Goal: Information Seeking & Learning: Learn about a topic

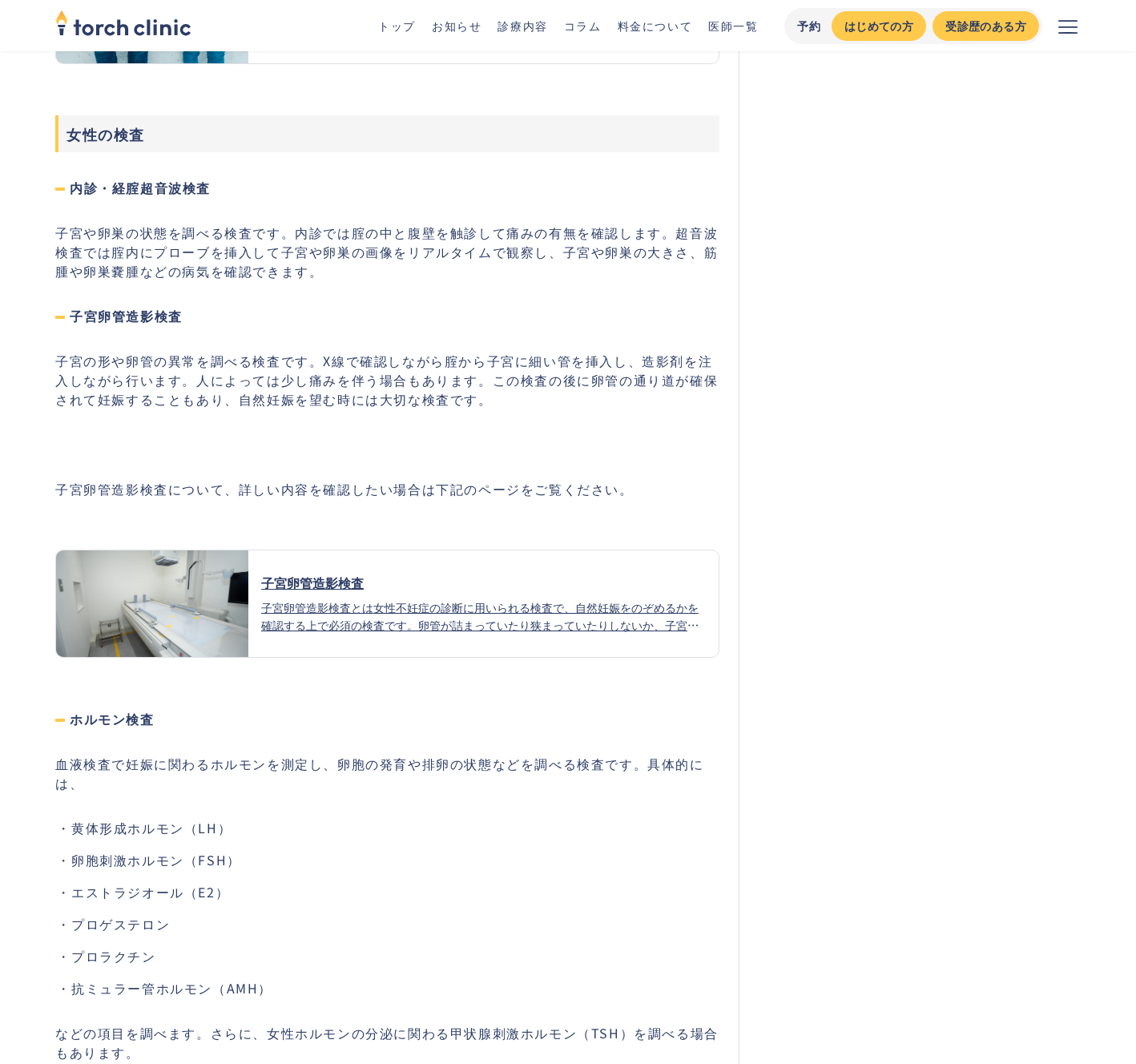
click at [555, 435] on p "‍" at bounding box center [387, 444] width 665 height 19
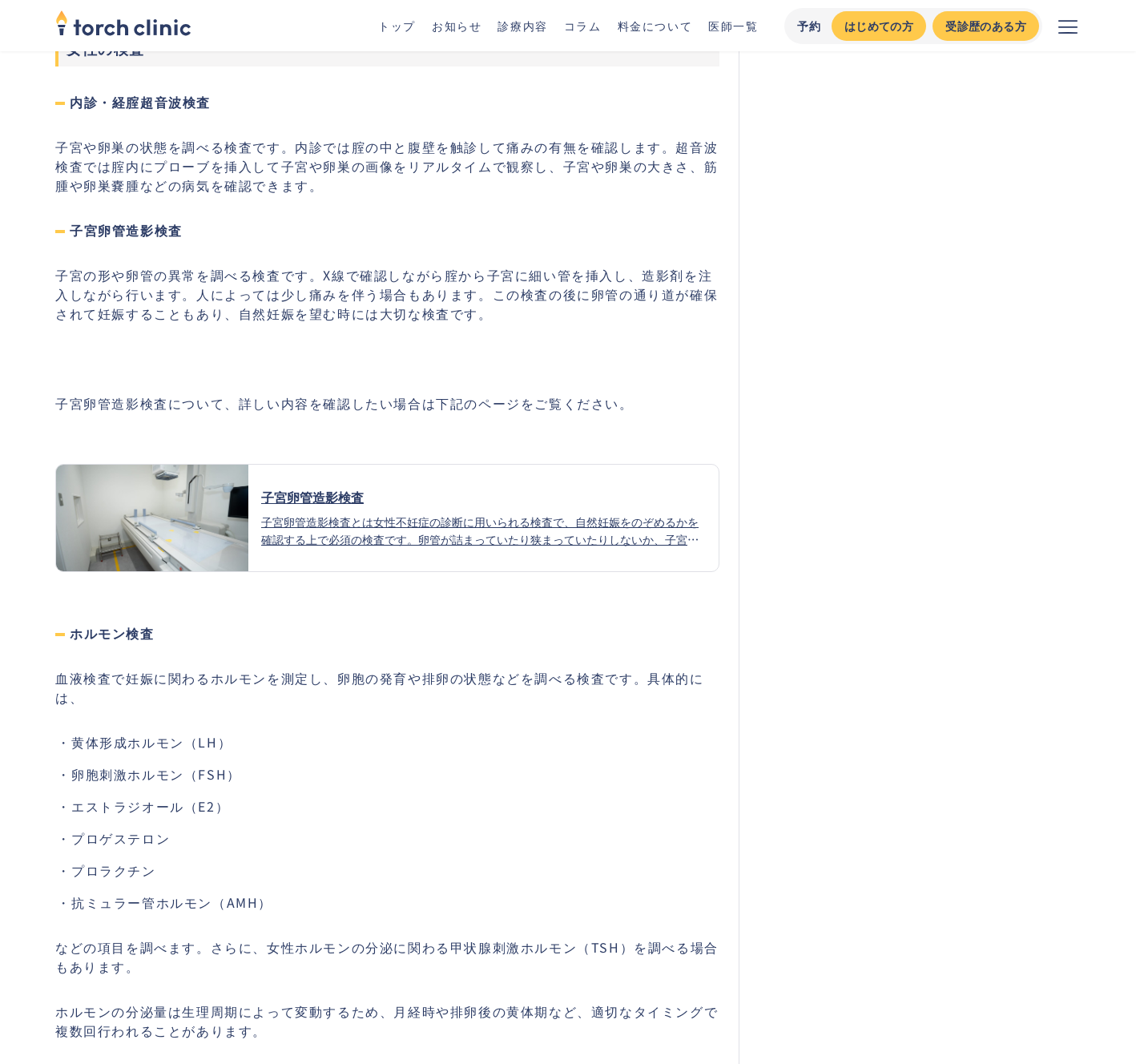
scroll to position [6407, 0]
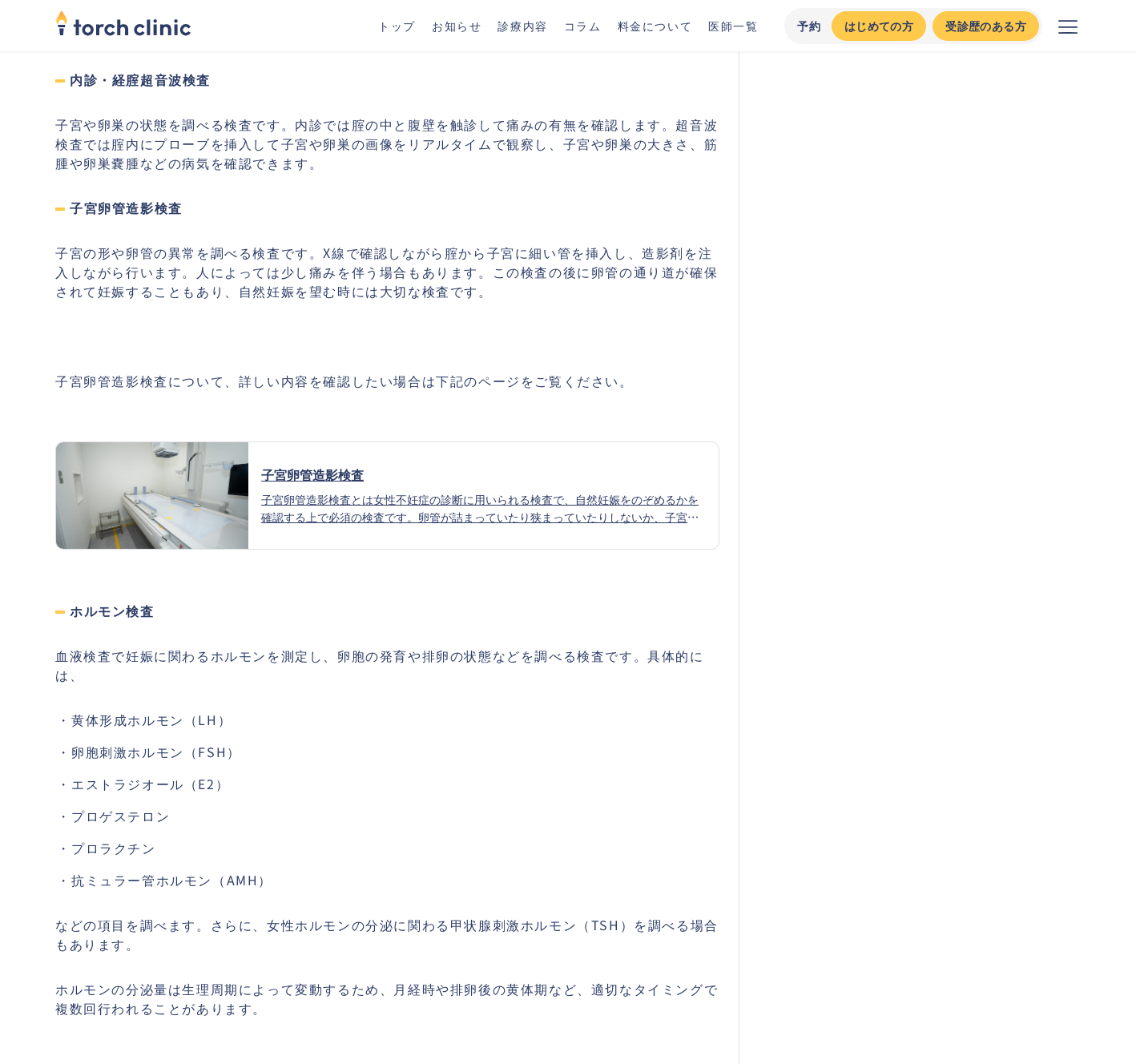
click at [422, 490] on div "子宮卵管造影検査とは女性不妊症の診断に用いられる検査で、自然妊娠をのぞめるかを確認する上で必須の検査です。卵管が詰まっていたり狭まっていたりしないか、子宮の中…" at bounding box center [483, 507] width 444 height 35
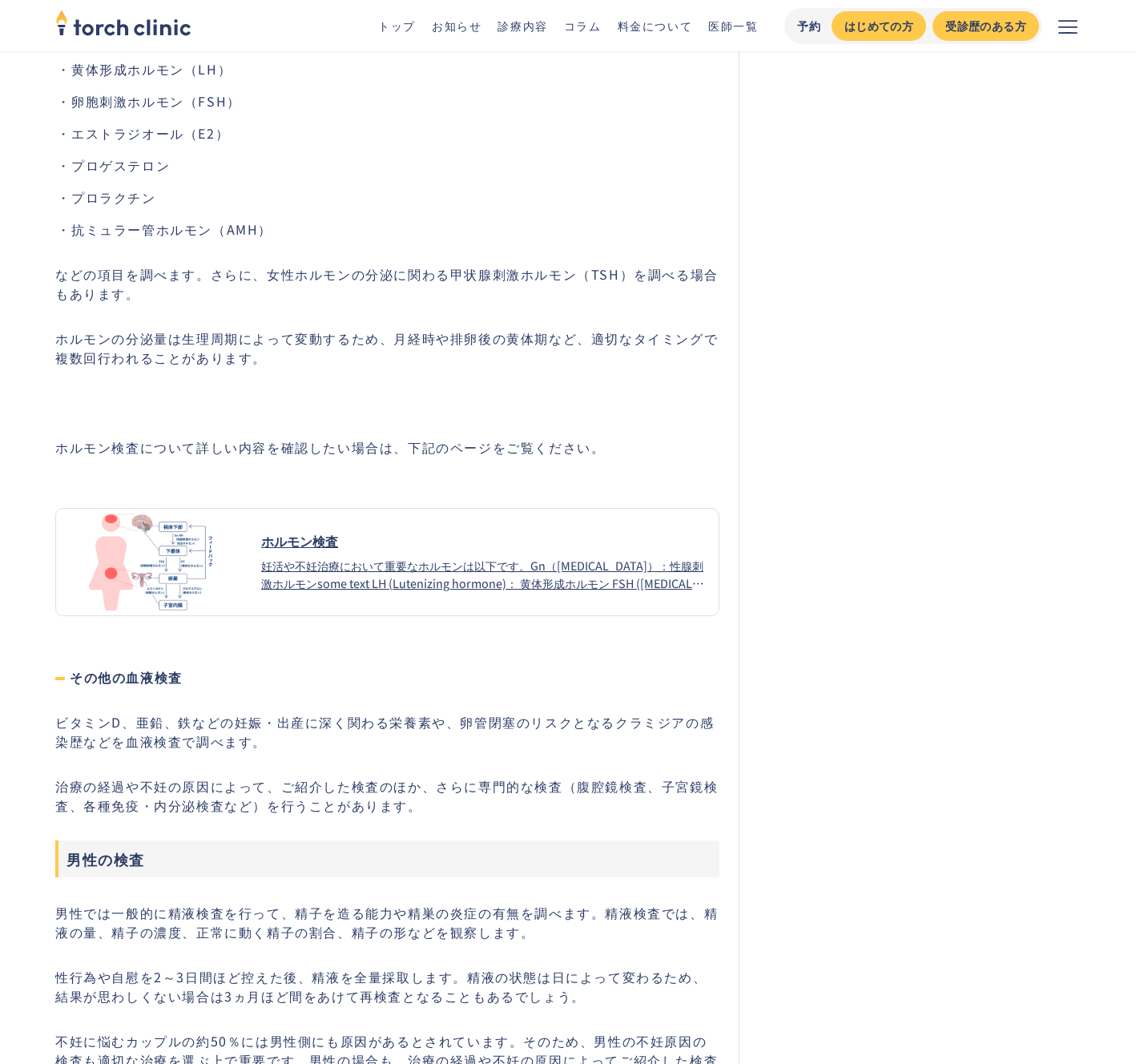
scroll to position [7176, 0]
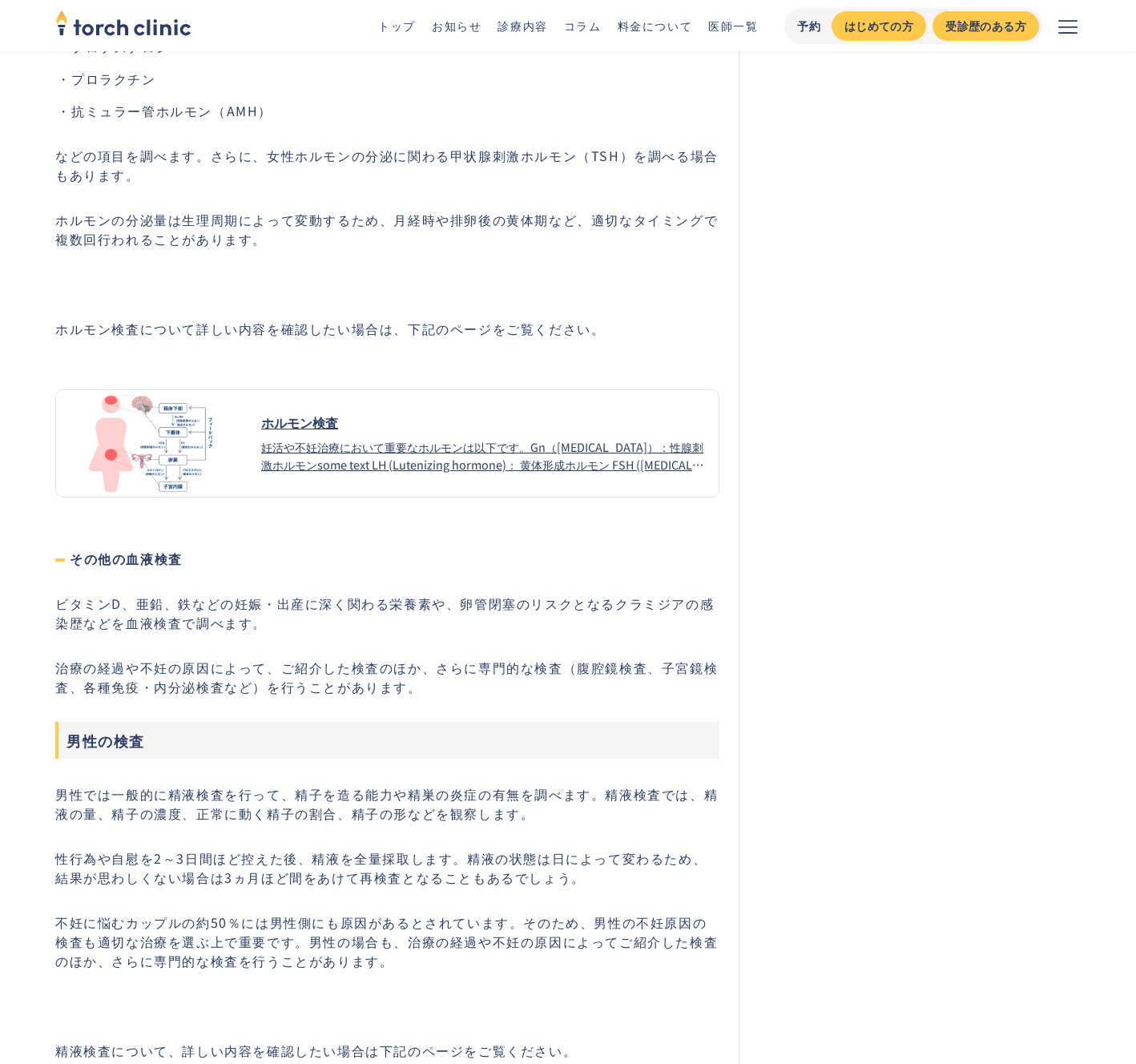
click at [417, 416] on div "ホルモン検査 妊活や不妊治療において重要なホルモンは以下です。Gn（Gonadotropin）：性腺刺激ホルモンsome text LH (Lutenizin…" at bounding box center [483, 442] width 471 height 60
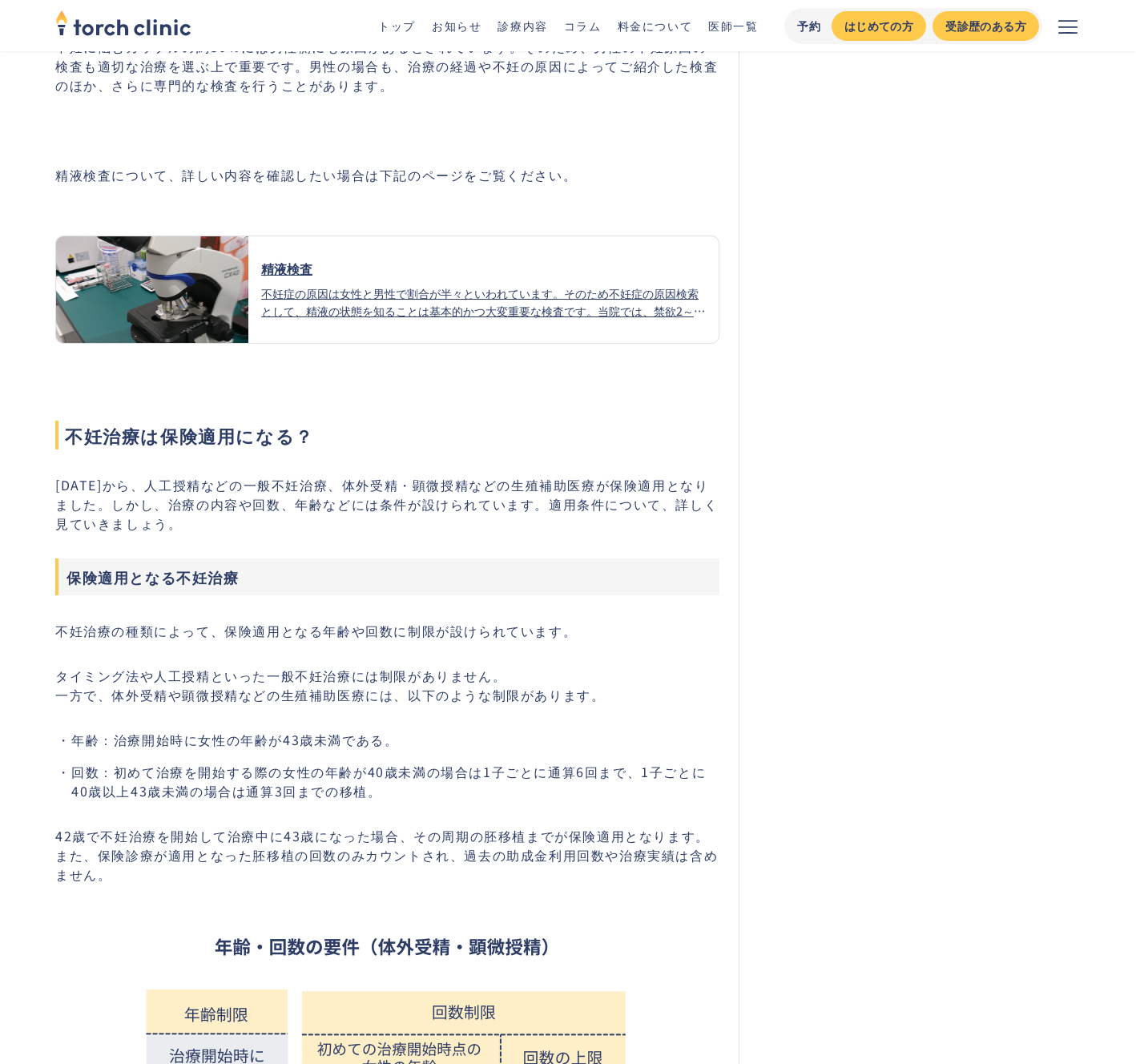
scroll to position [7934, 0]
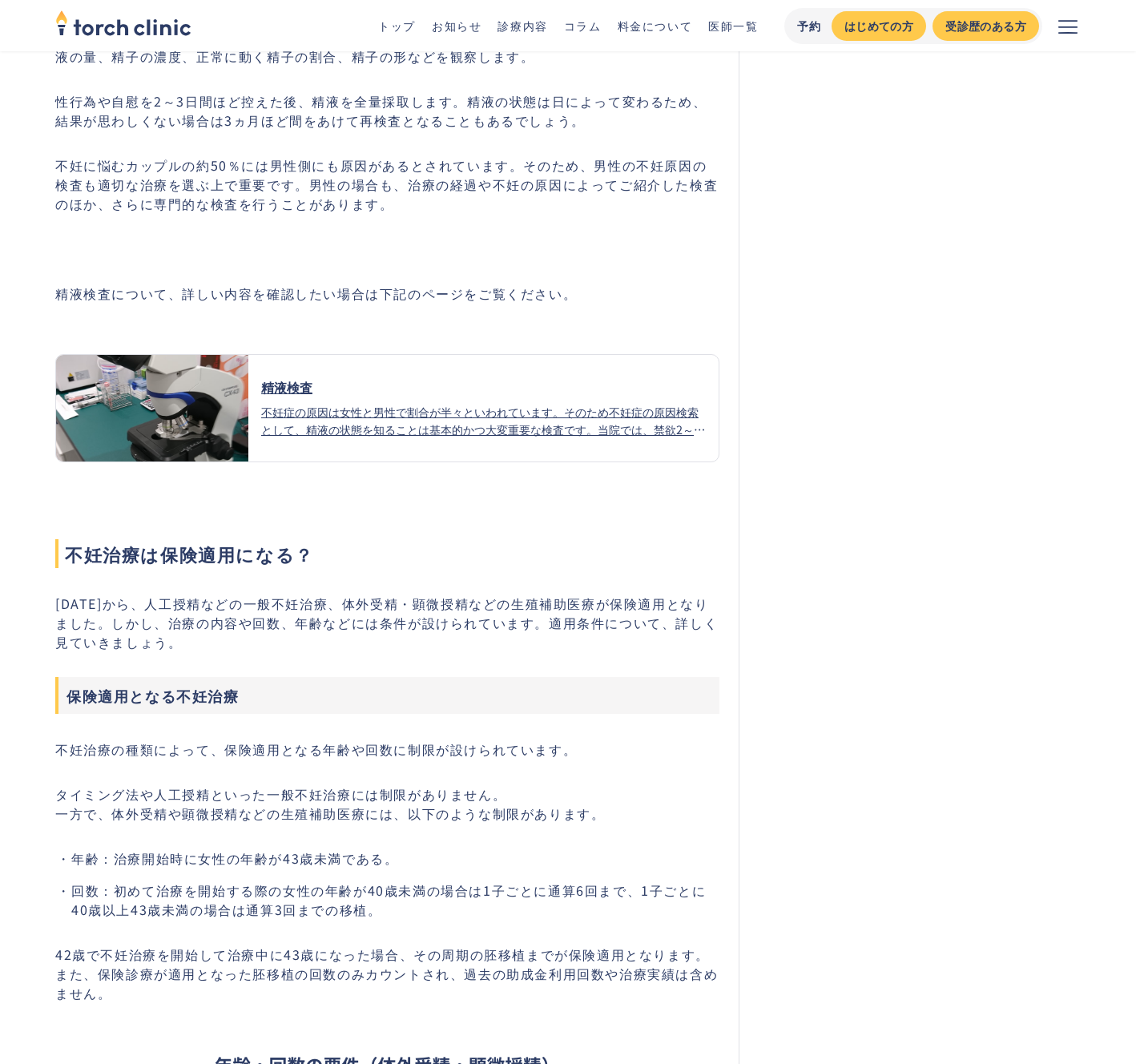
click at [407, 377] on div "精液検査" at bounding box center [483, 387] width 444 height 19
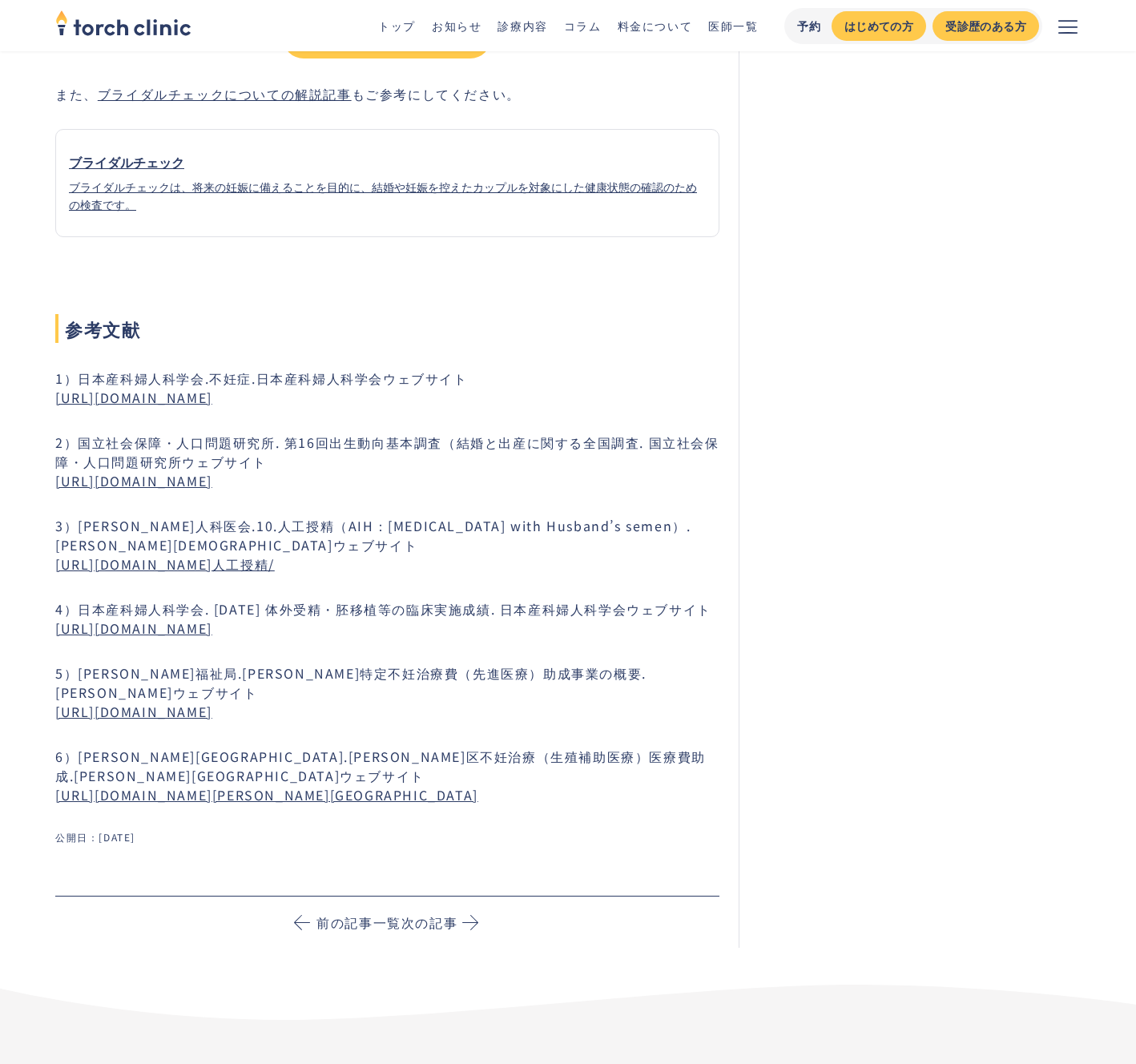
scroll to position [12209, 0]
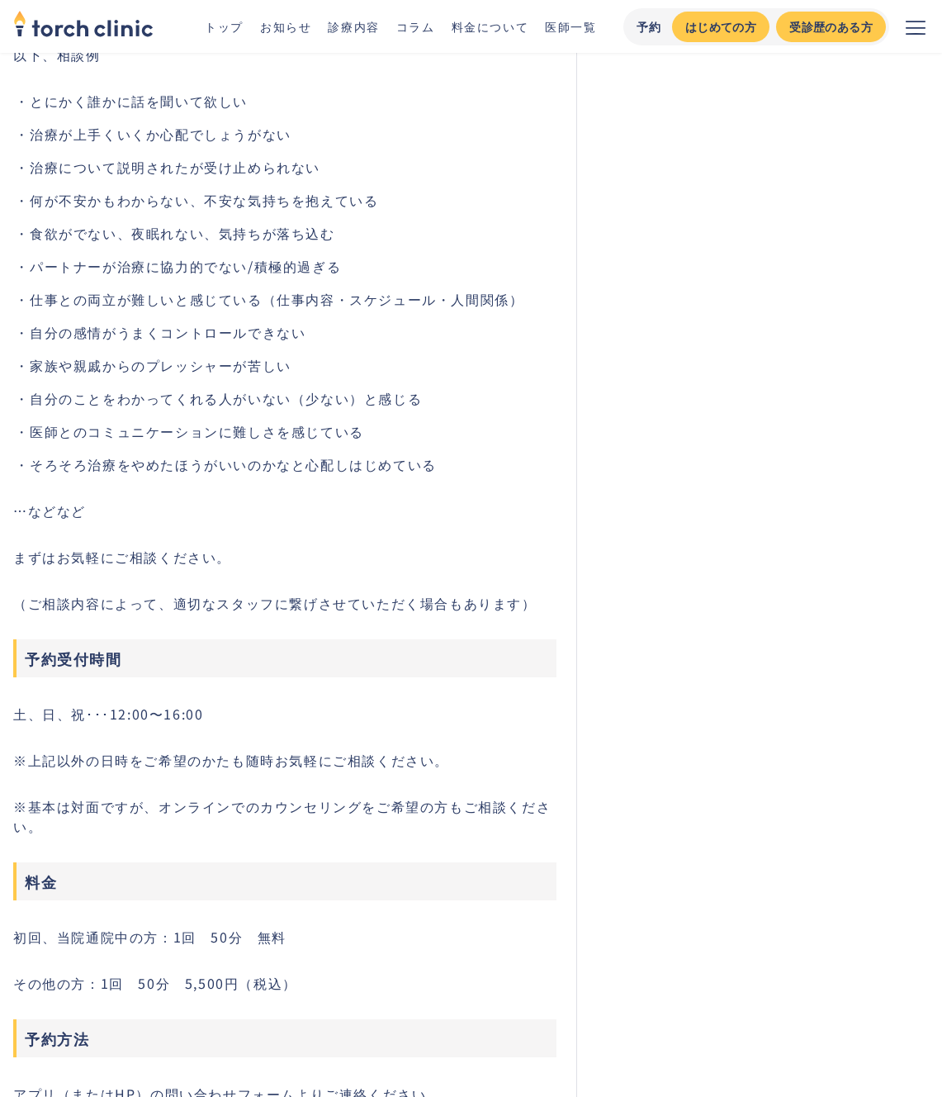
scroll to position [7914, 0]
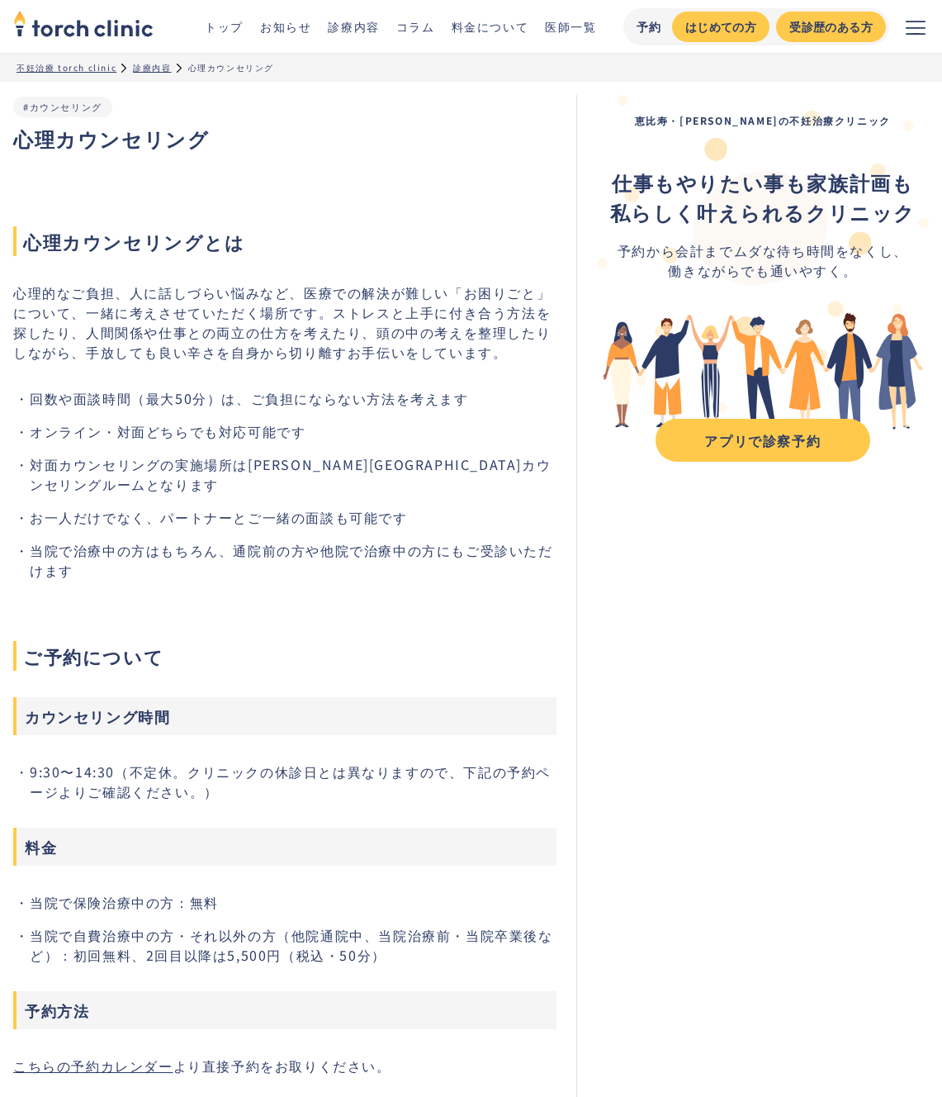
click at [390, 30] on ul "トップ お知らせ 診療内容 コラム 料金について 医師一覧" at bounding box center [392, 26] width 408 height 17
click at [406, 26] on link "コラム" at bounding box center [415, 26] width 39 height 17
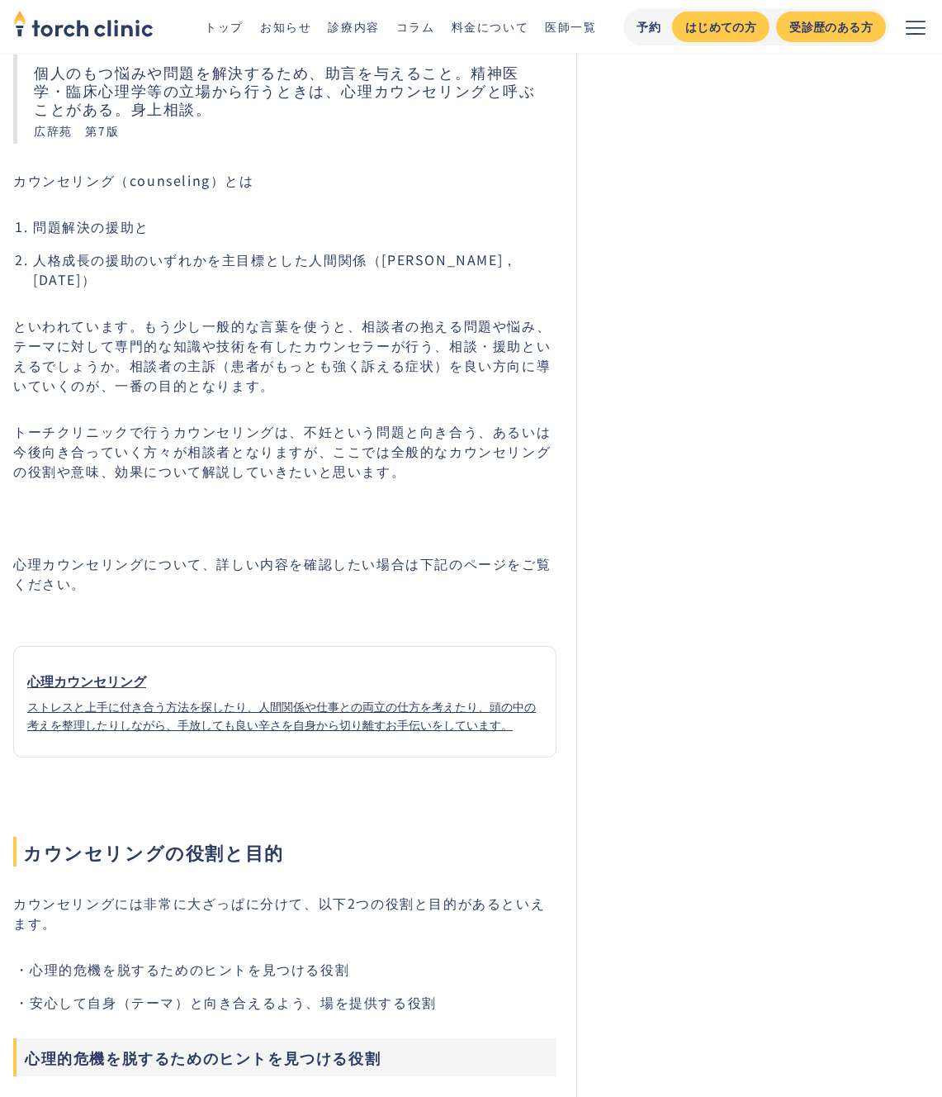
scroll to position [1352, 0]
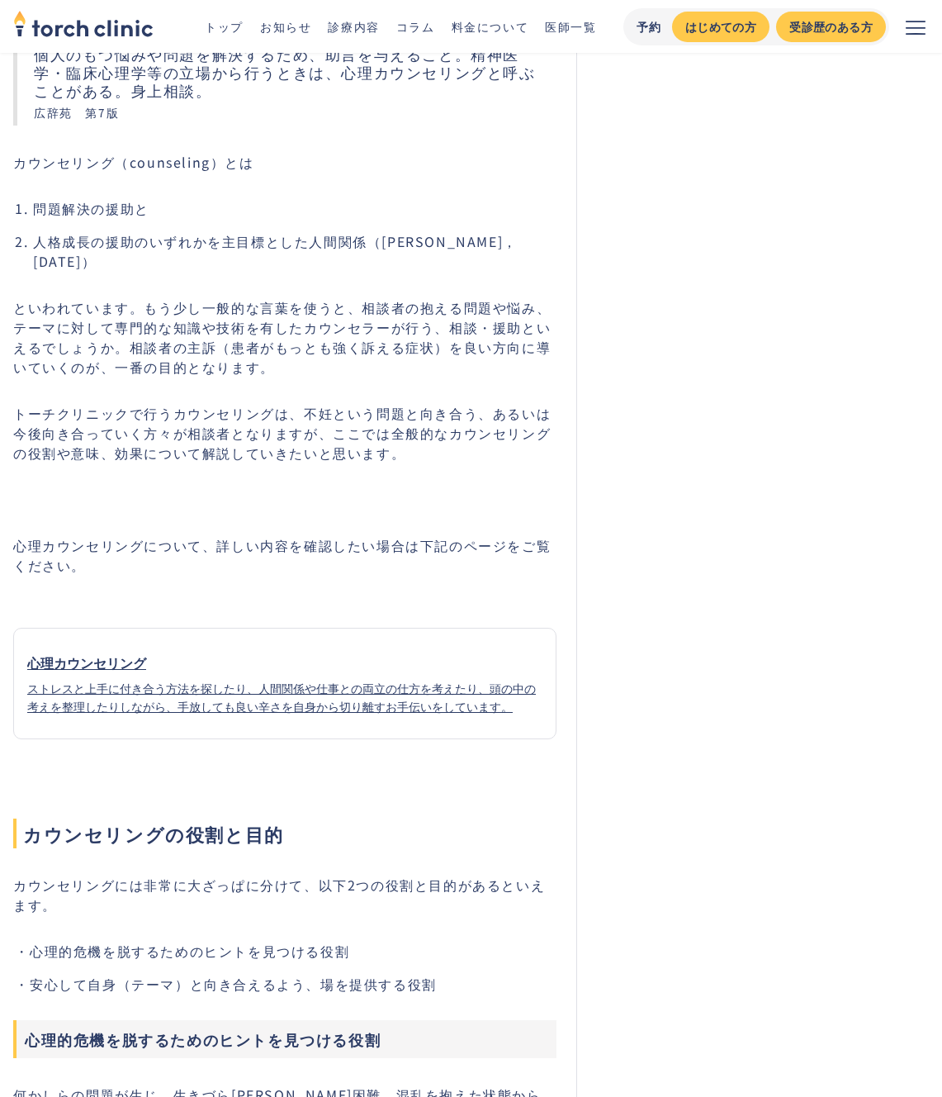
click at [353, 652] on div "心理カウンセリング ストレスと上手に付き合う方法を探したり、人間関係や仕事との両立の仕方を考えたり、頭の中の考えを整理したりしながら、手放しても良い辛さを自身…" at bounding box center [285, 683] width 542 height 62
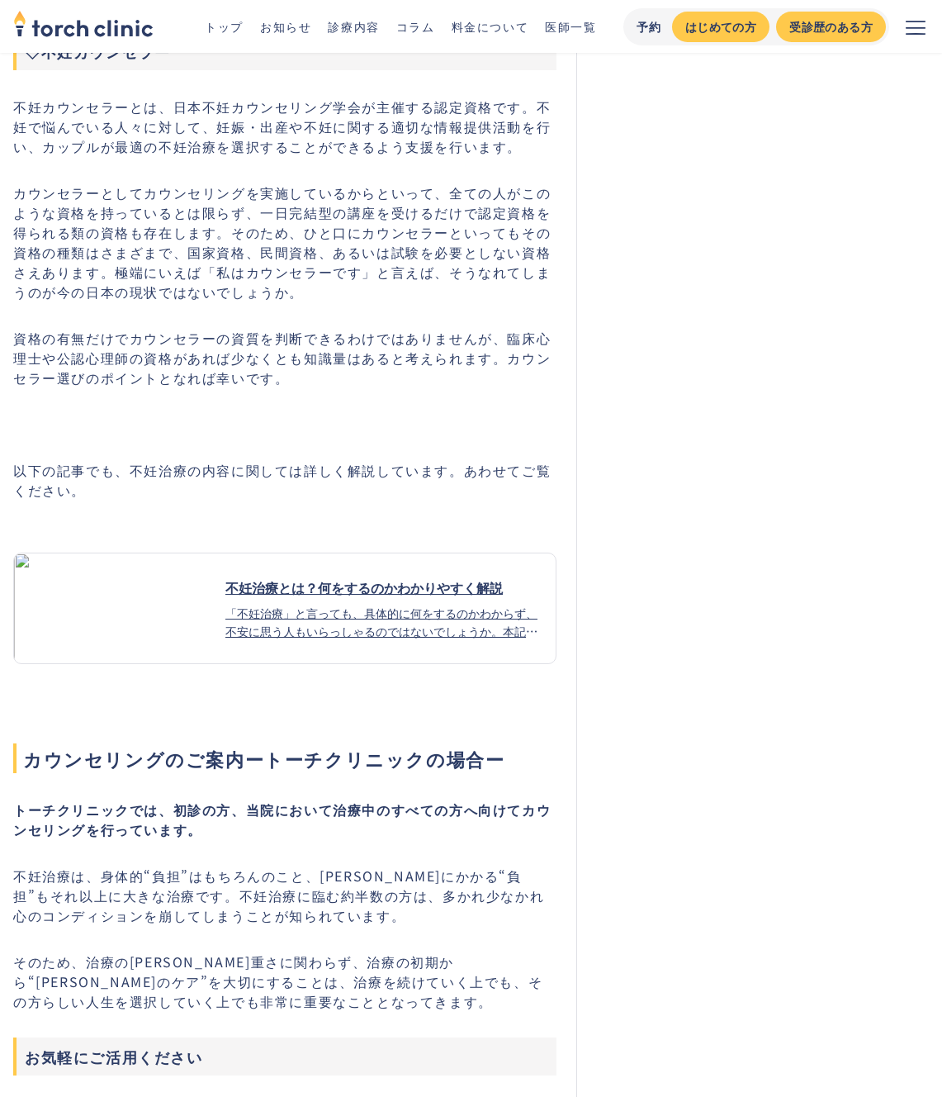
scroll to position [7091, 0]
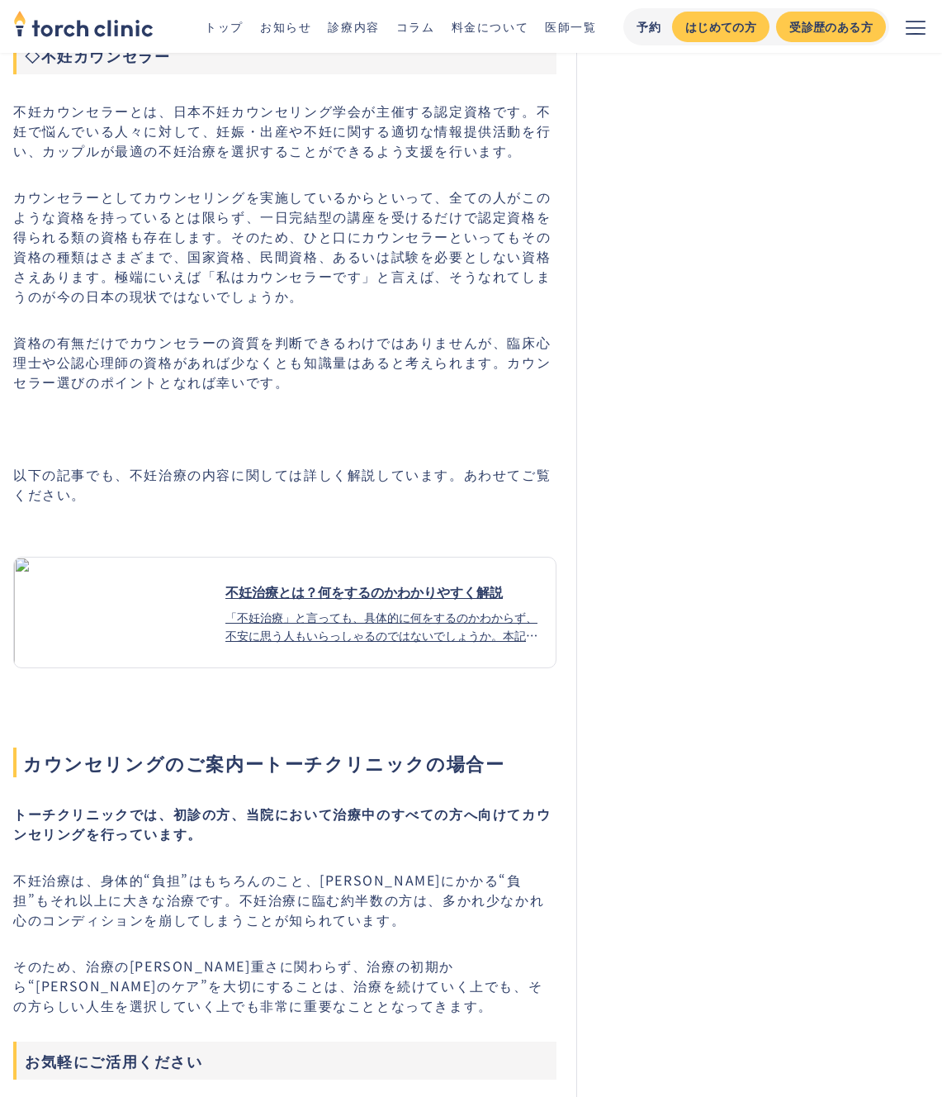
click at [414, 581] on div "不妊治療とは？何をするのかわかりやすく解説" at bounding box center [383, 591] width 317 height 20
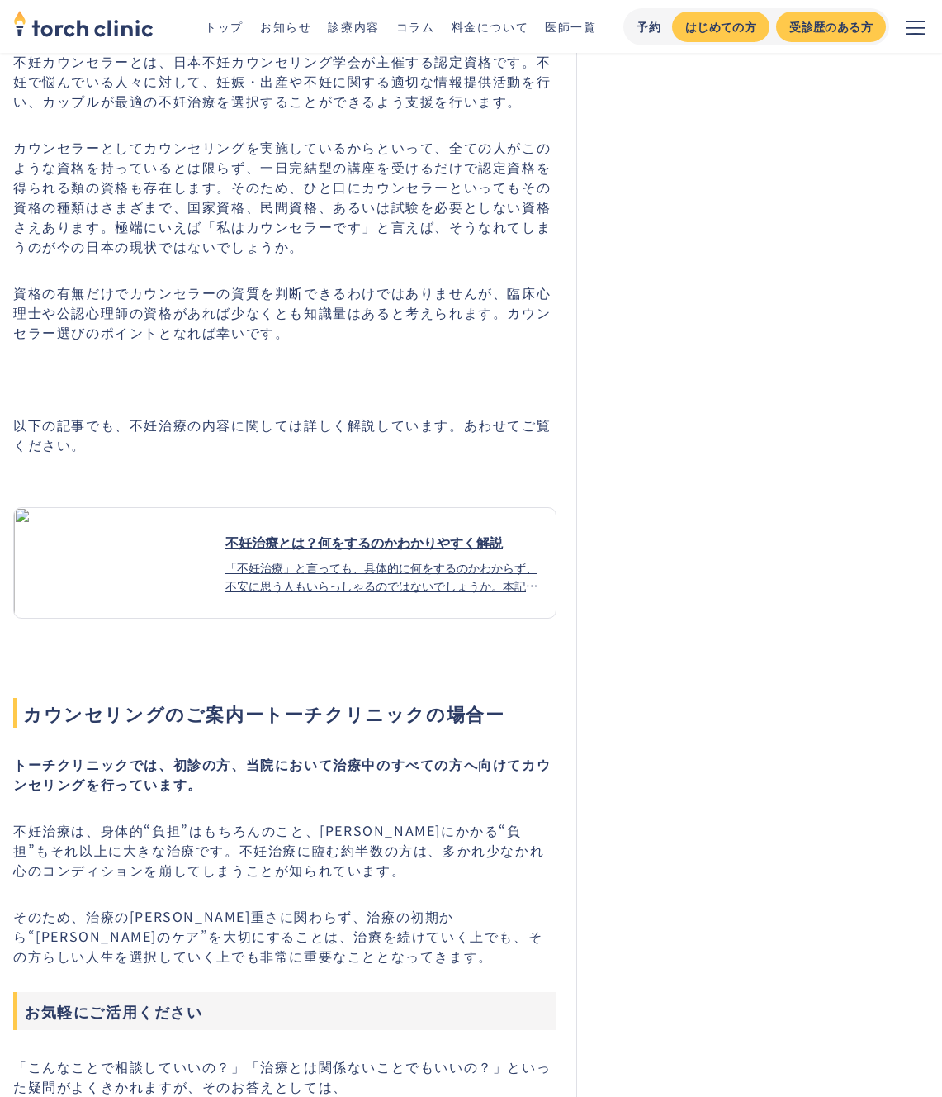
scroll to position [7108, 0]
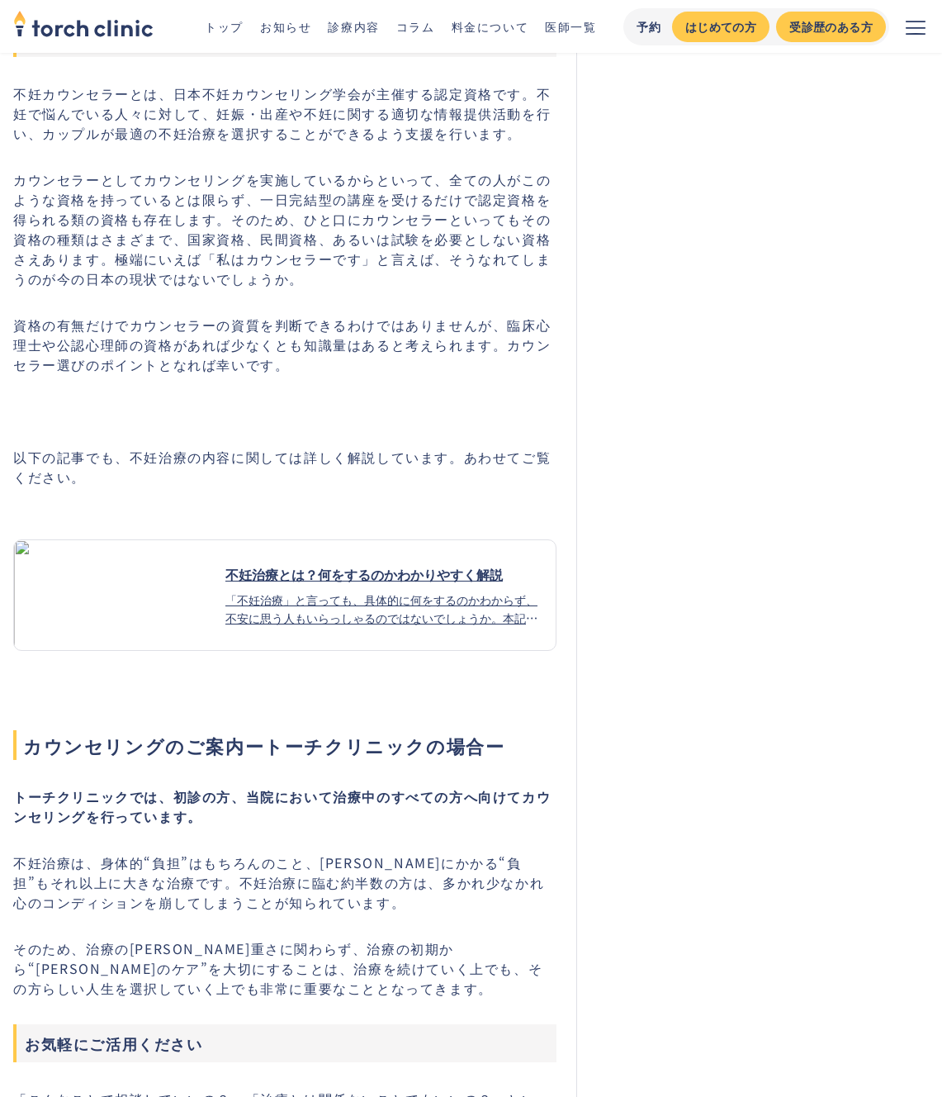
click at [327, 564] on div "不妊治療とは？何をするのかわかりやすく解説" at bounding box center [383, 574] width 317 height 20
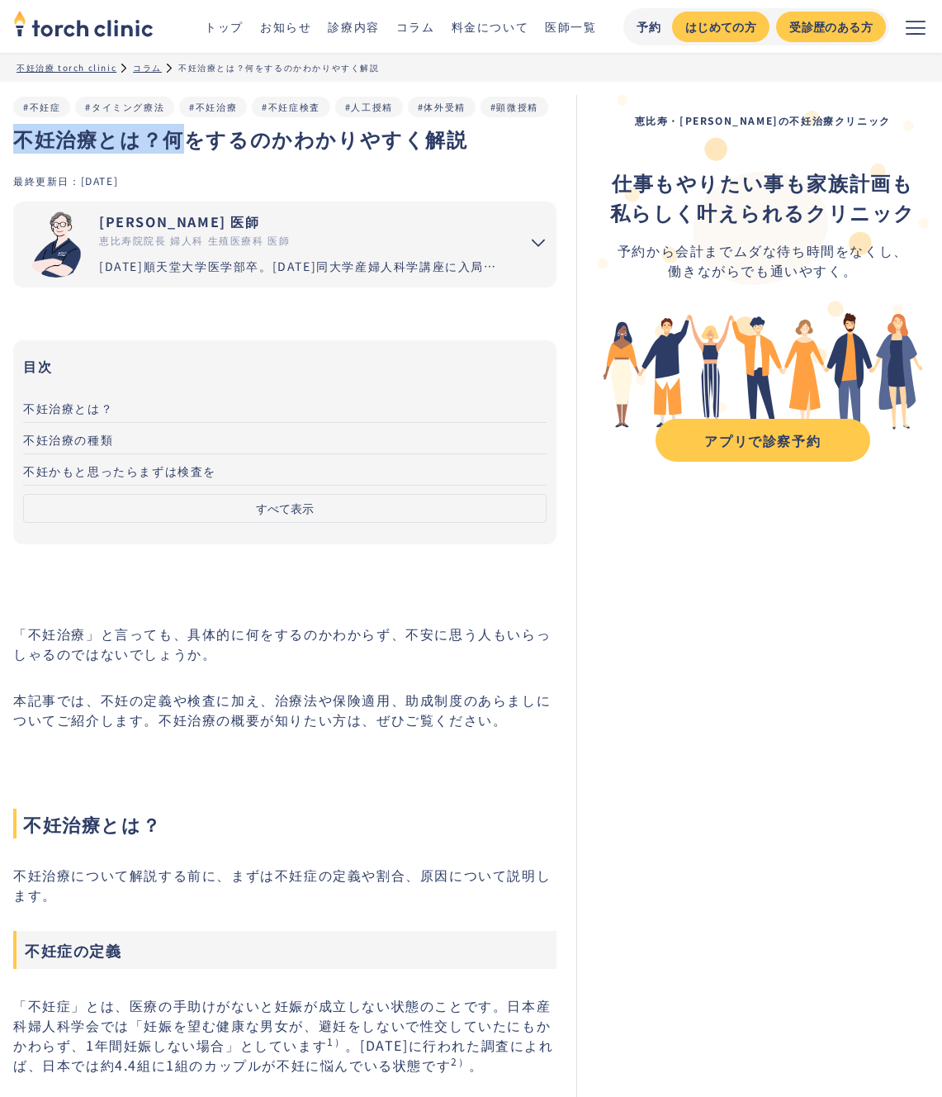
drag, startPoint x: 17, startPoint y: 136, endPoint x: 184, endPoint y: 141, distance: 166.9
click at [184, 141] on h1 "不妊治療とは？何をするのかわかりやすく解説" at bounding box center [284, 139] width 543 height 30
copy h1 "不妊治療とは？何"
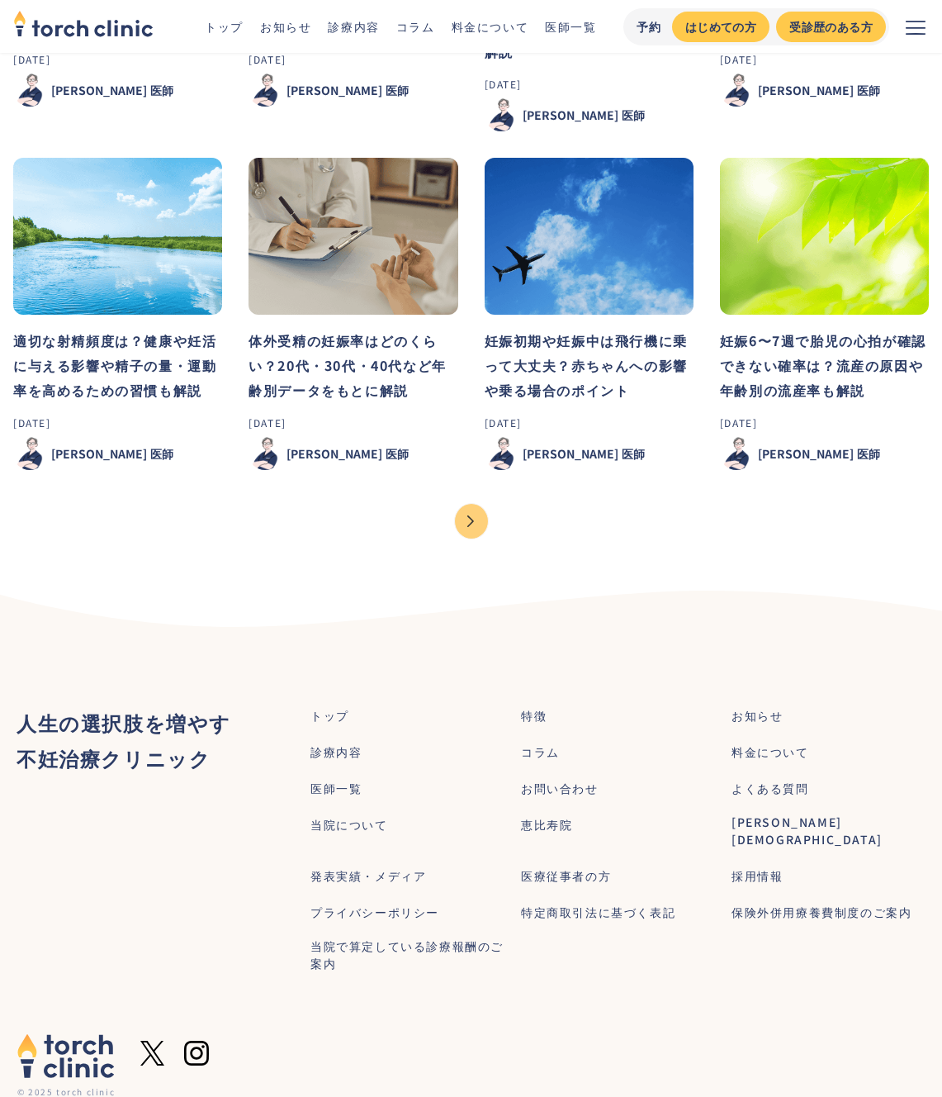
scroll to position [1451, 0]
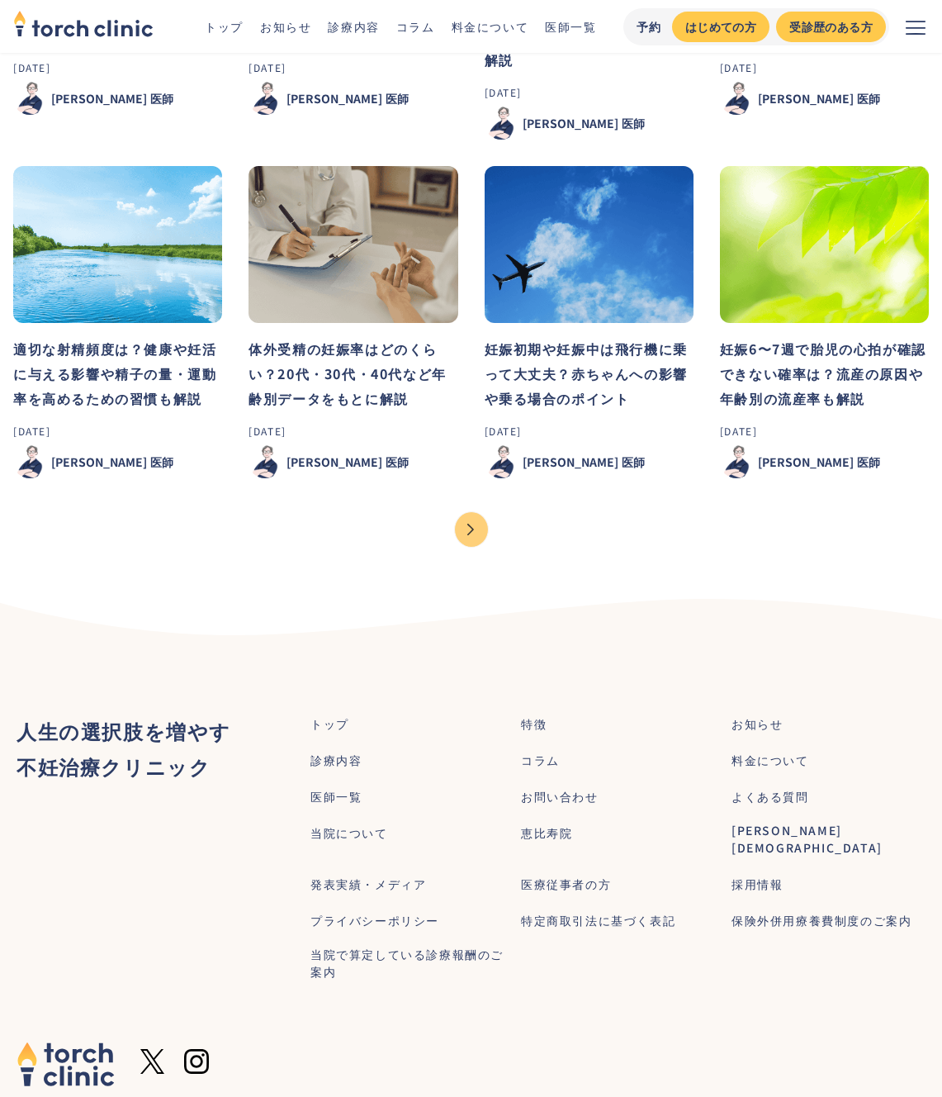
click at [475, 532] on div "Next Page" at bounding box center [471, 529] width 33 height 35
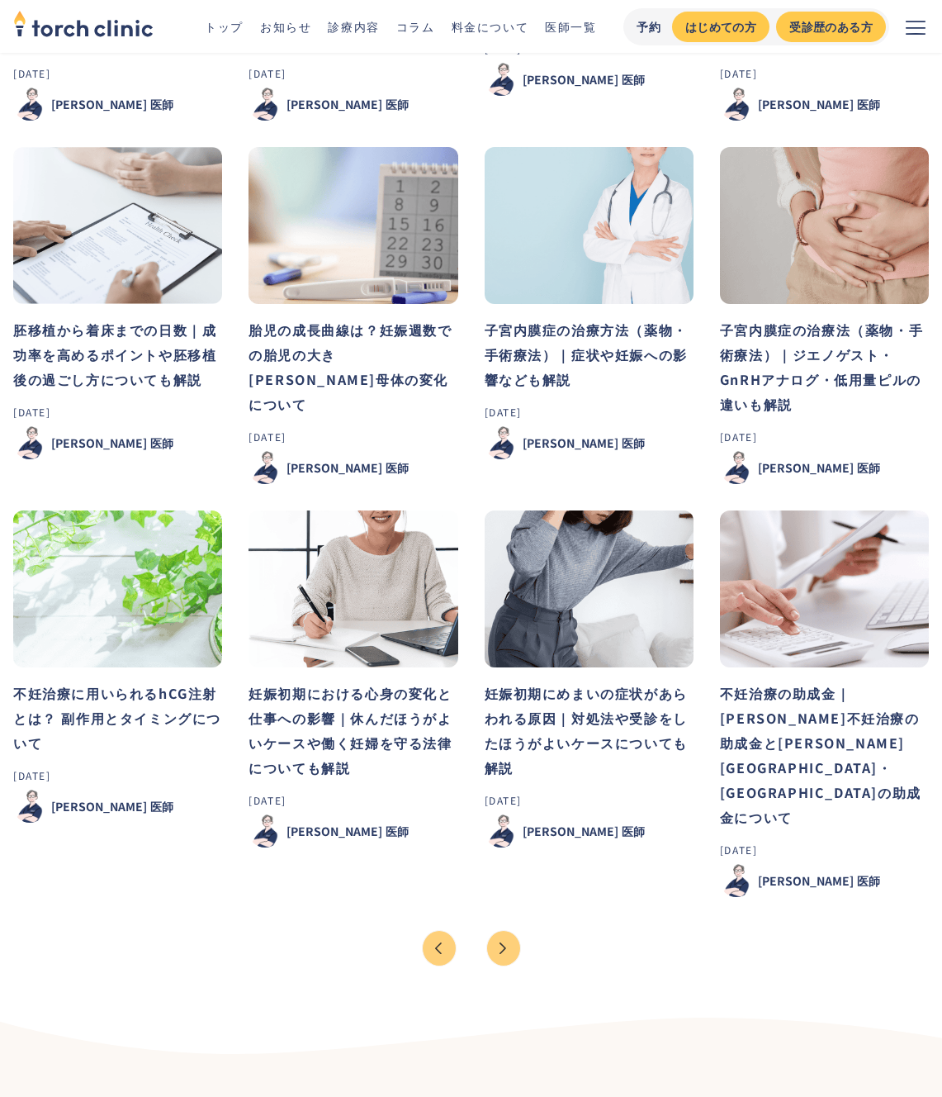
scroll to position [1325, 0]
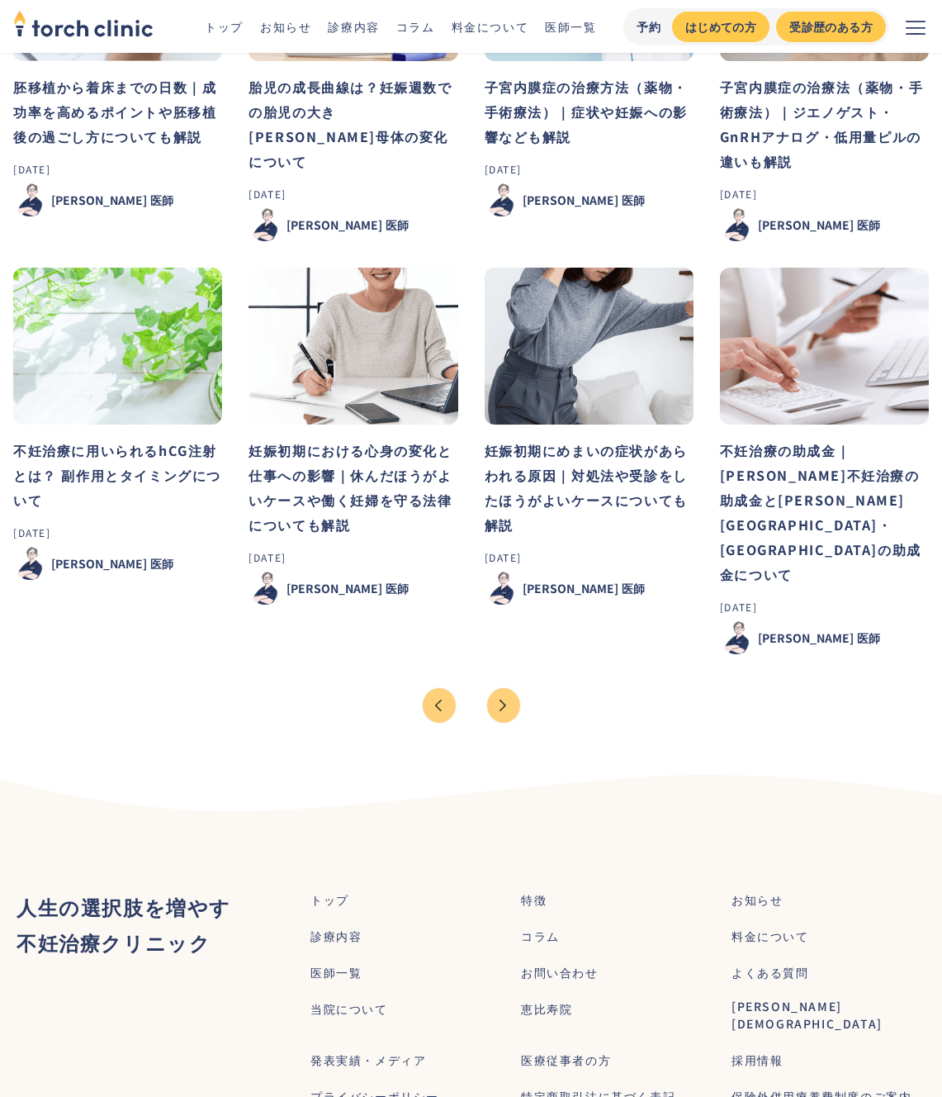
click at [517, 688] on div "Next Page" at bounding box center [503, 705] width 33 height 35
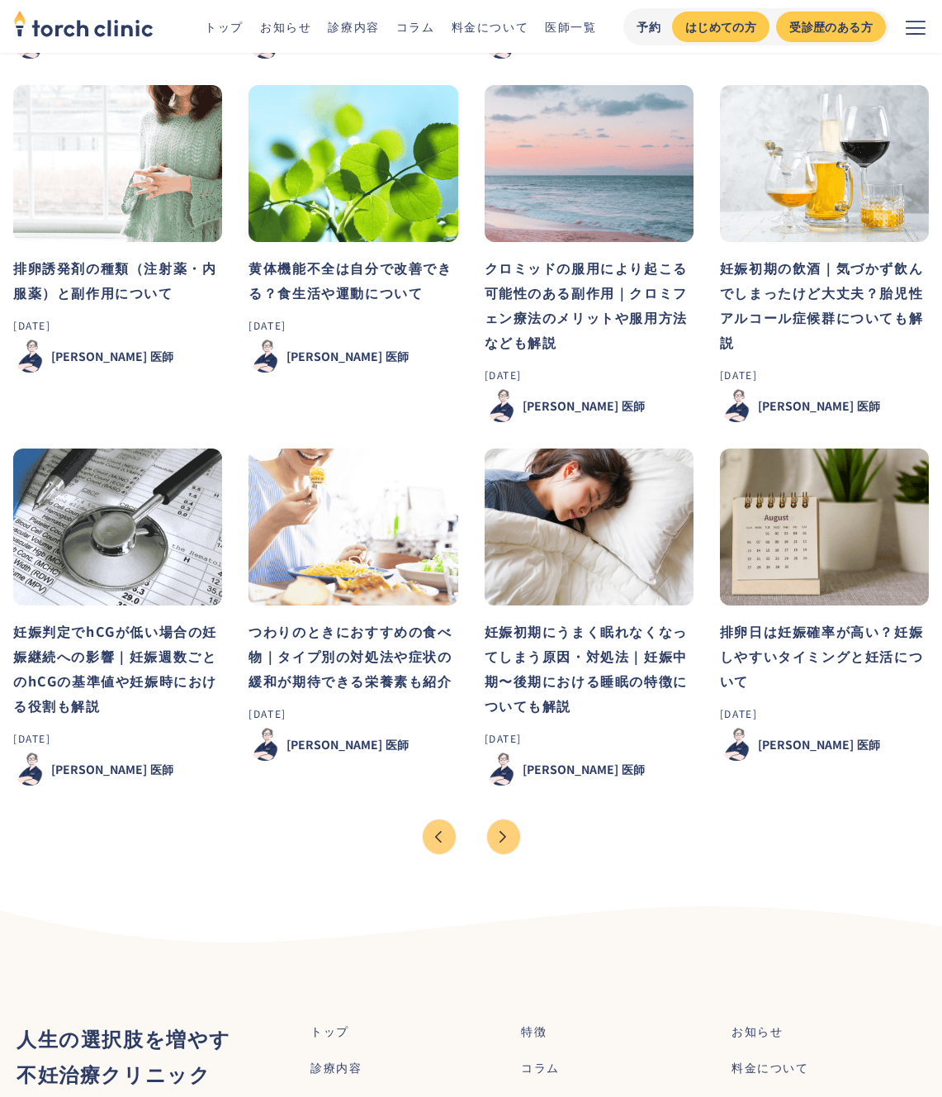
scroll to position [1470, 0]
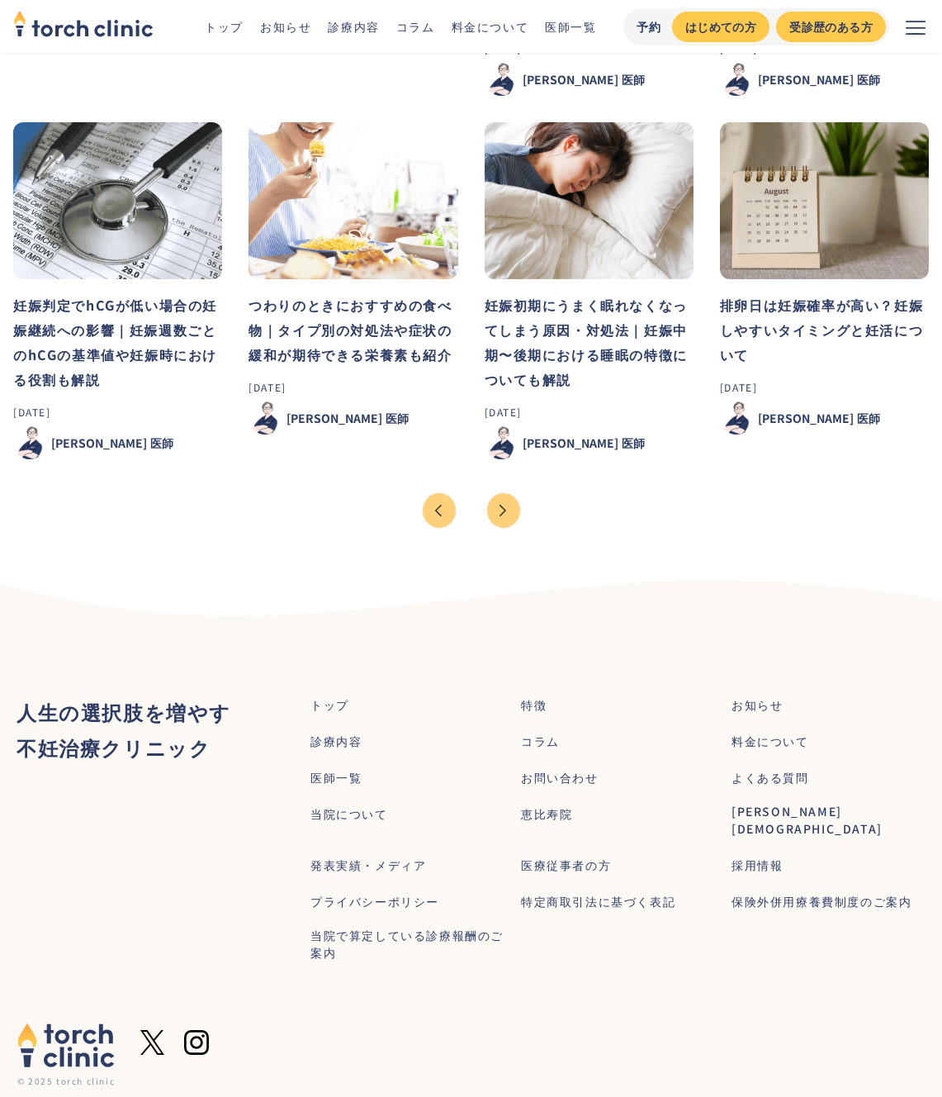
click at [508, 512] on div "Next Page" at bounding box center [503, 510] width 33 height 35
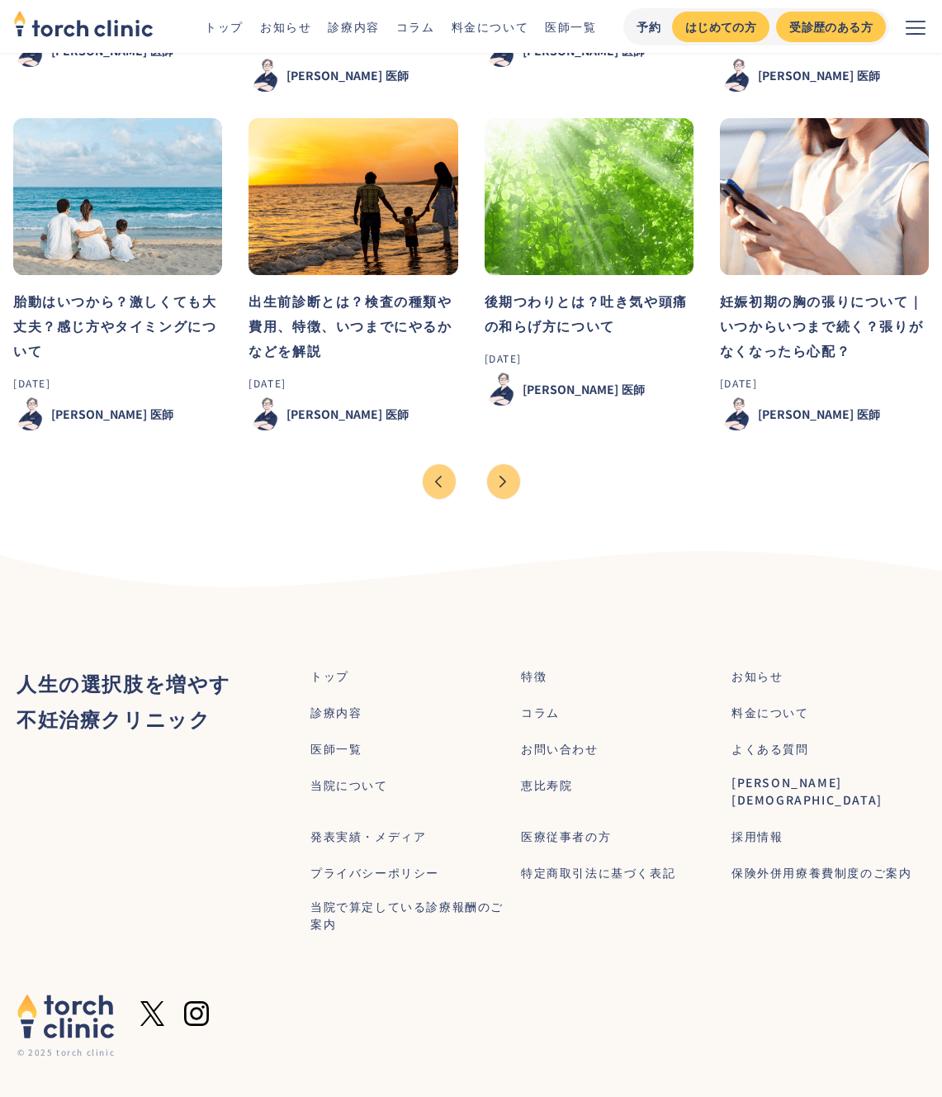
scroll to position [1480, 0]
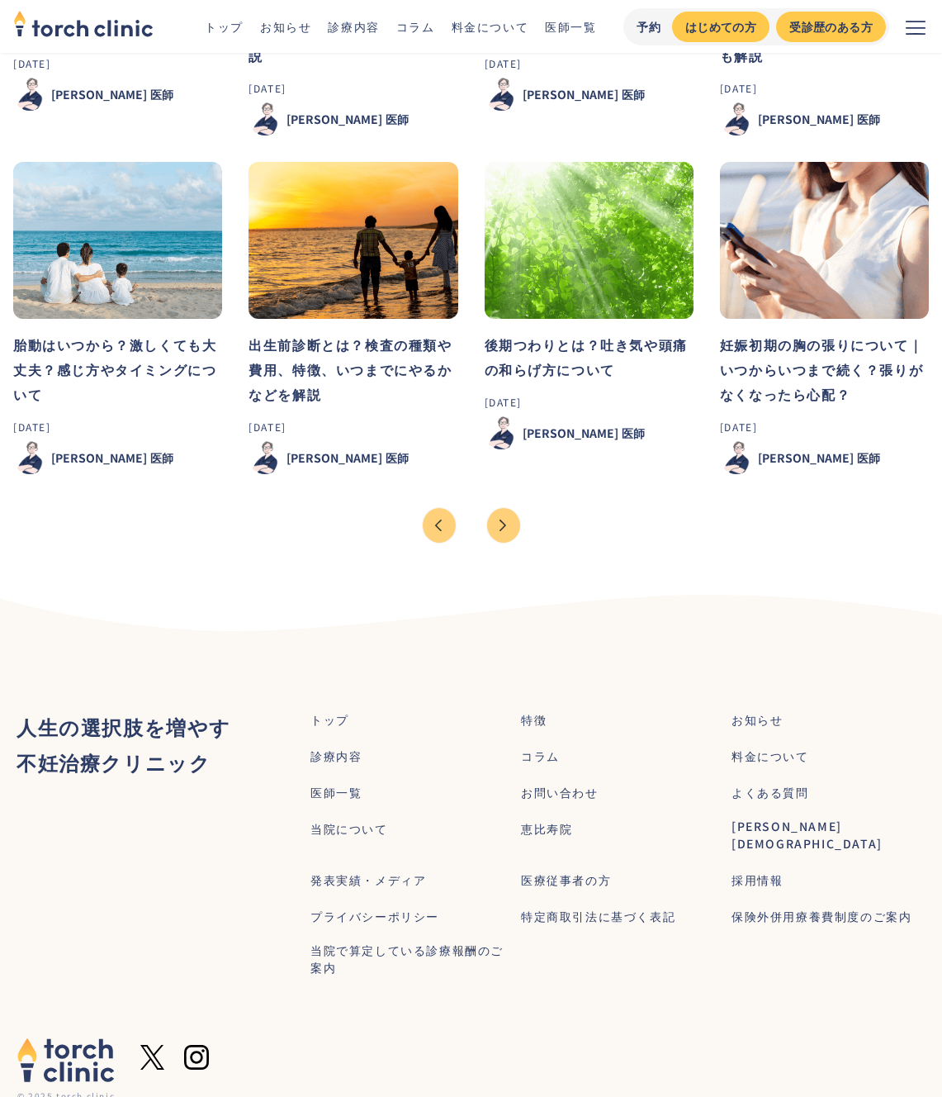
click at [505, 532] on div "Next Page" at bounding box center [503, 525] width 33 height 35
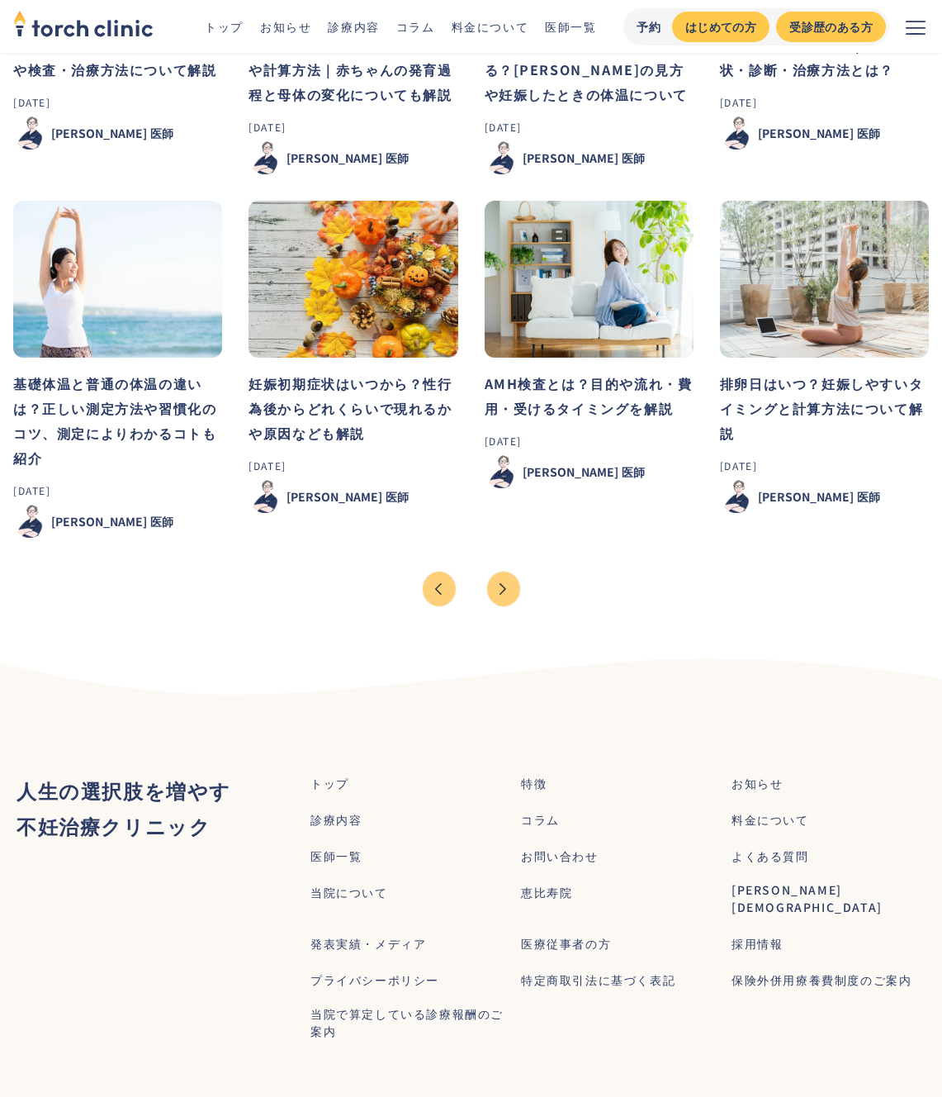
scroll to position [1524, 0]
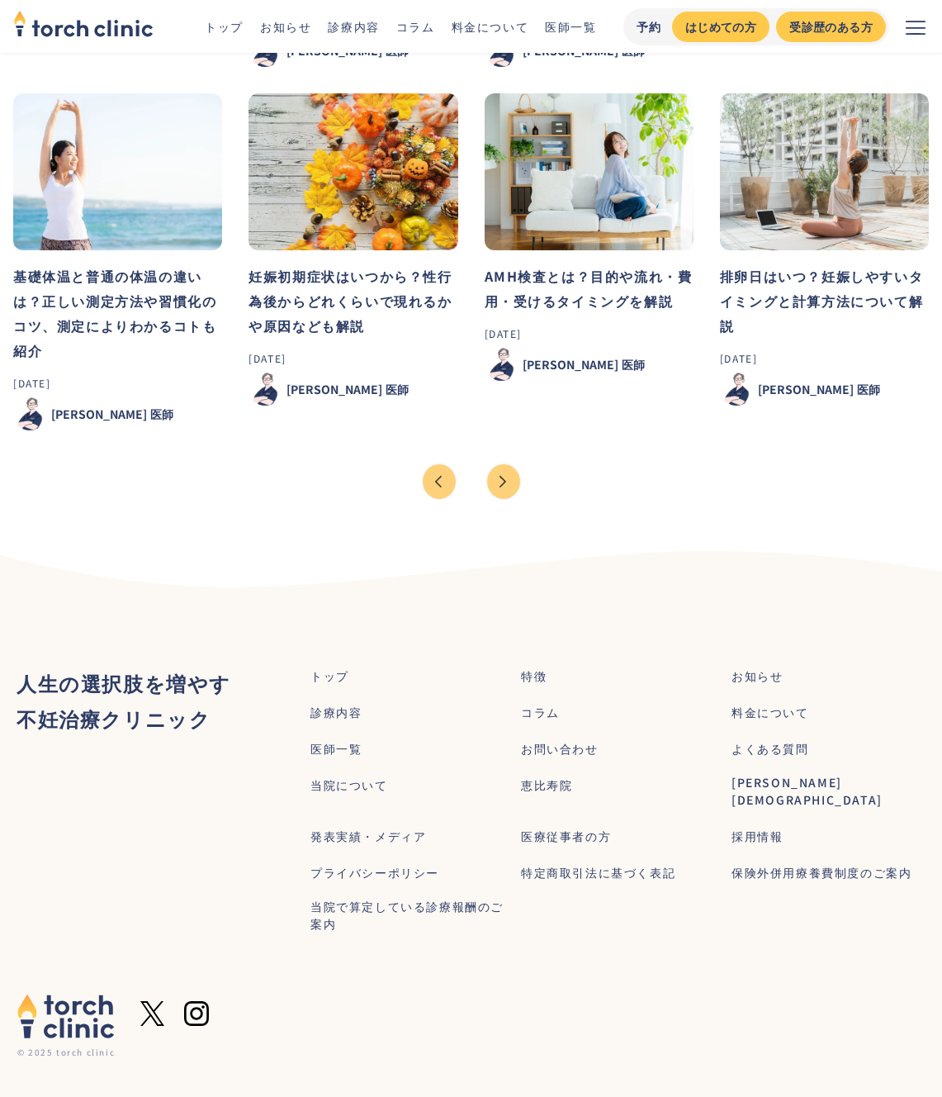
click at [507, 487] on div "Next Page" at bounding box center [503, 481] width 33 height 35
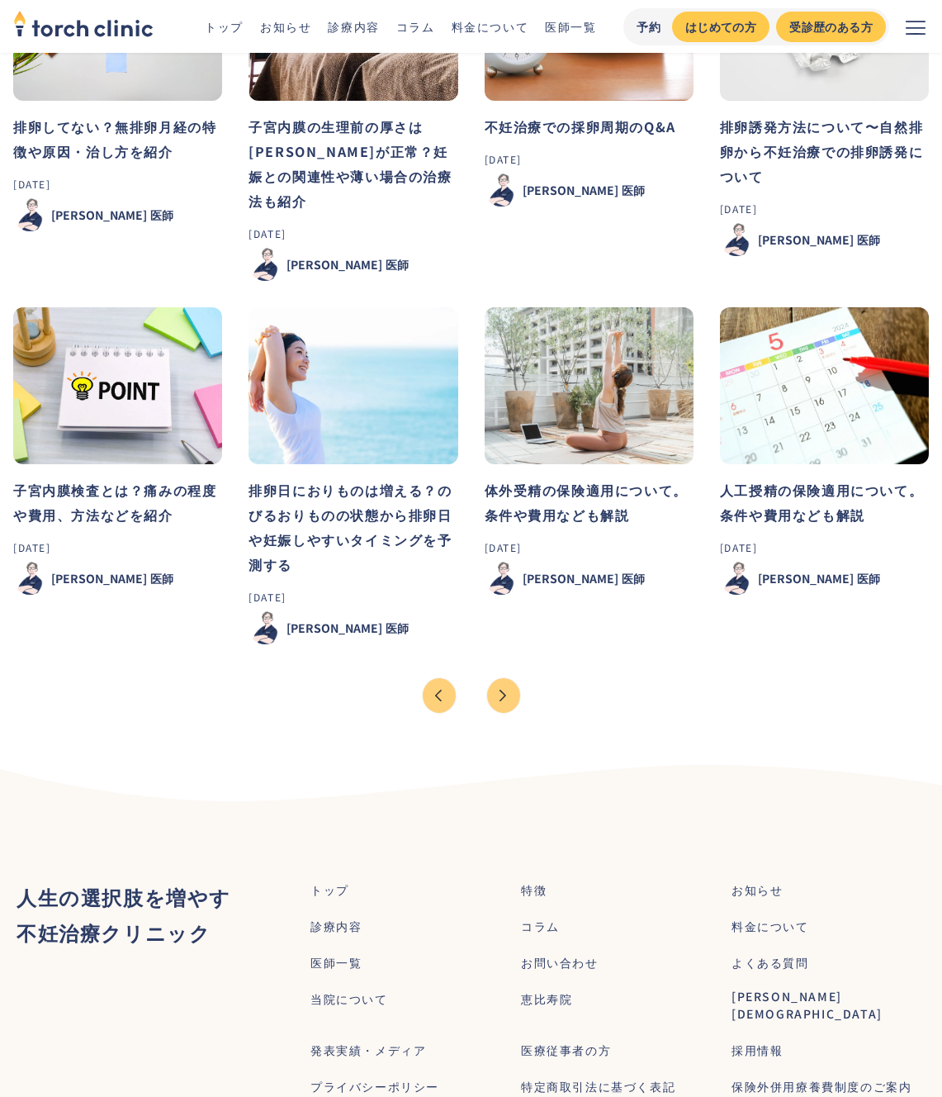
scroll to position [1474, 0]
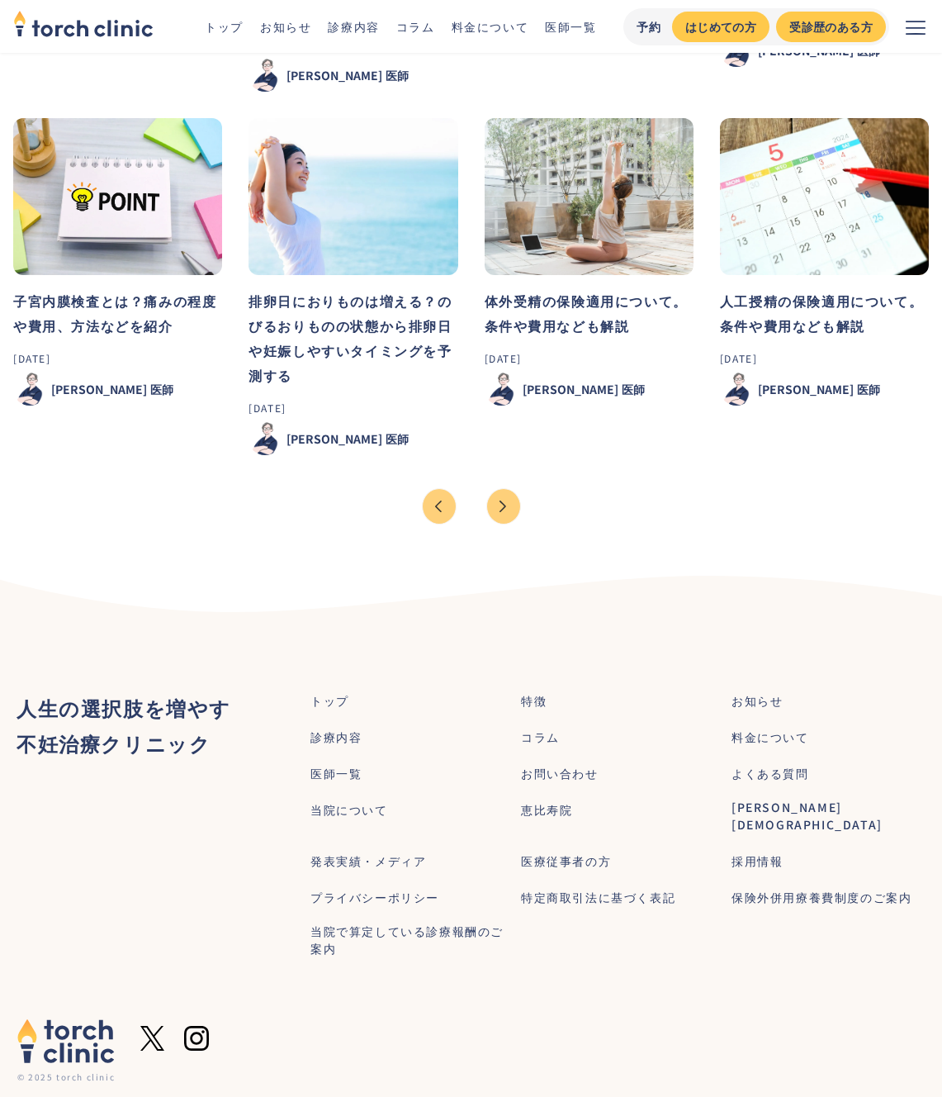
click at [517, 489] on div "Next Page" at bounding box center [503, 506] width 33 height 35
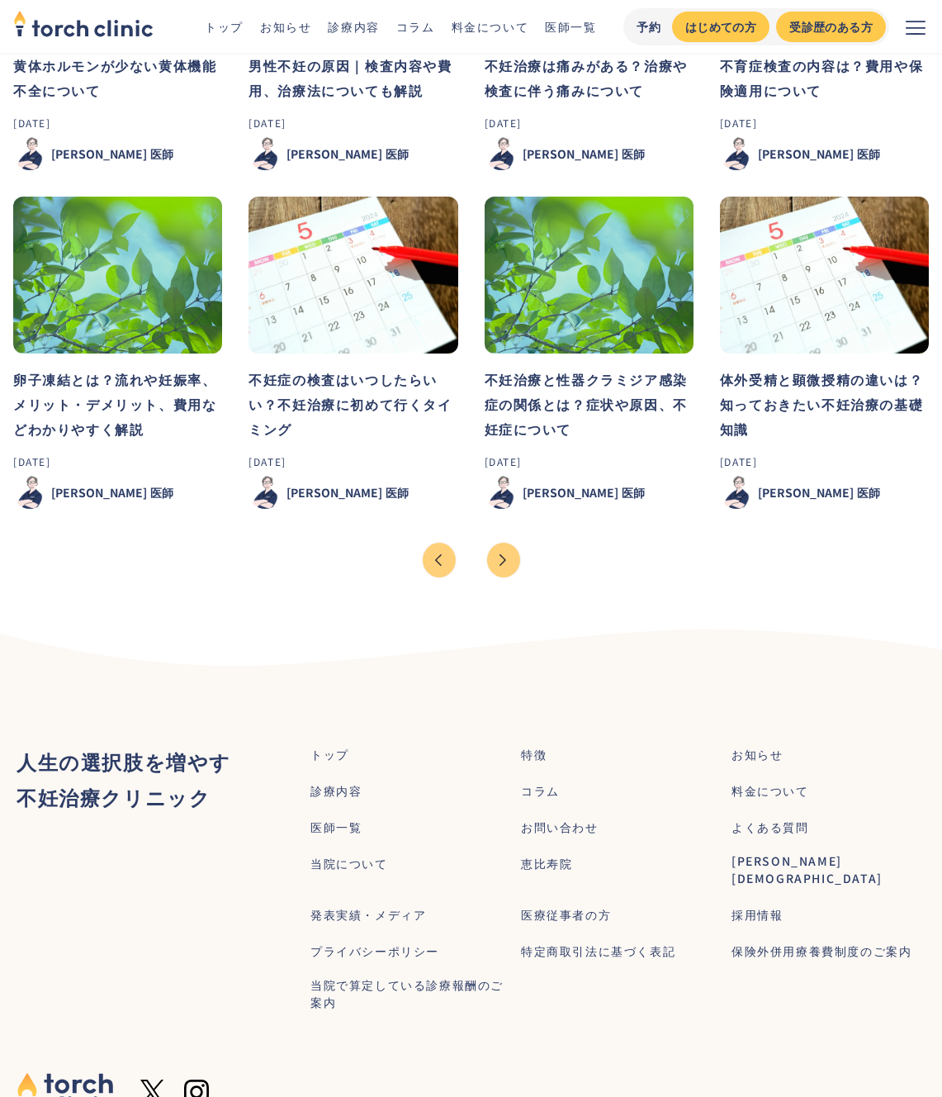
scroll to position [1267, 0]
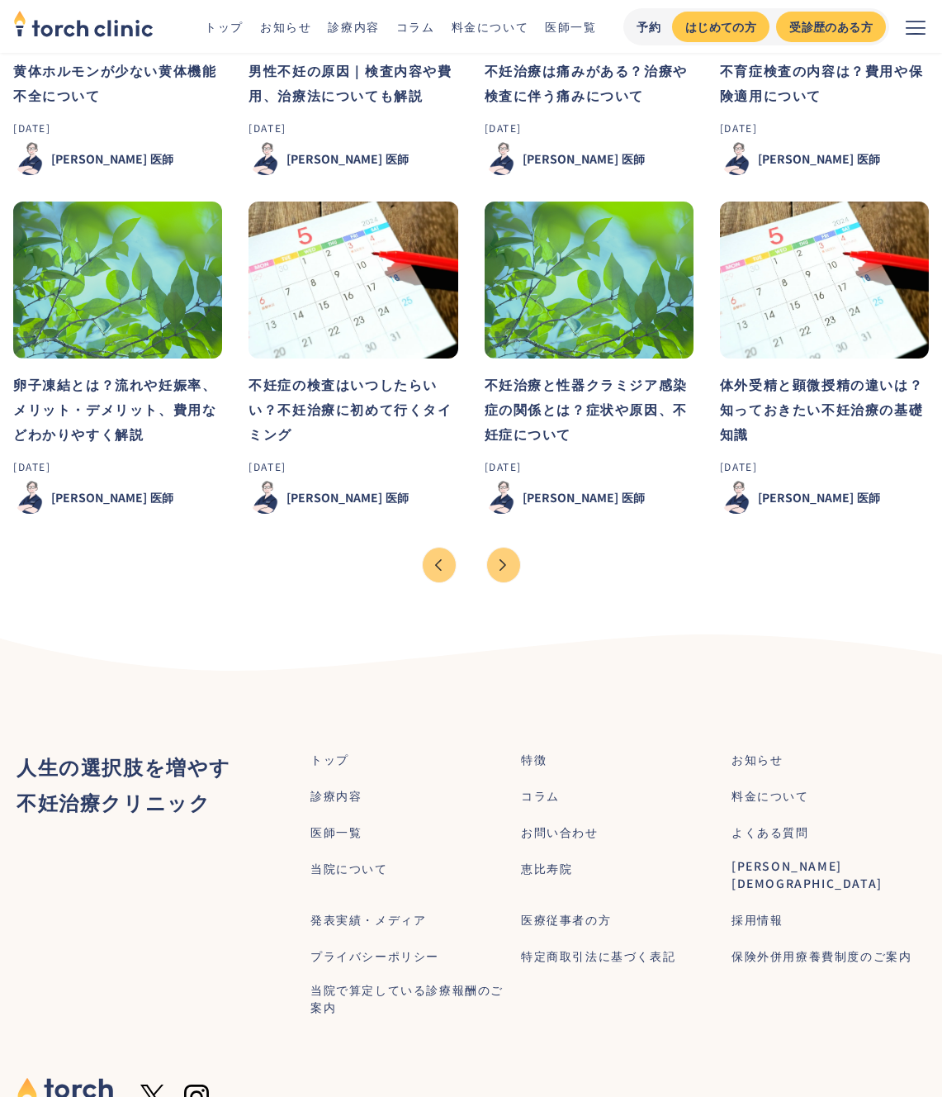
click at [504, 573] on div "Next Page" at bounding box center [503, 565] width 33 height 35
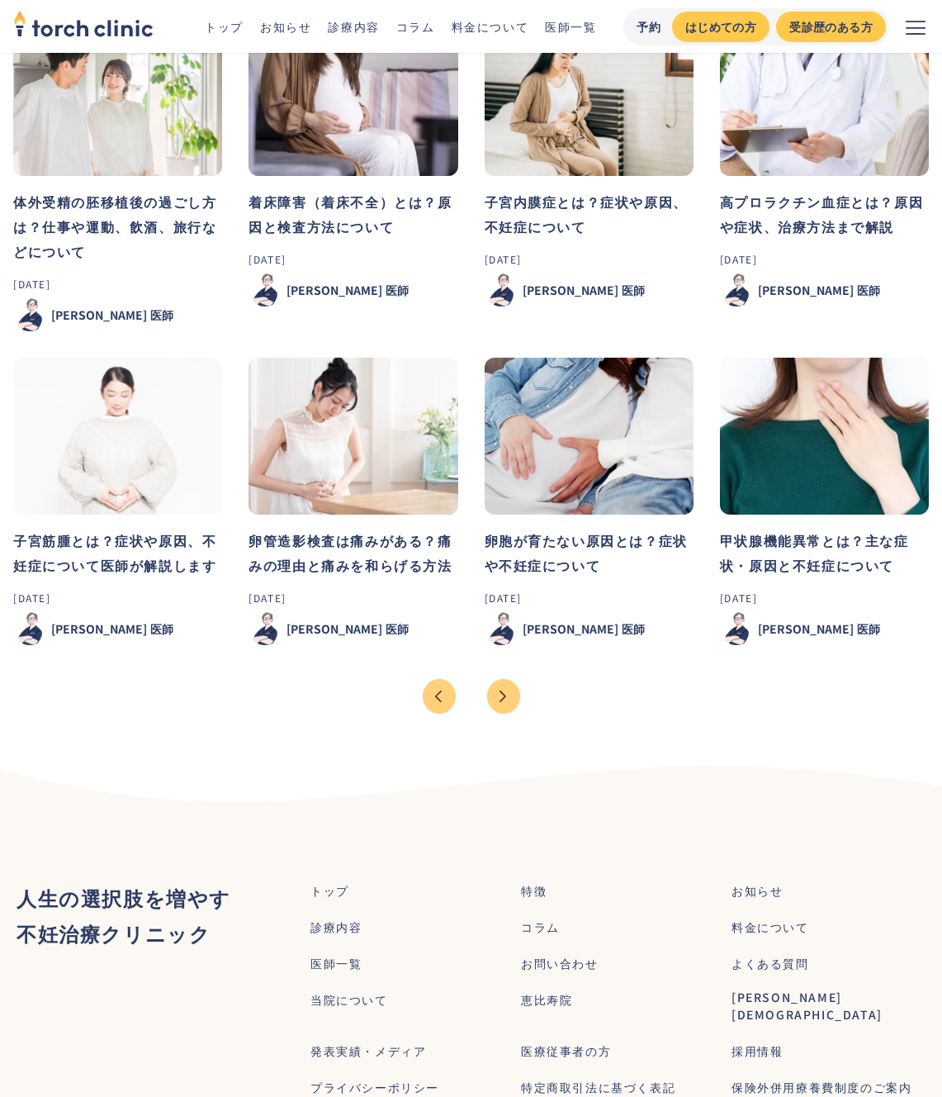
scroll to position [1234, 0]
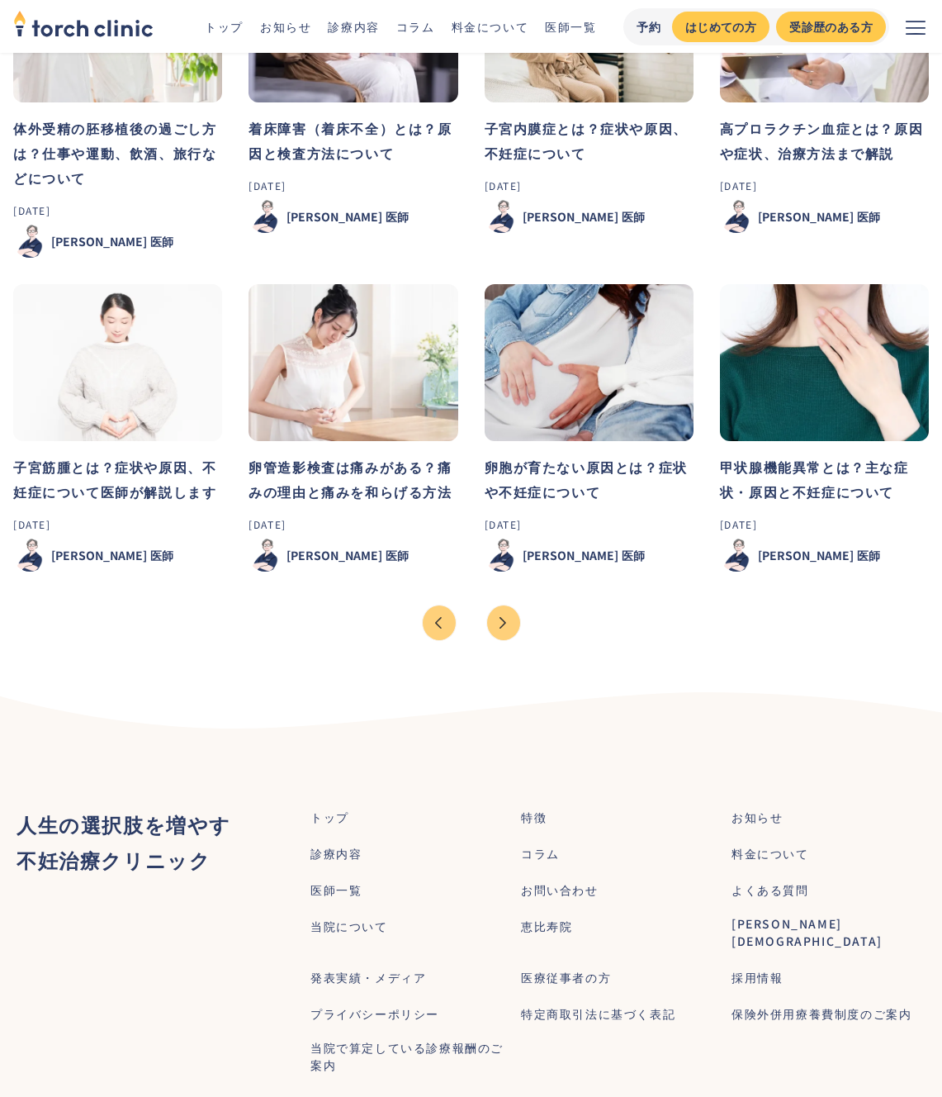
click at [499, 624] on div "Next Page" at bounding box center [503, 622] width 33 height 35
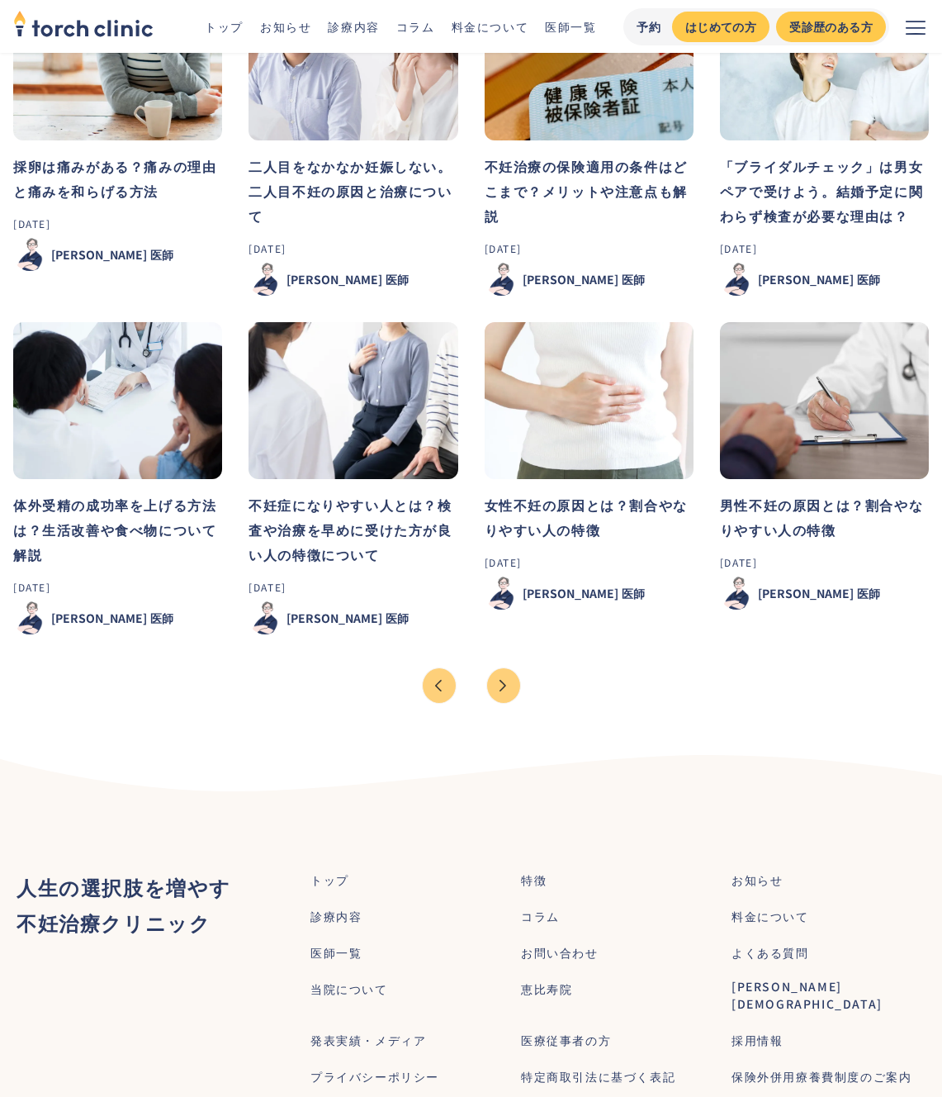
scroll to position [1174, 0]
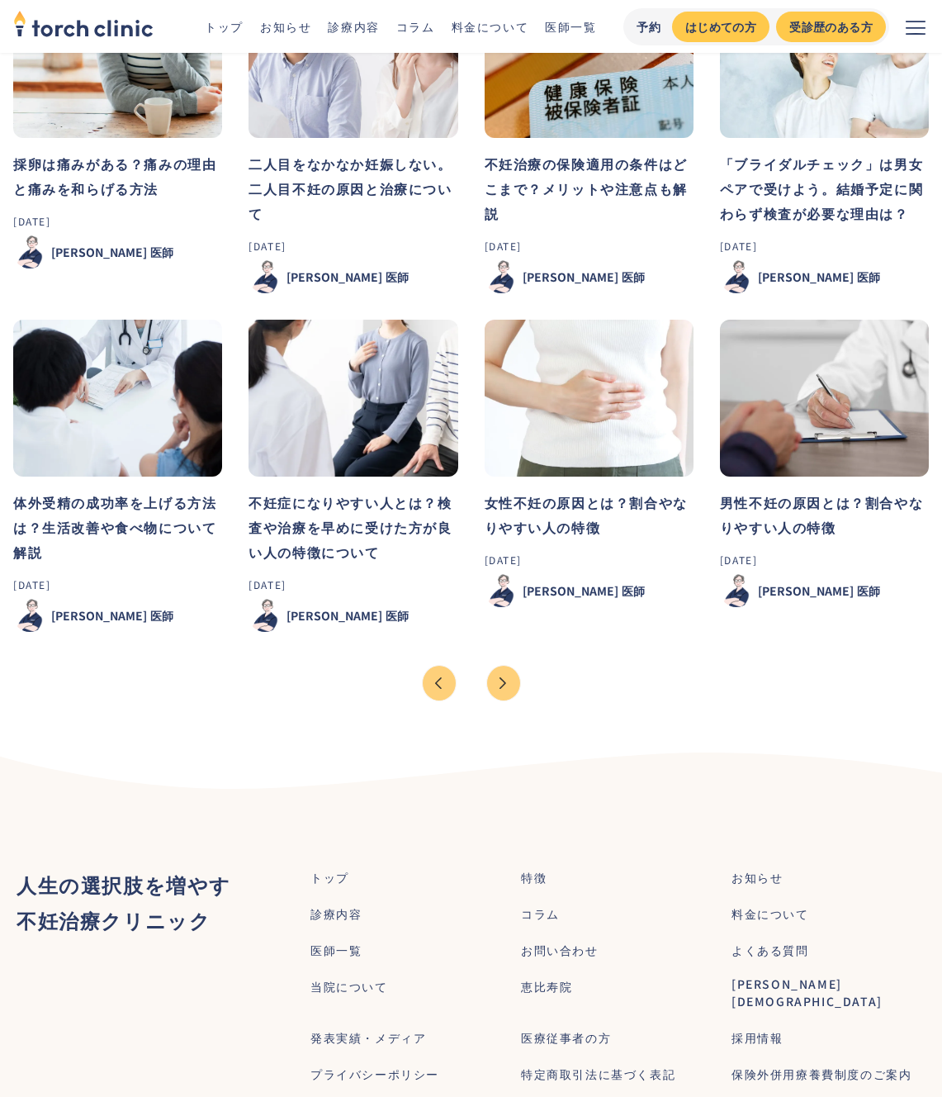
click at [502, 681] on div "Next Page" at bounding box center [503, 683] width 33 height 35
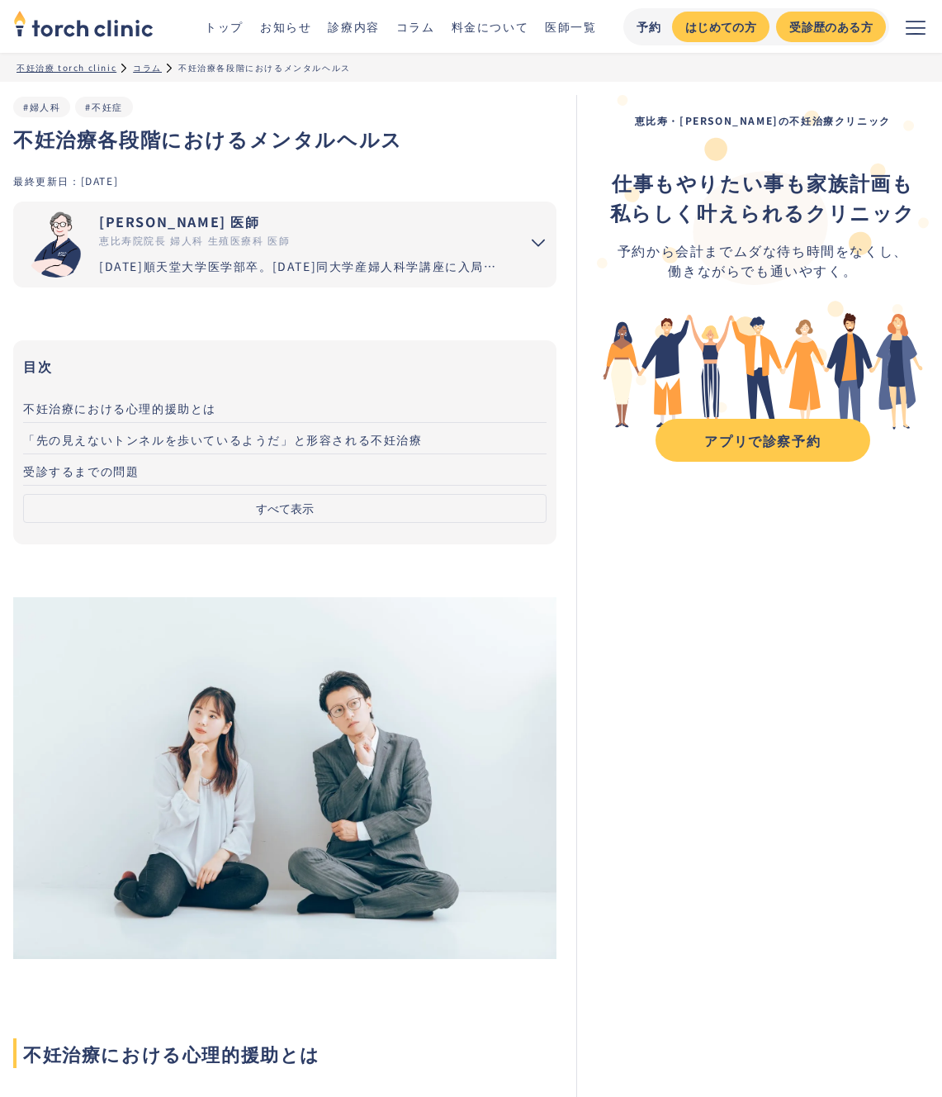
click at [147, 145] on h1 "不妊治療各段階におけるメンタルヘルス" at bounding box center [284, 139] width 543 height 30
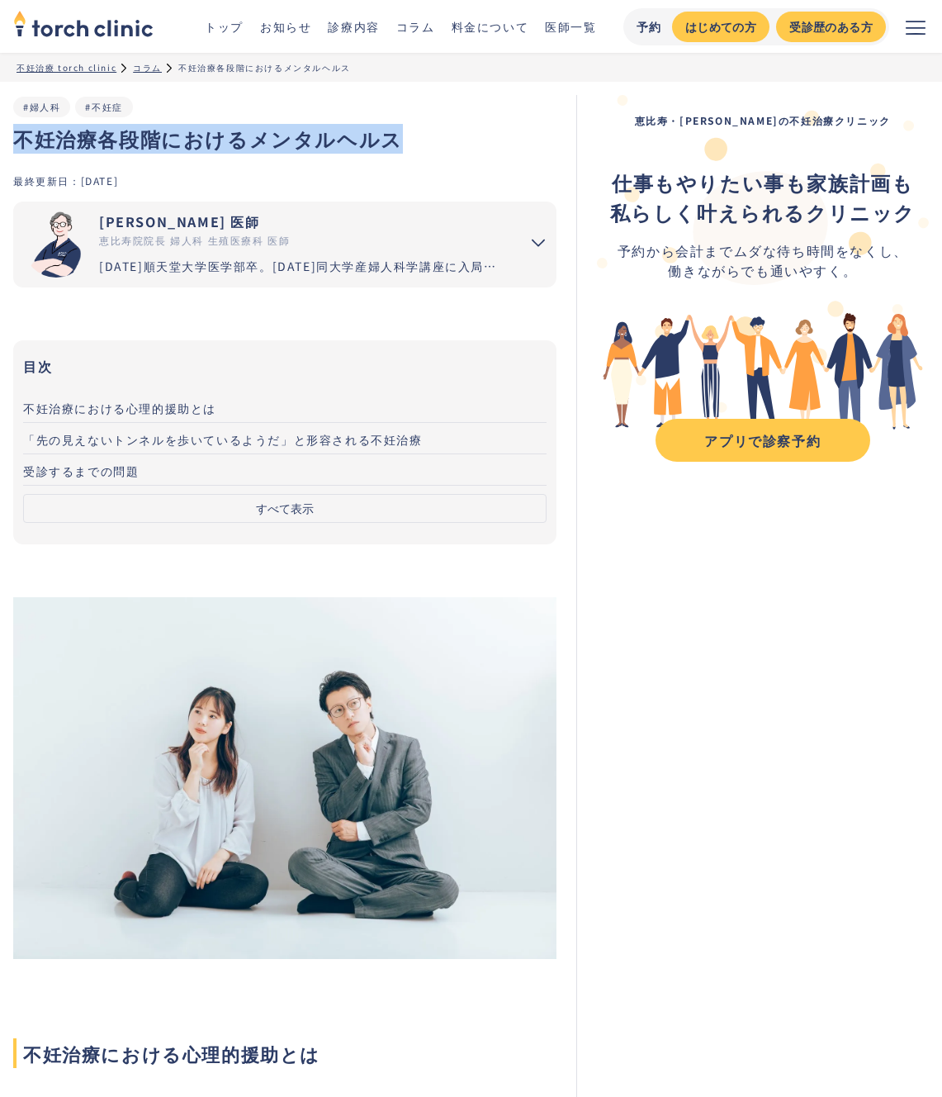
click at [147, 145] on h1 "不妊治療各段階におけるメンタルヘルス" at bounding box center [284, 139] width 543 height 30
copy h1 "不妊治療各段階におけるメンタルヘルス"
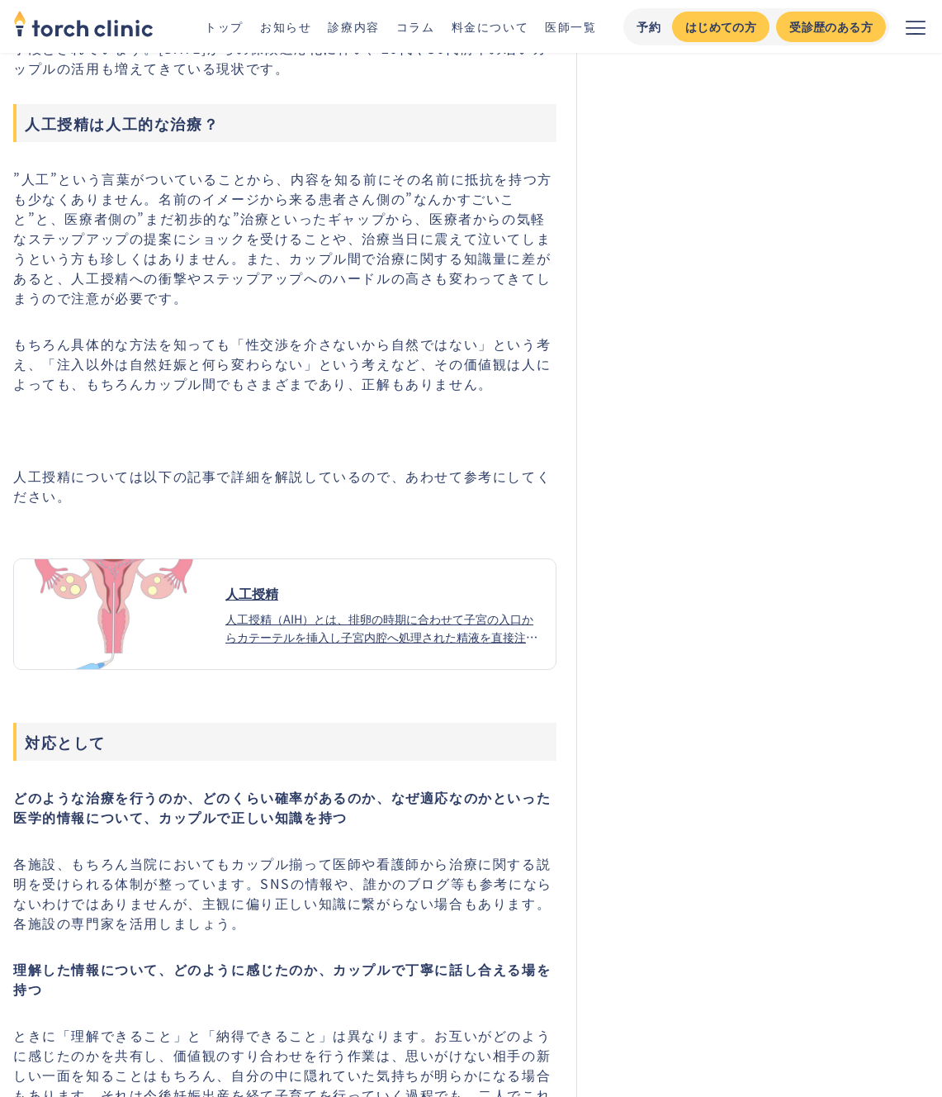
scroll to position [9666, 0]
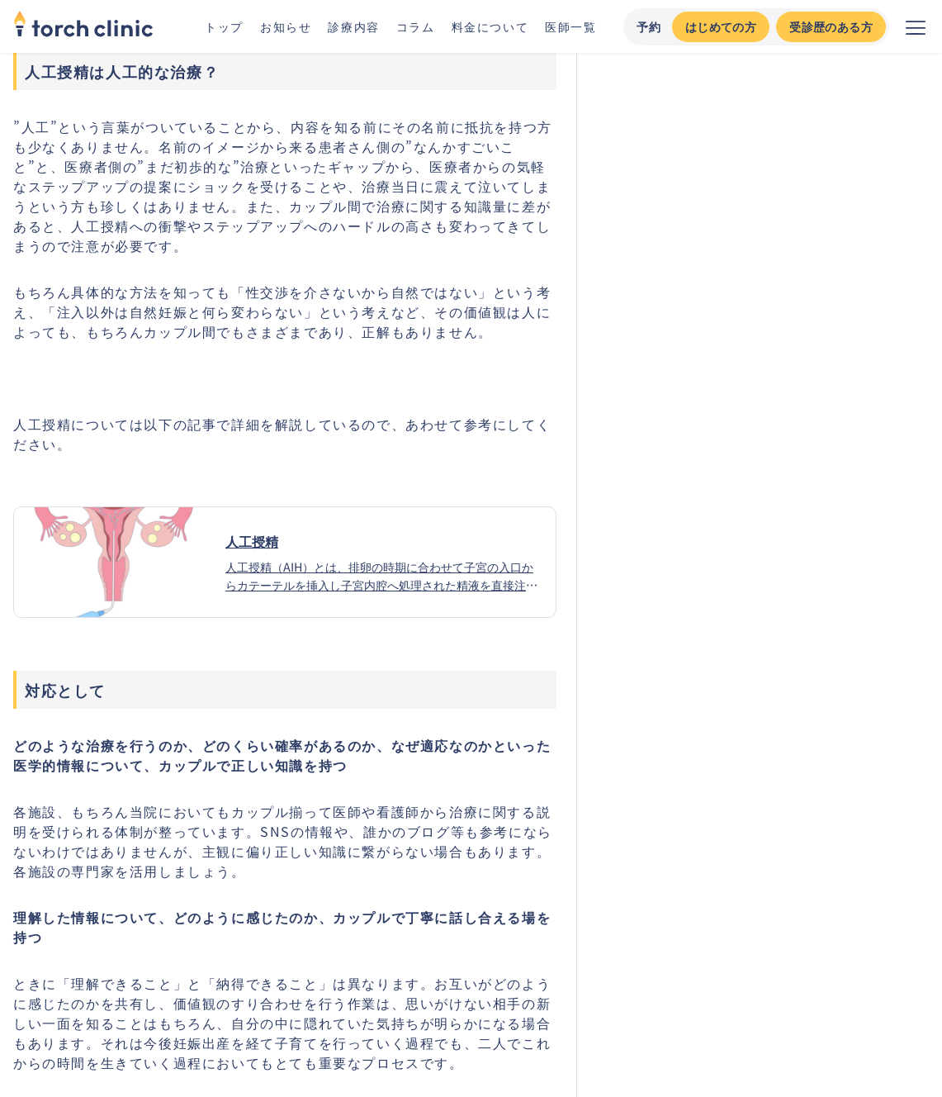
click at [301, 557] on div "人工授精（AIH）とは、排卵の時期に合わせて子宮の入口からカテーテルを挿入し子宮内腔へ処理された精液を直接注入する方法です。タイミング療法と異なる点は以下の通…" at bounding box center [383, 575] width 317 height 36
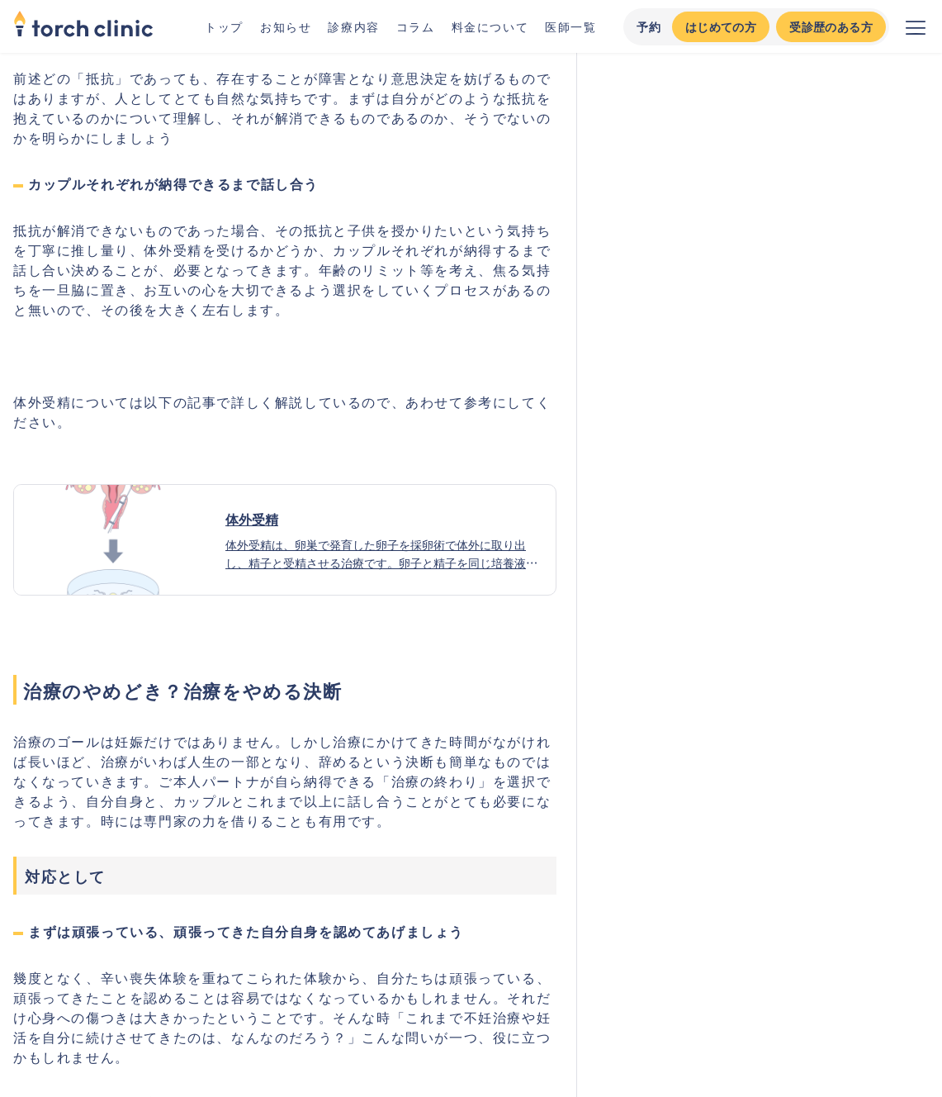
scroll to position [14670, 0]
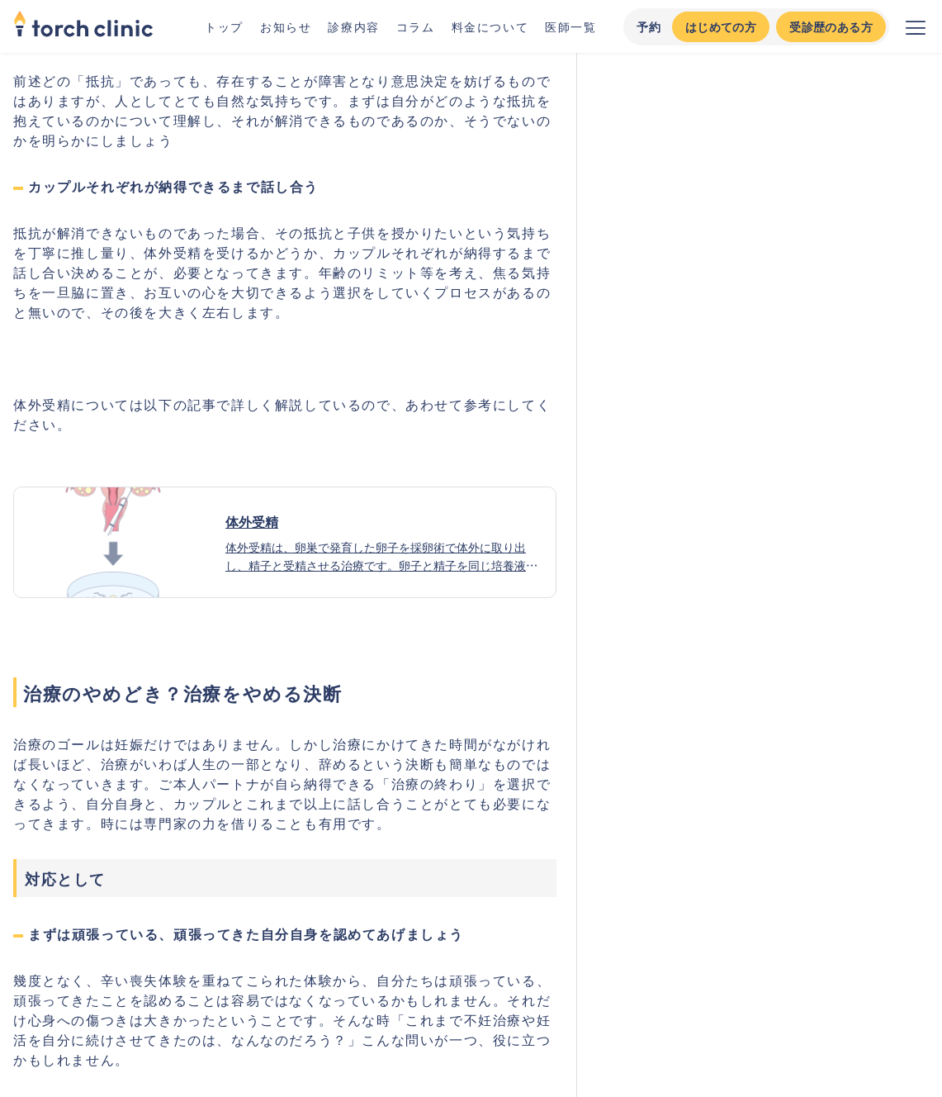
click at [410, 538] on div "体外受精は、卵巣で発育した卵子を採卵術で体外に取り出し、精子と受精させる治療です。卵子と精子を同じ培養液に入れ、精子自らの力で受精させる自然に近い方法です。顕…" at bounding box center [383, 556] width 317 height 36
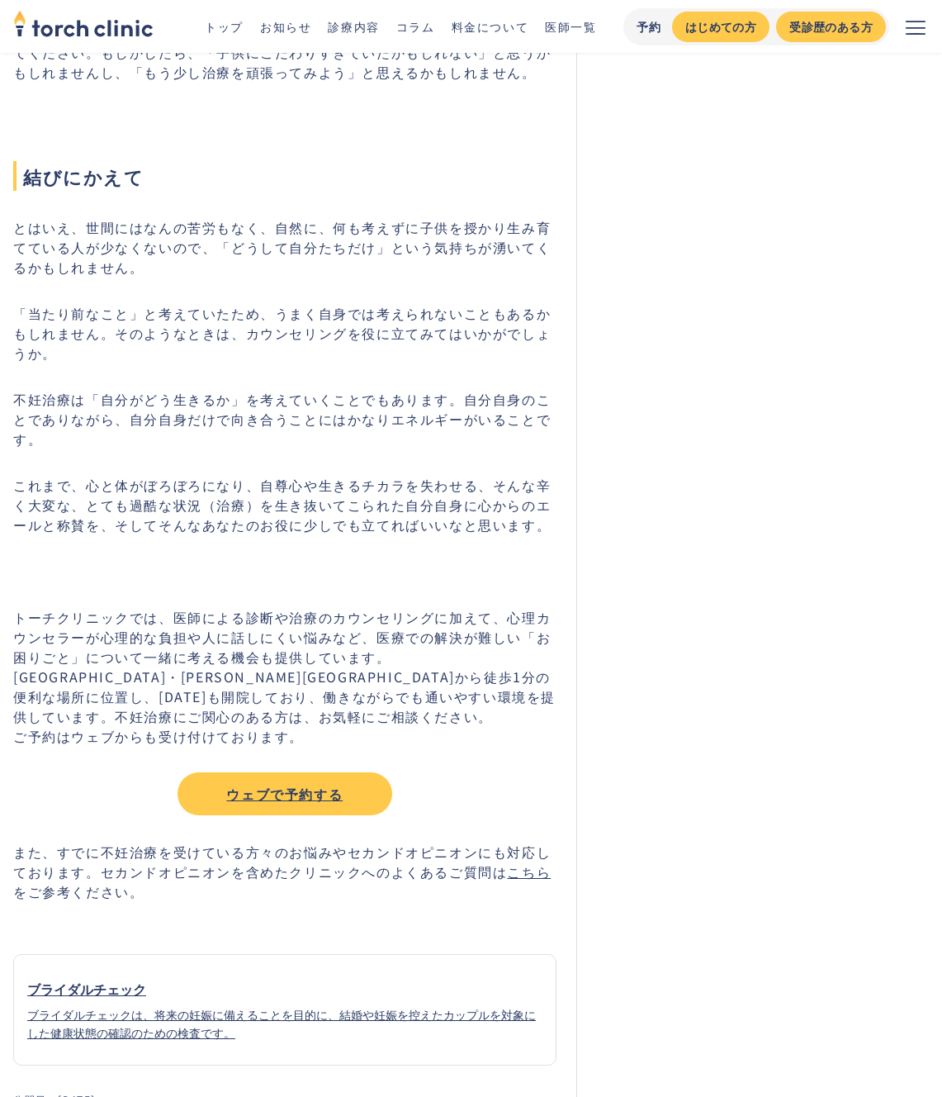
scroll to position [15837, 0]
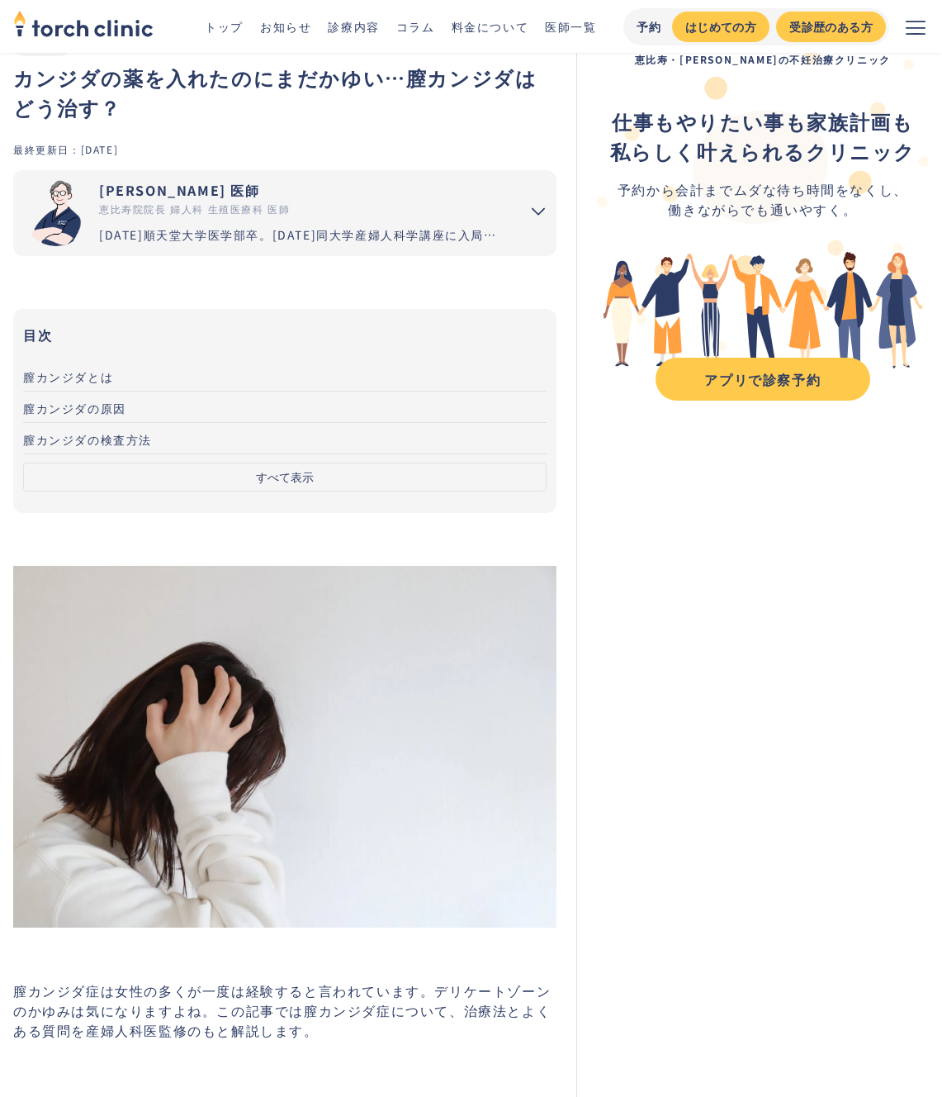
scroll to position [63, 0]
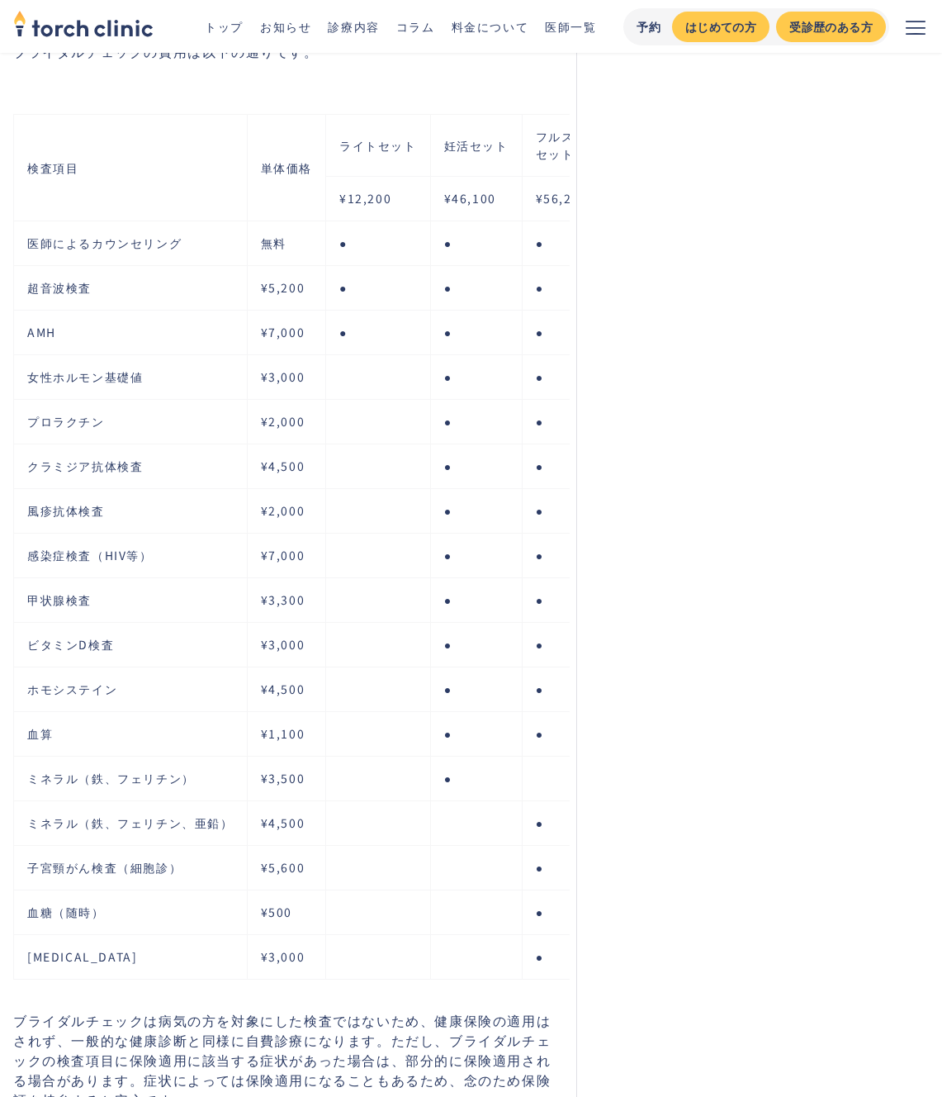
scroll to position [3201, 0]
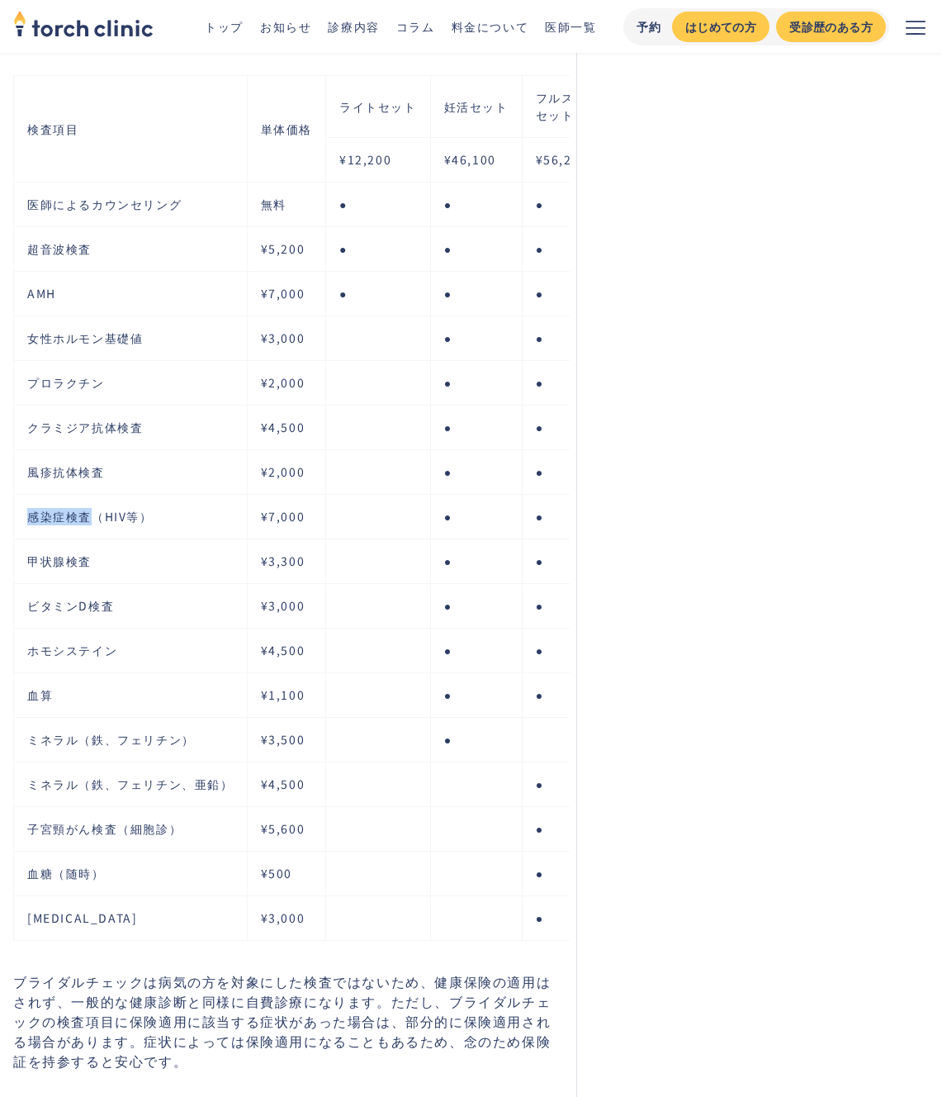
drag, startPoint x: 88, startPoint y: 510, endPoint x: 23, endPoint y: 510, distance: 64.4
click at [23, 510] on td "感染症検査（HIV等）" at bounding box center [131, 517] width 234 height 45
copy td "感染症検査"
click at [149, 584] on td "ビタミンD検査" at bounding box center [131, 606] width 234 height 45
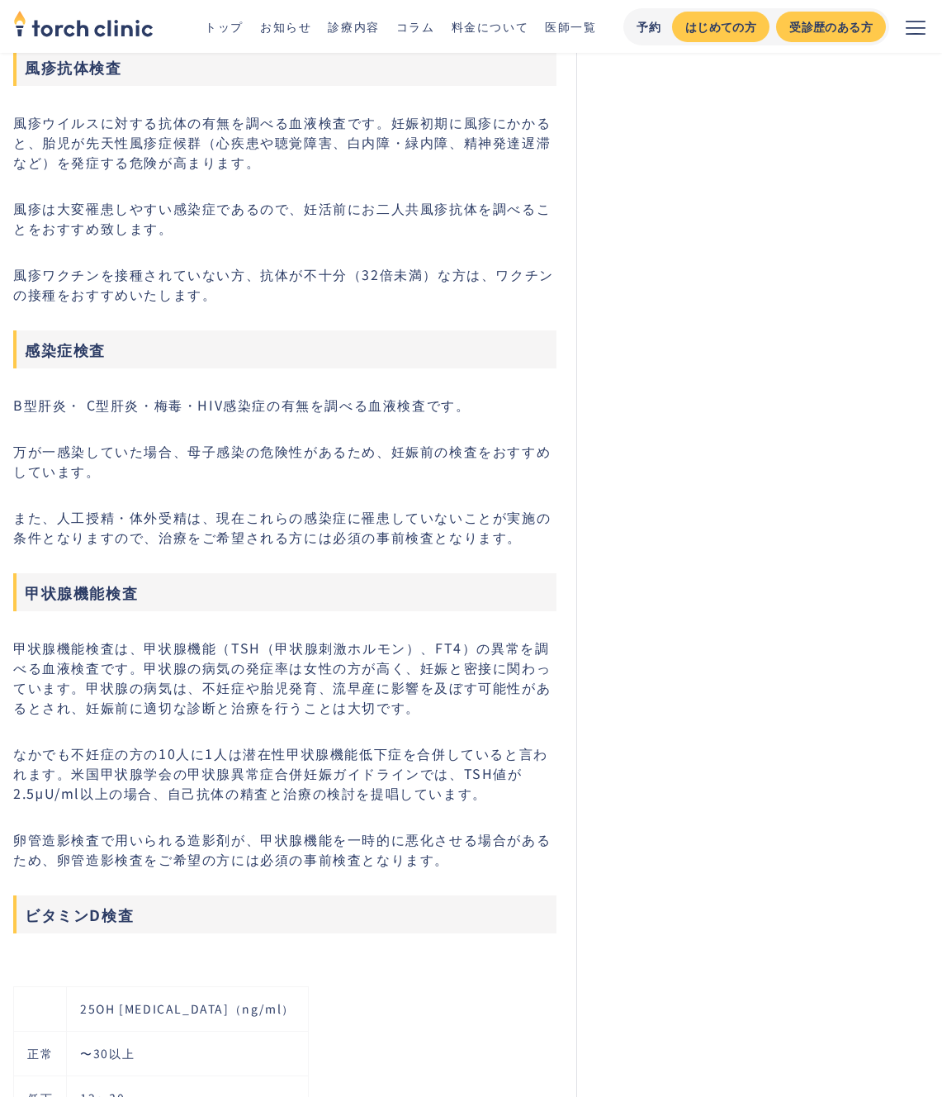
scroll to position [8141, 0]
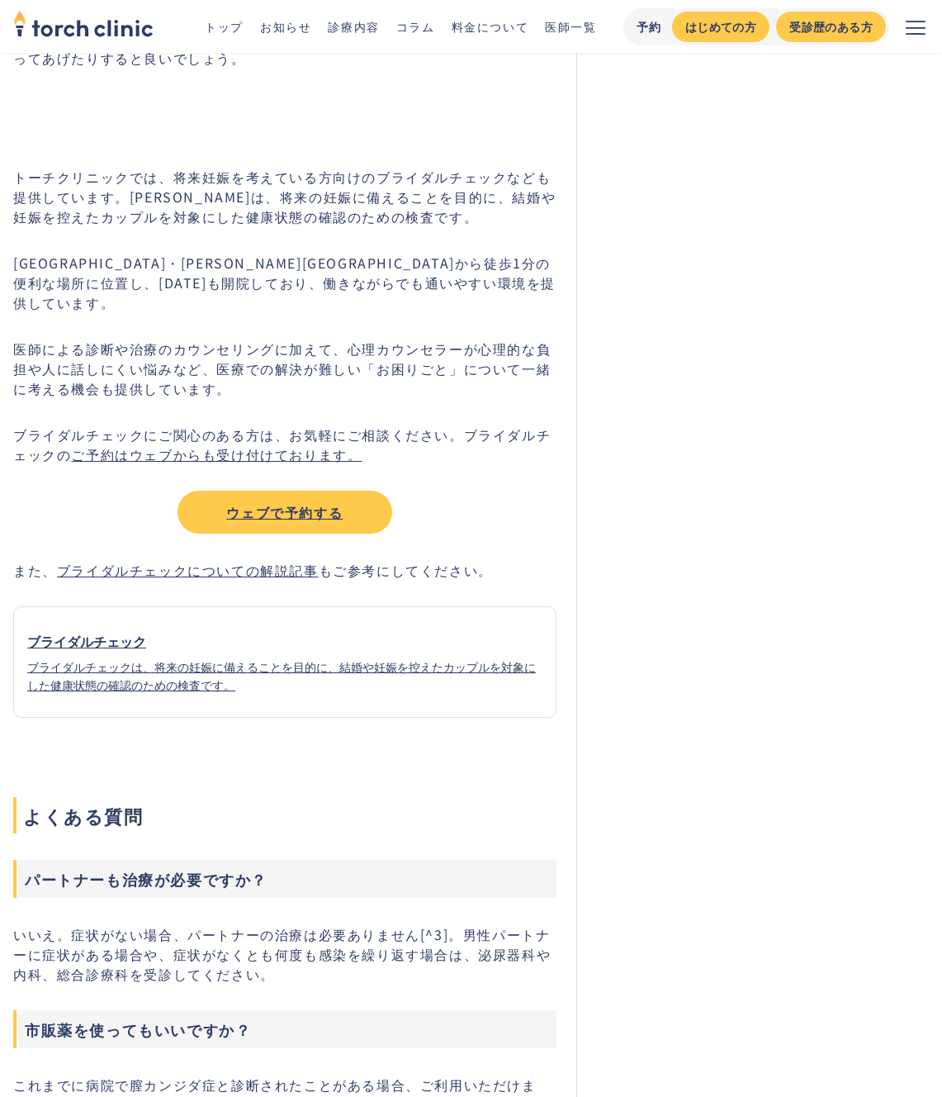
scroll to position [4276, 0]
click at [297, 503] on div "ウェブで予約する" at bounding box center [284, 513] width 185 height 20
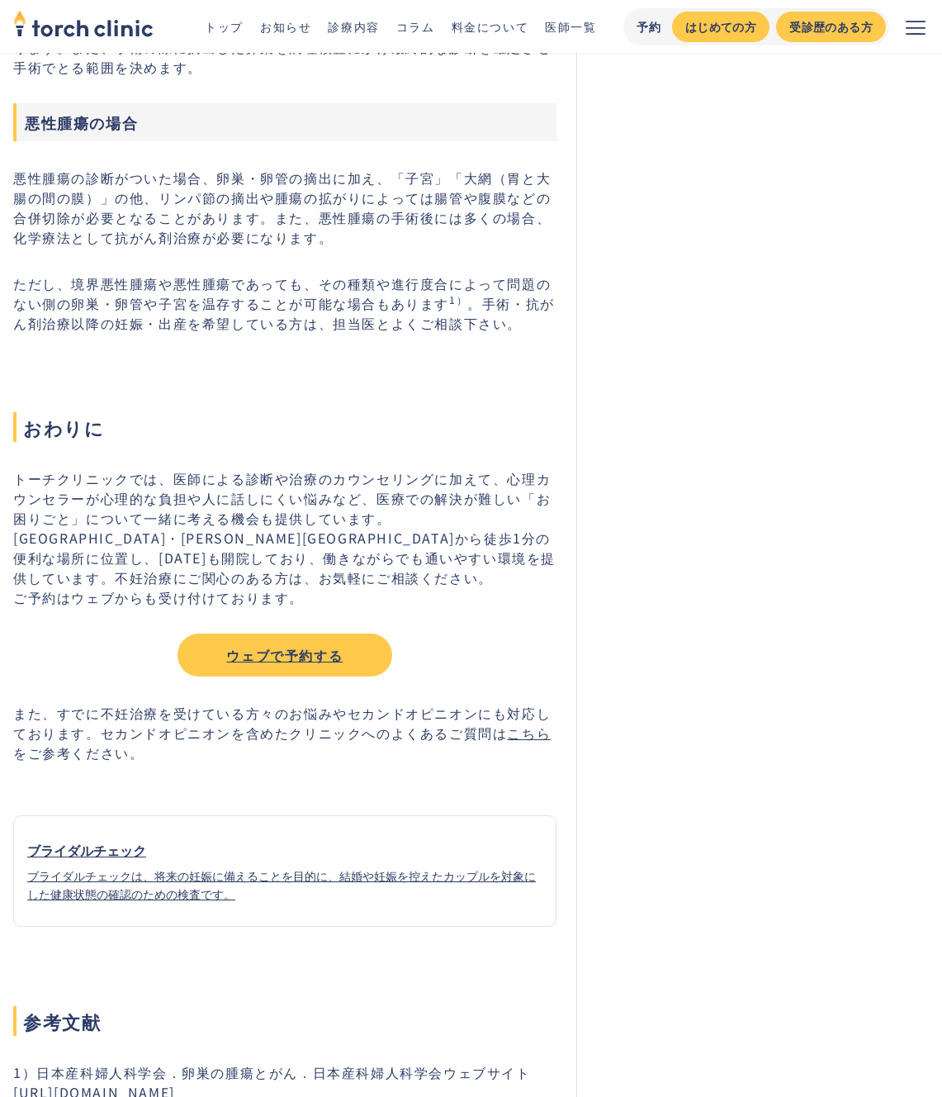
scroll to position [3847, 0]
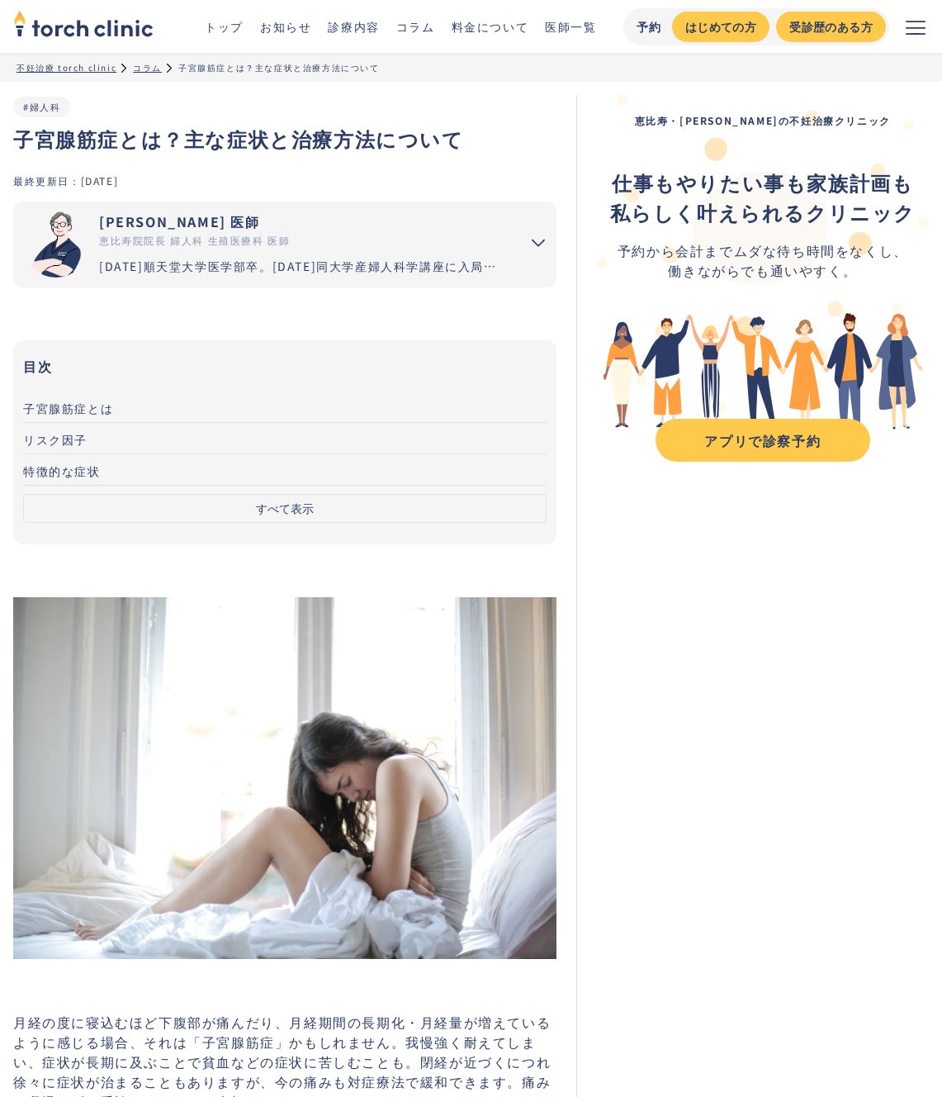
click at [83, 138] on h1 "子宮腺筋症とは？主な症状と治療方法について" at bounding box center [284, 139] width 543 height 30
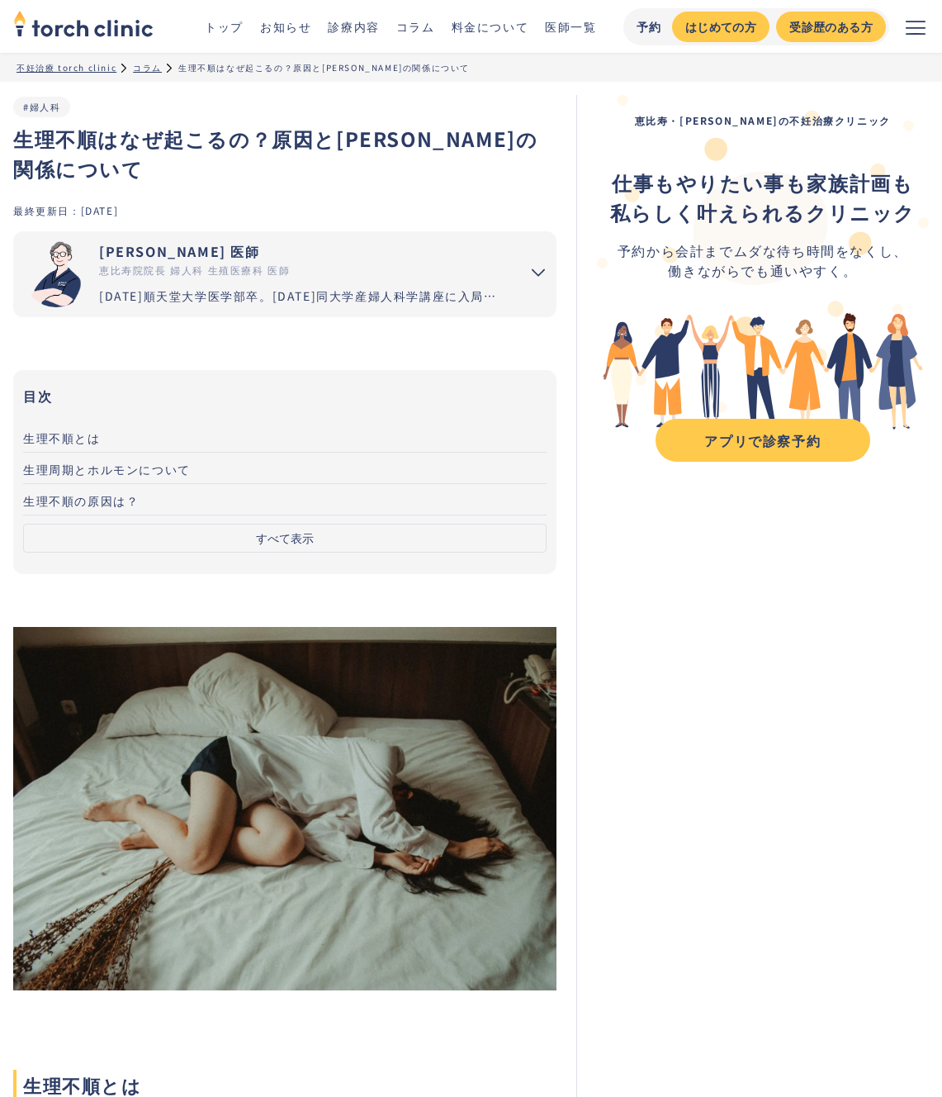
click at [159, 147] on h1 "生理不順はなぜ起こるの？原因と[PERSON_NAME]の関係について" at bounding box center [284, 153] width 543 height 59
click at [159, 146] on h1 "生理不順はなぜ起こるの？原因とホルモンの関係について" at bounding box center [284, 153] width 543 height 59
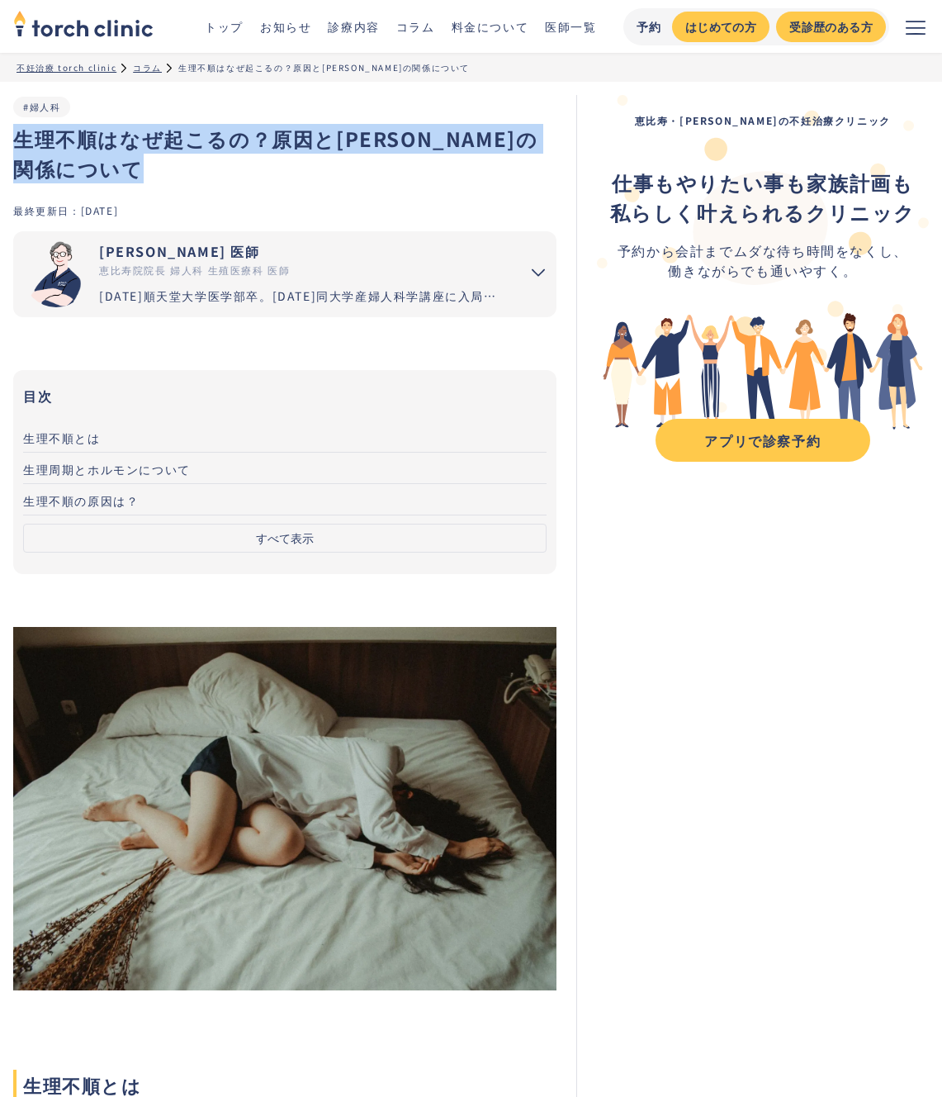
click at [159, 145] on h1 "生理不順はなぜ起こるの？原因とホルモンの関係について" at bounding box center [284, 153] width 543 height 59
copy h1 "生理不順はなぜ起こるの？原因とホルモンの関係について"
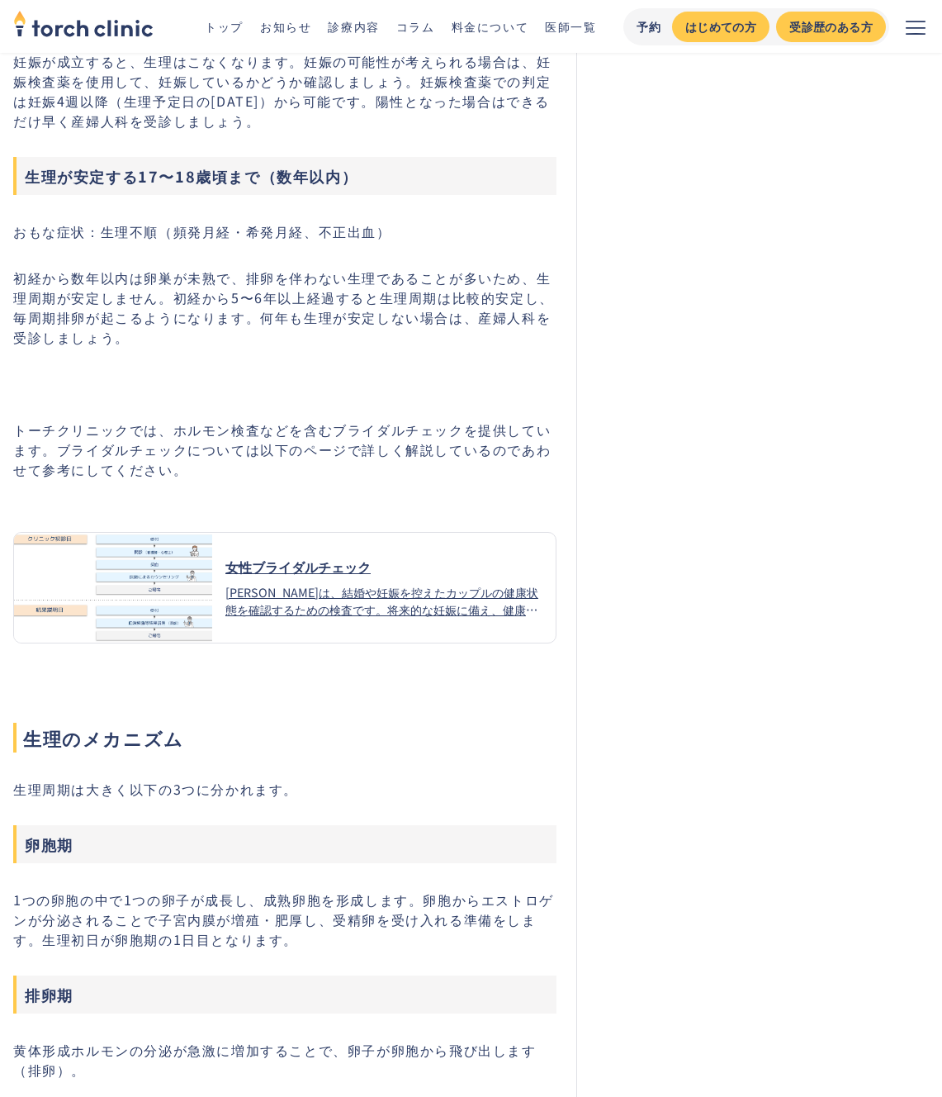
scroll to position [3205, 0]
click at [299, 556] on div "女性ブライダルチェック" at bounding box center [383, 566] width 317 height 20
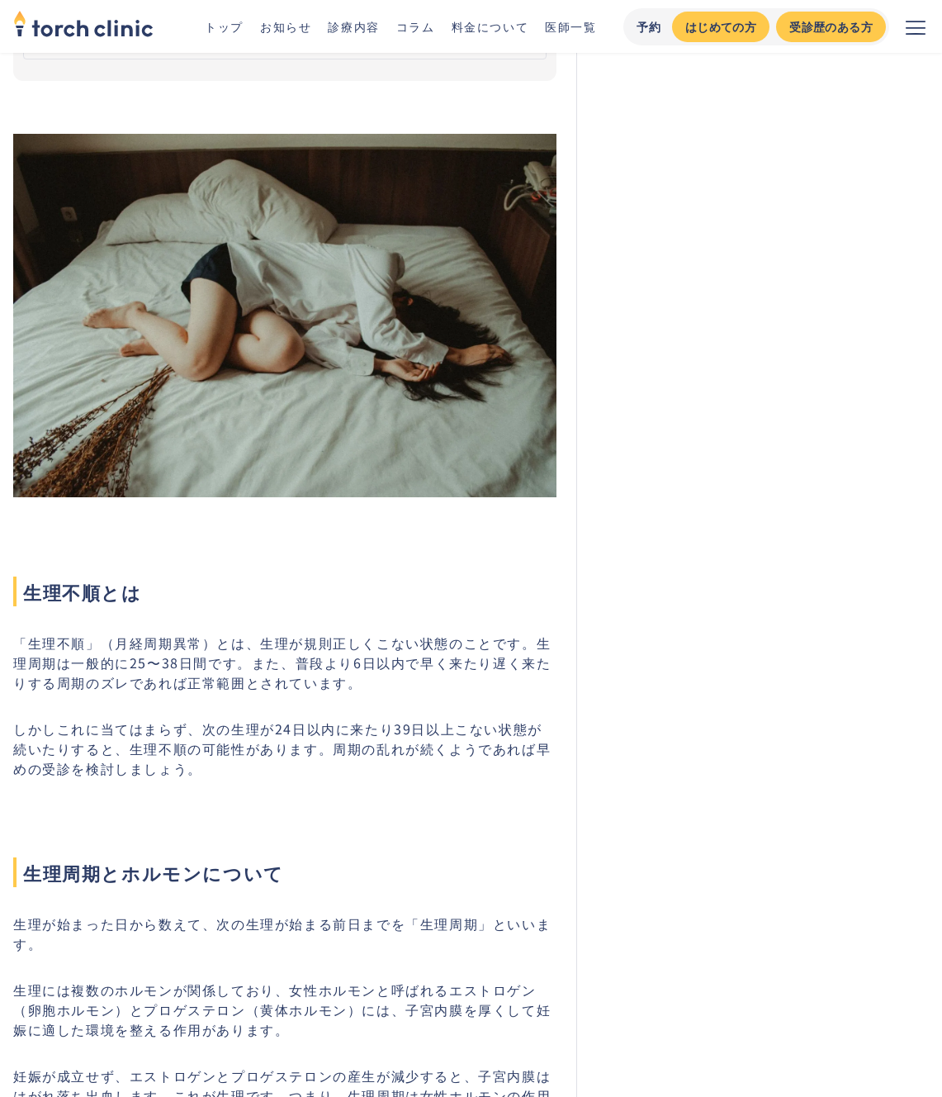
scroll to position [0, 0]
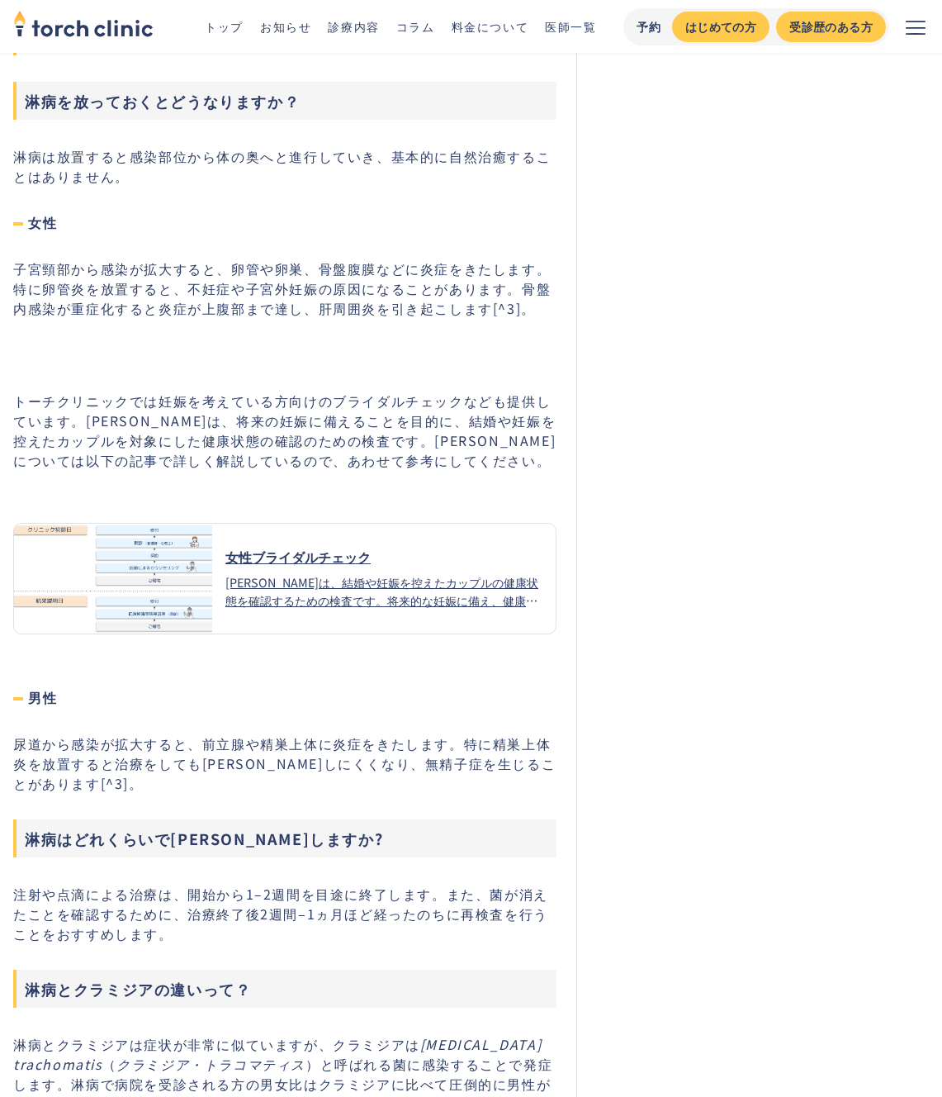
scroll to position [3773, 0]
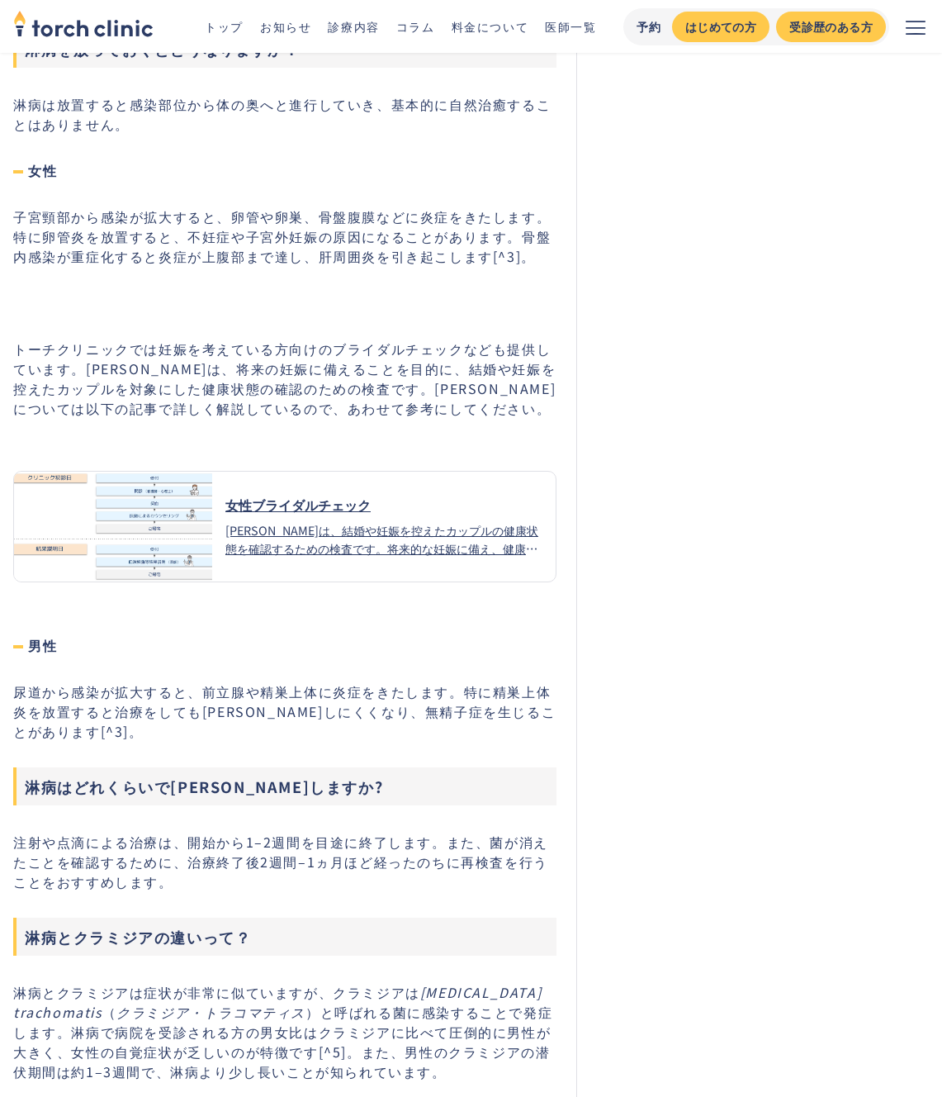
click at [311, 509] on div "女性ブライダルチェック" at bounding box center [383, 505] width 317 height 20
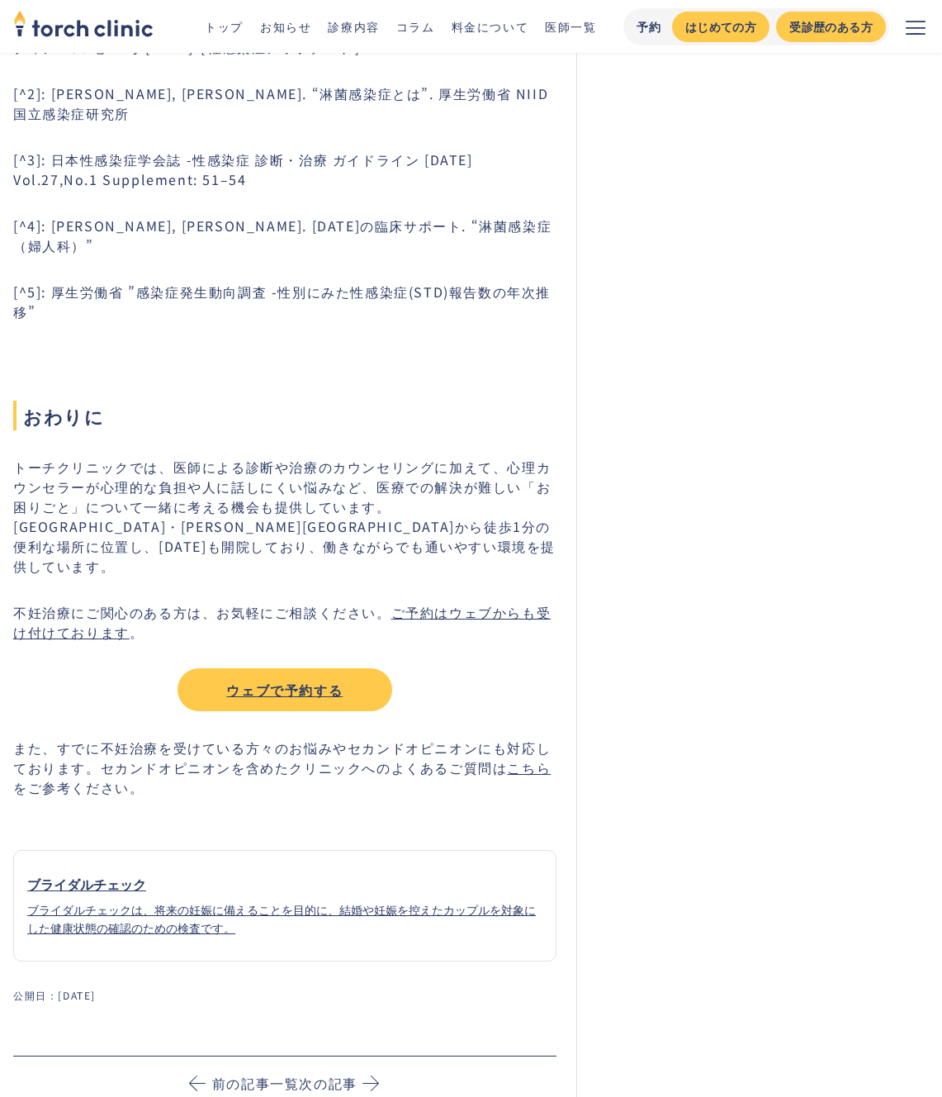
scroll to position [5097, 0]
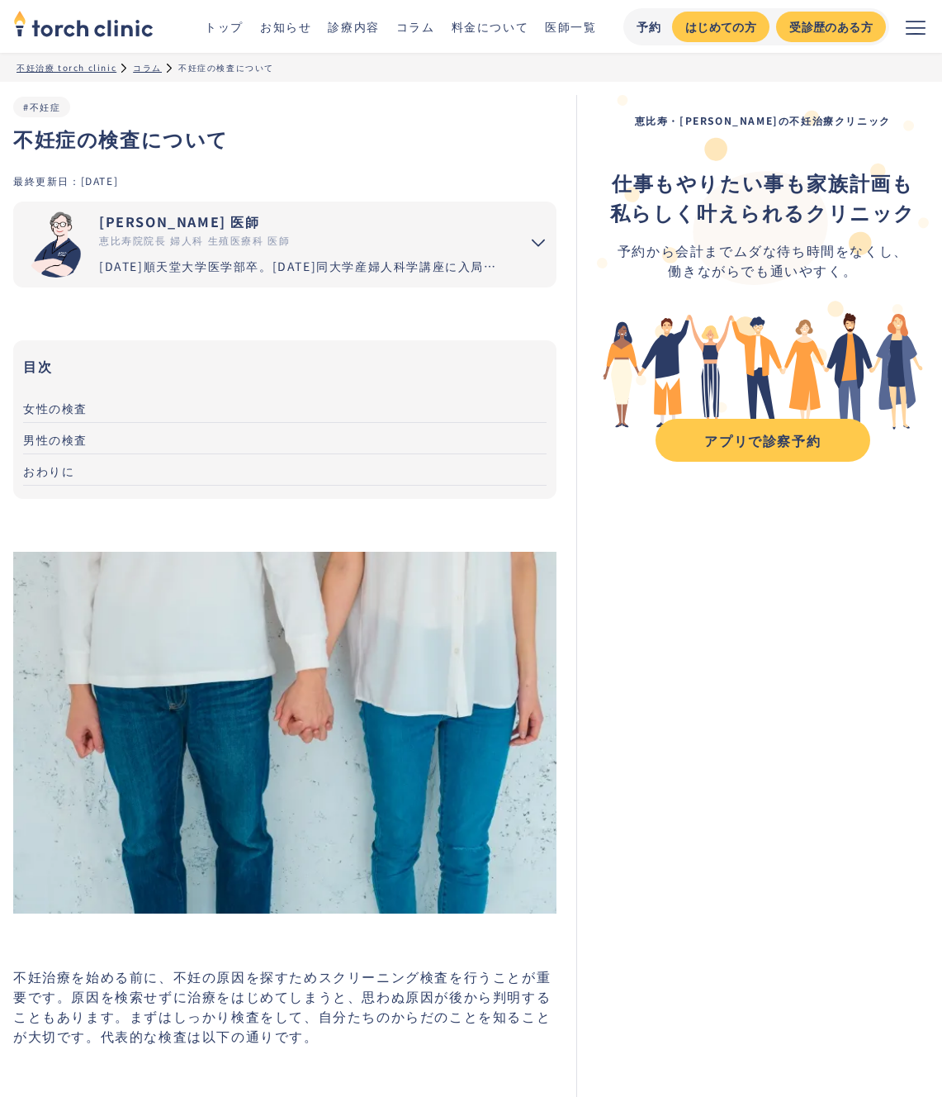
scroll to position [1529, 0]
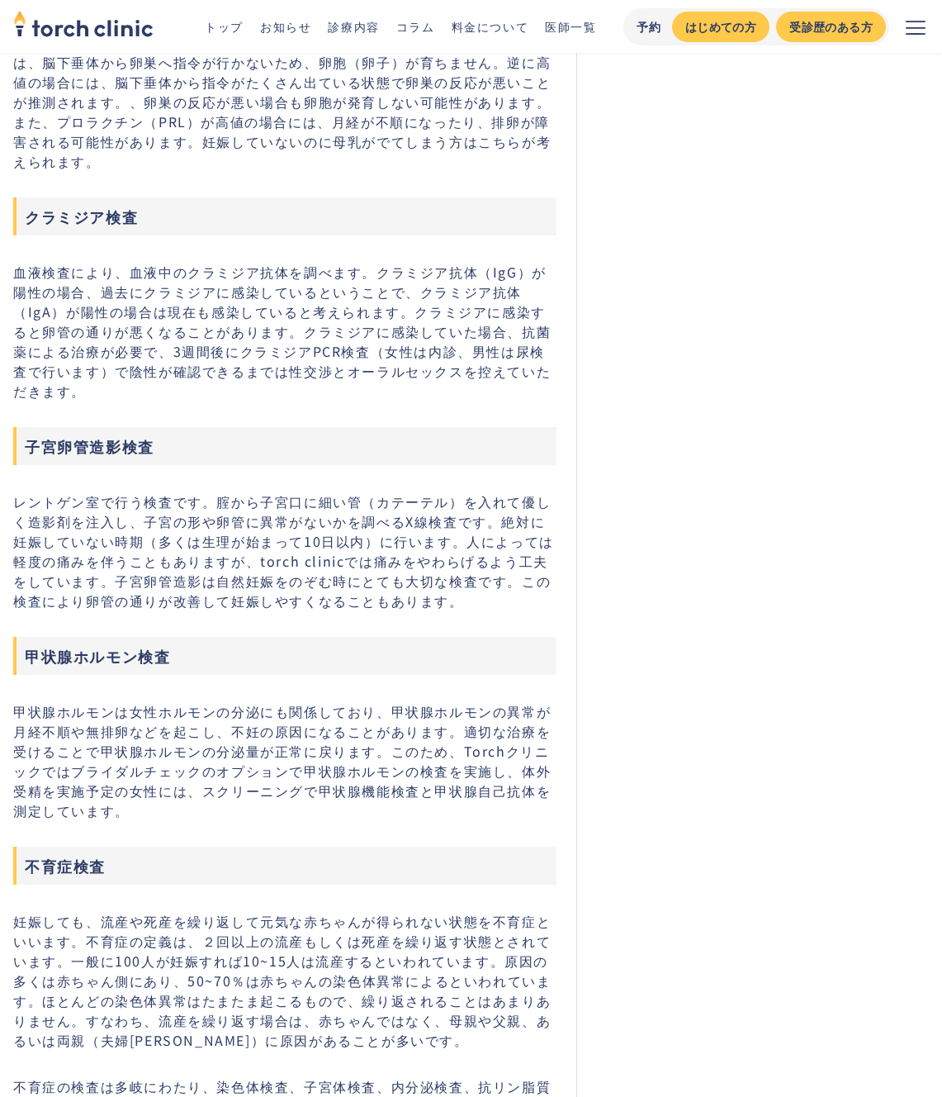
click at [186, 278] on p "血液検査により、血液中のクラミジア抗体を調べます。クラミジア抗体（IgG）が陽性の場合、過去にクラミジアに感染しているということで、クラミジア抗体（IgA）が…" at bounding box center [284, 331] width 543 height 139
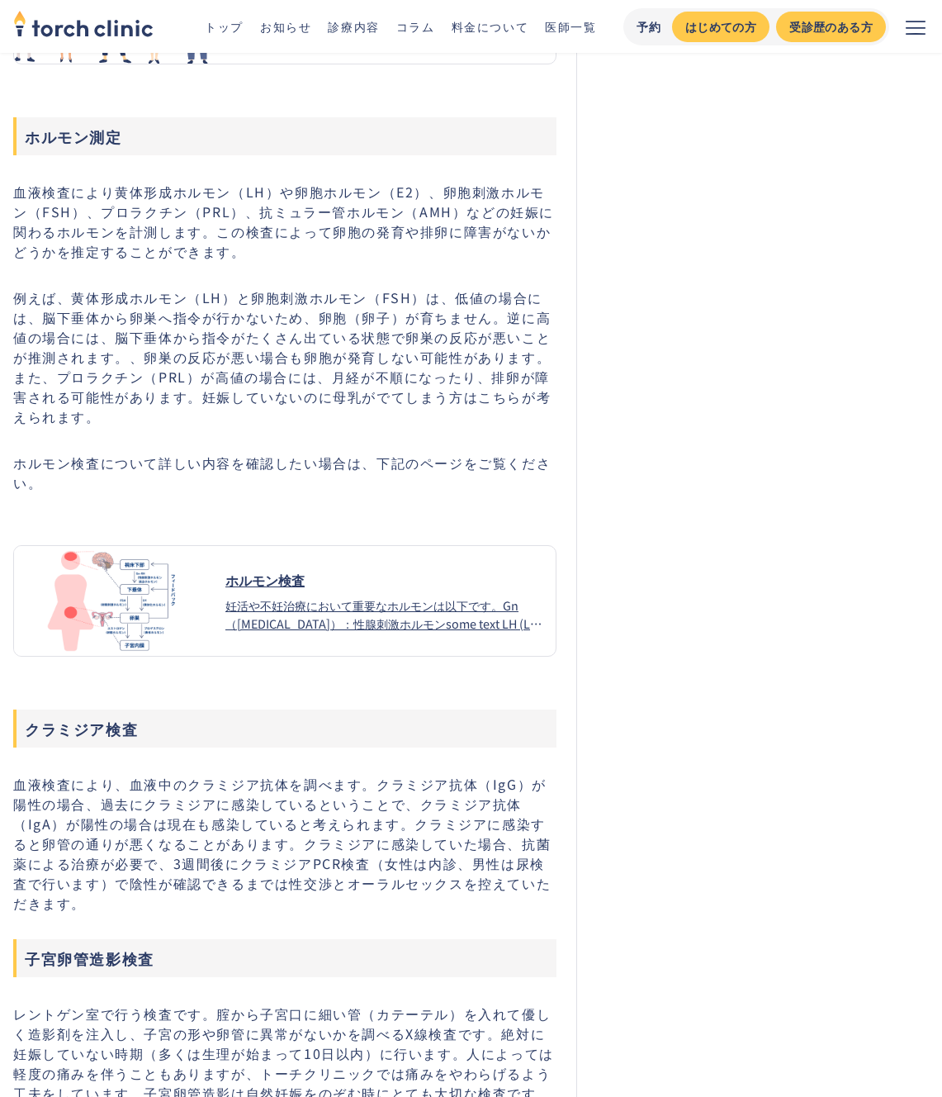
click at [408, 300] on p "例えば、黄体形成ホルモン（LH）と卵胞刺激ホルモン（FSH）は、低値の場合には、脳下垂体から卵巣へ指令が行かないため、卵胞（卵子）が育ちません。逆に高値の場合…" at bounding box center [284, 356] width 543 height 139
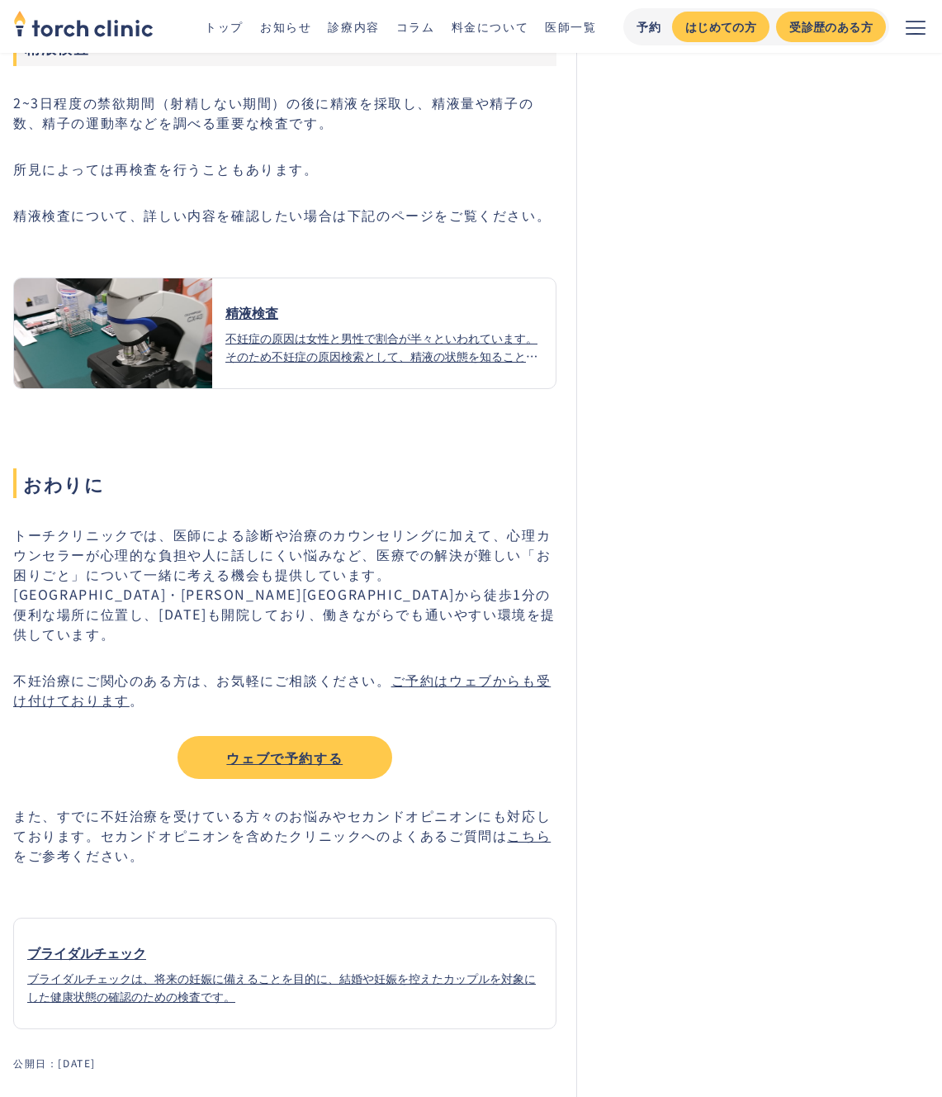
scroll to position [3938, 0]
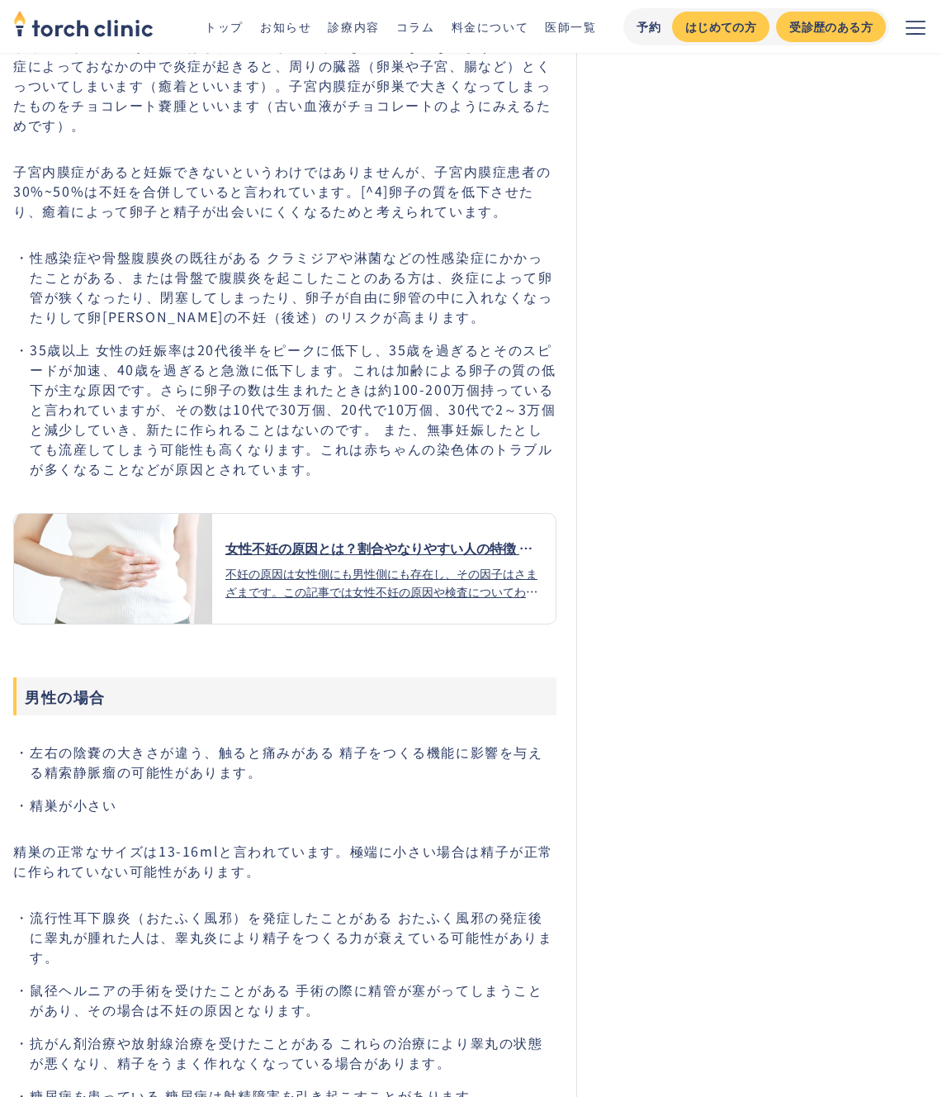
scroll to position [2330, 0]
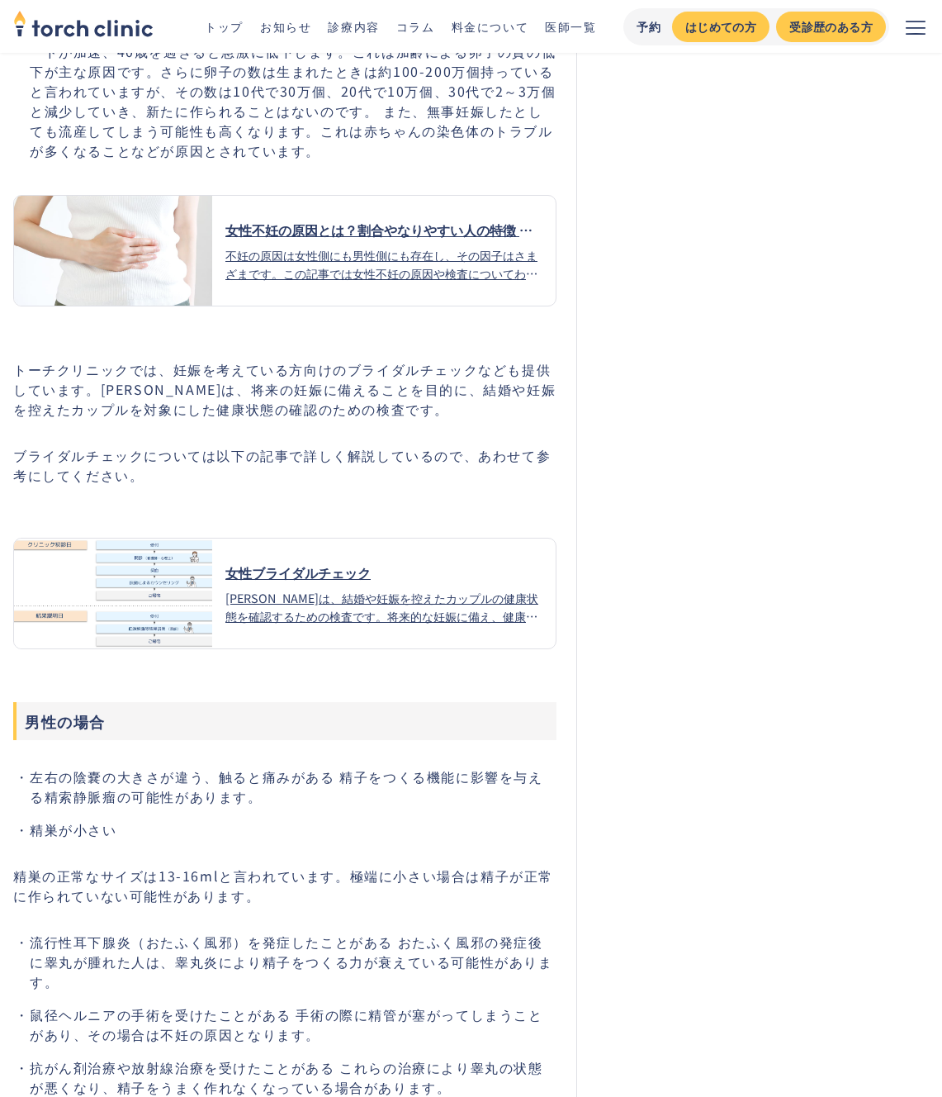
scroll to position [2726, 0]
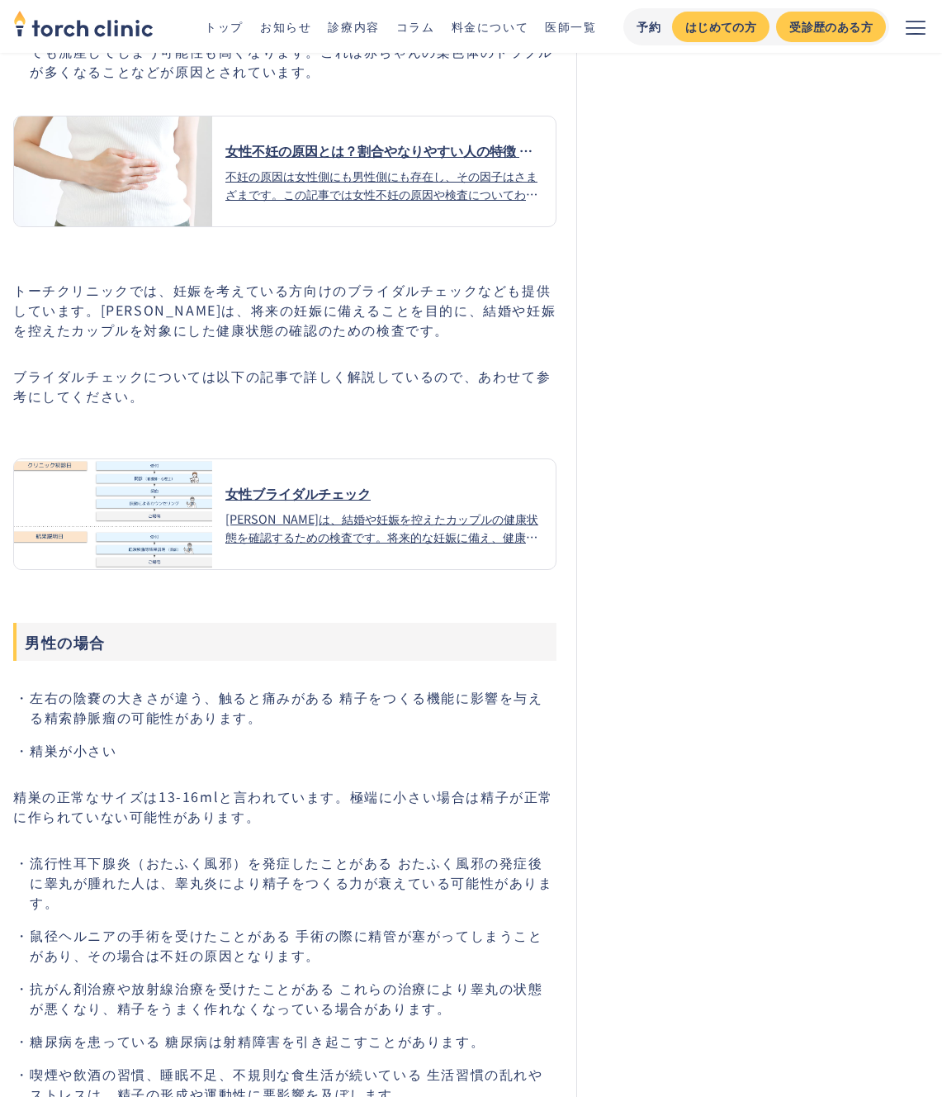
click at [315, 483] on div "女性ブライダルチェック" at bounding box center [383, 493] width 317 height 20
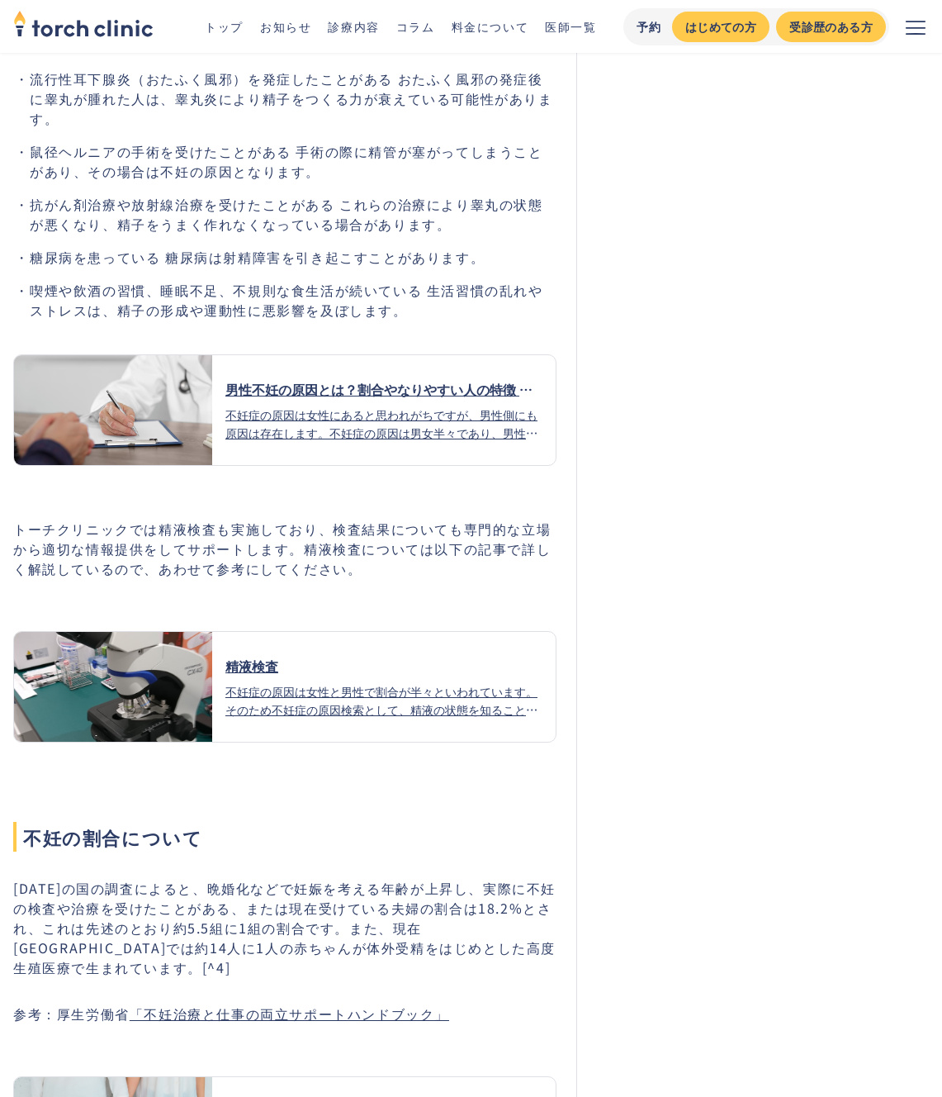
scroll to position [3523, 0]
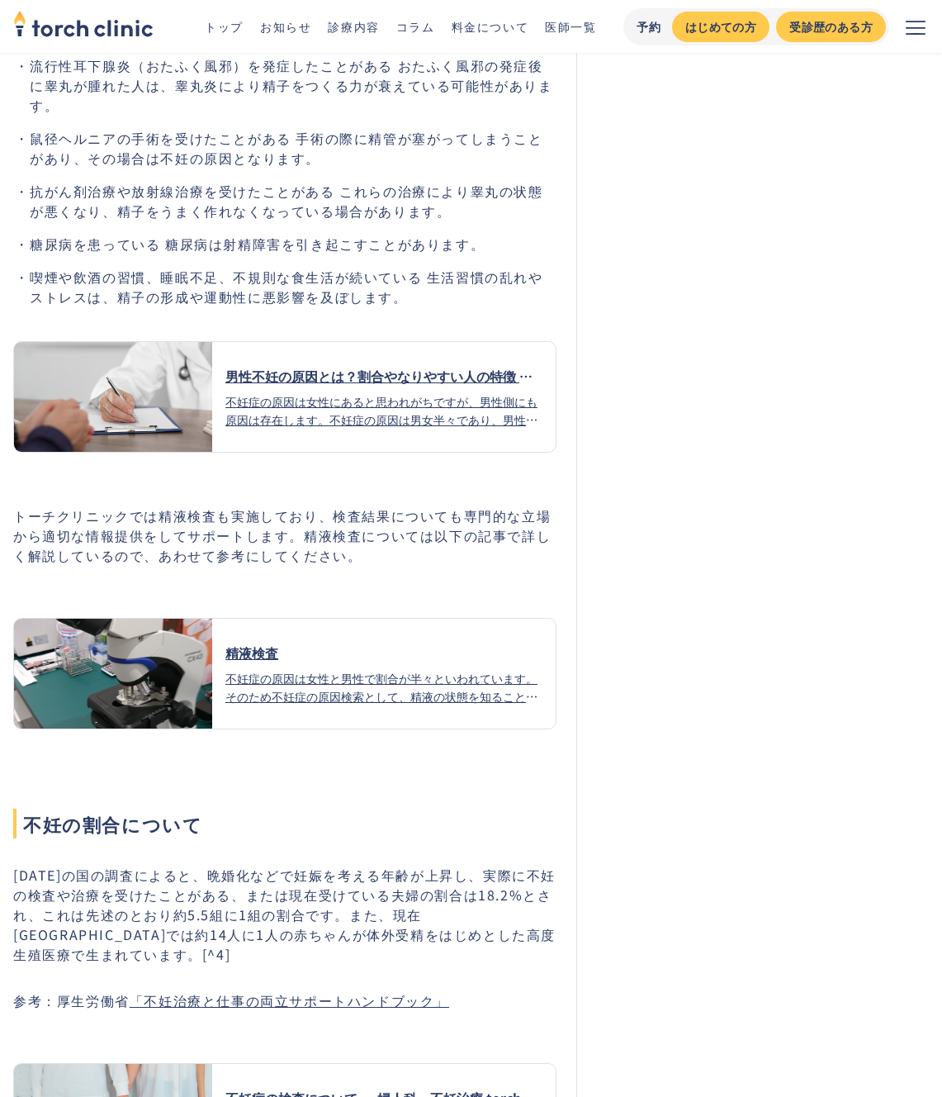
click at [332, 669] on div "不妊症の原因は女性と男性で割合が半々といわれています。そのため不妊症の原因検索として、精液の状態を知ることは基本的かつ大変重要な検査です。当院では、禁欲2～3…" at bounding box center [383, 687] width 317 height 36
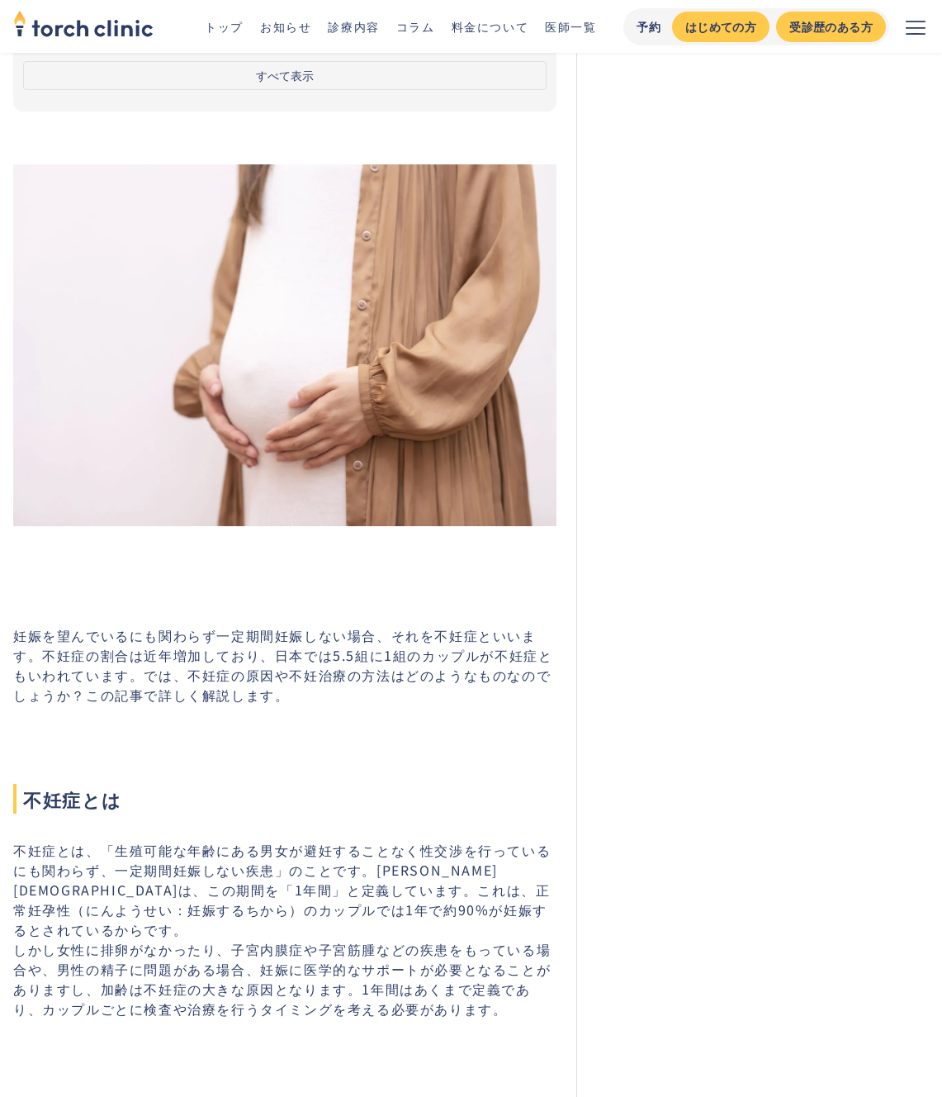
scroll to position [0, 0]
